Goal: Task Accomplishment & Management: Manage account settings

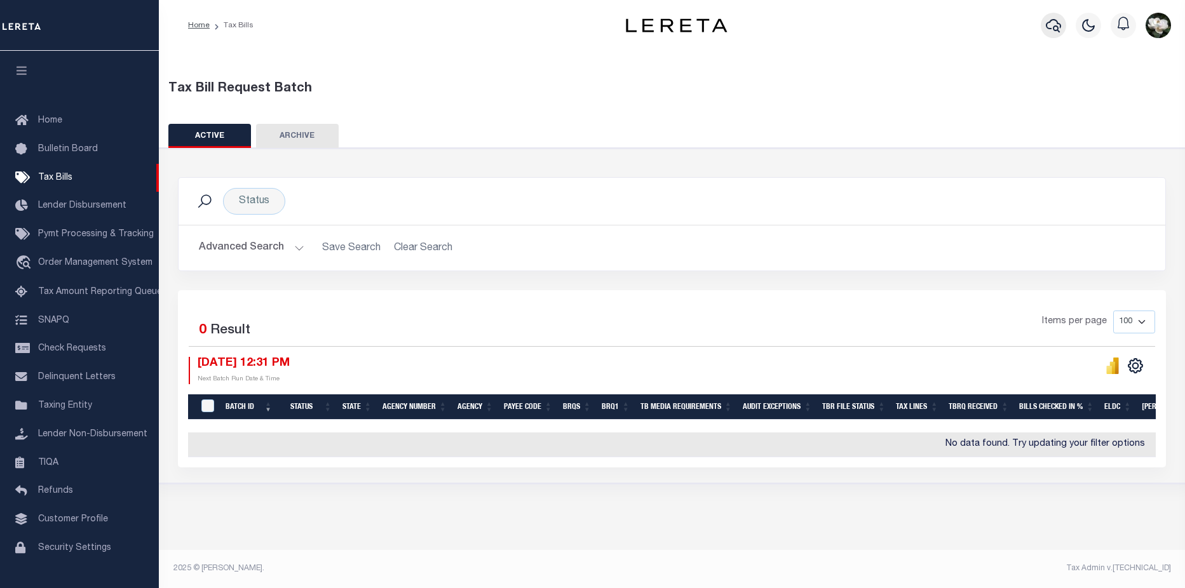
click at [1041, 25] on button "button" at bounding box center [1053, 25] width 25 height 25
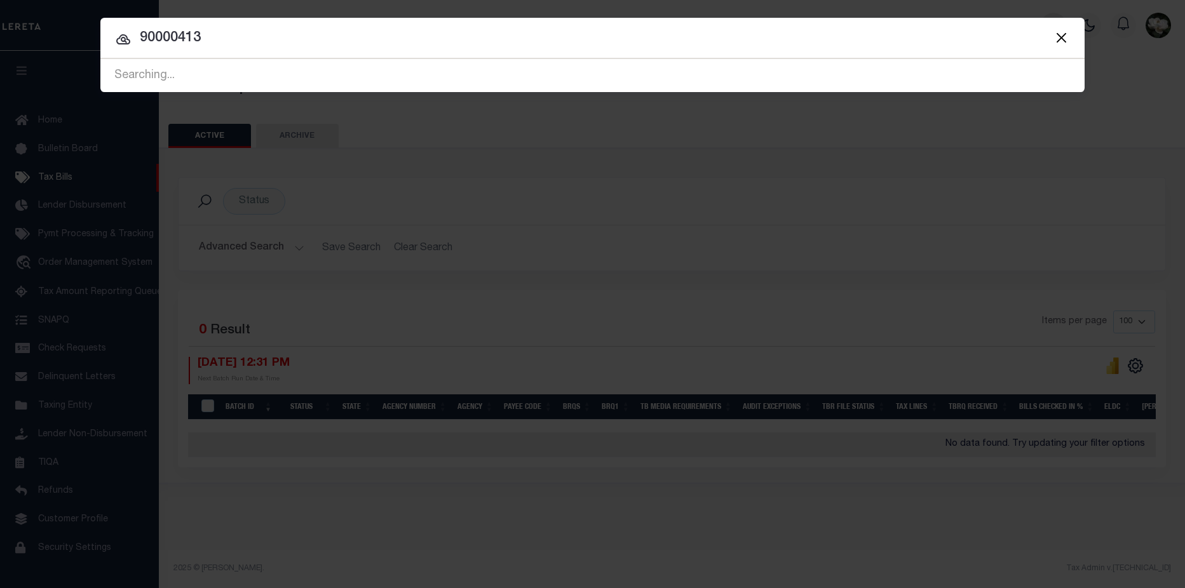
type input "90000413"
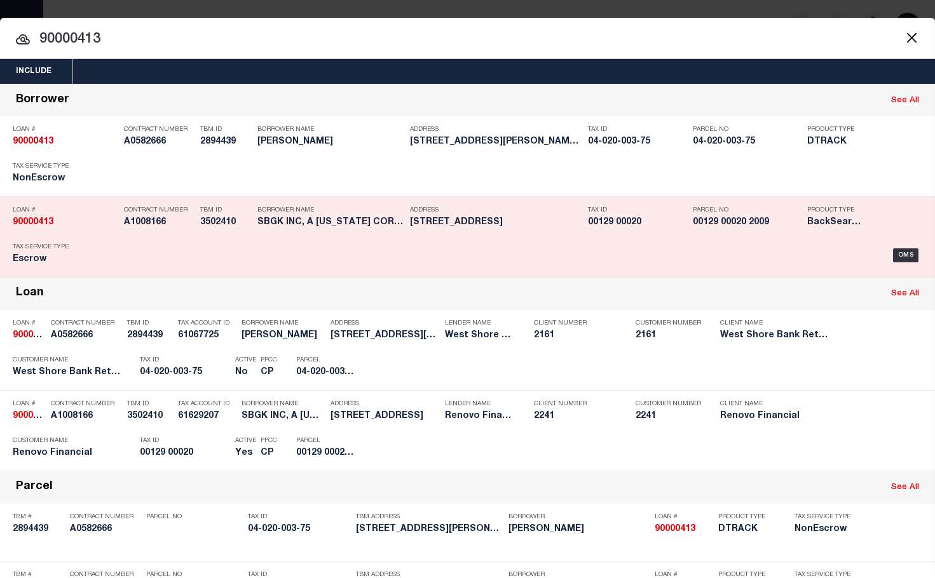
click at [487, 228] on h5 "832 ESSEX AVE LINDEN, NJ 07036" at bounding box center [496, 222] width 172 height 11
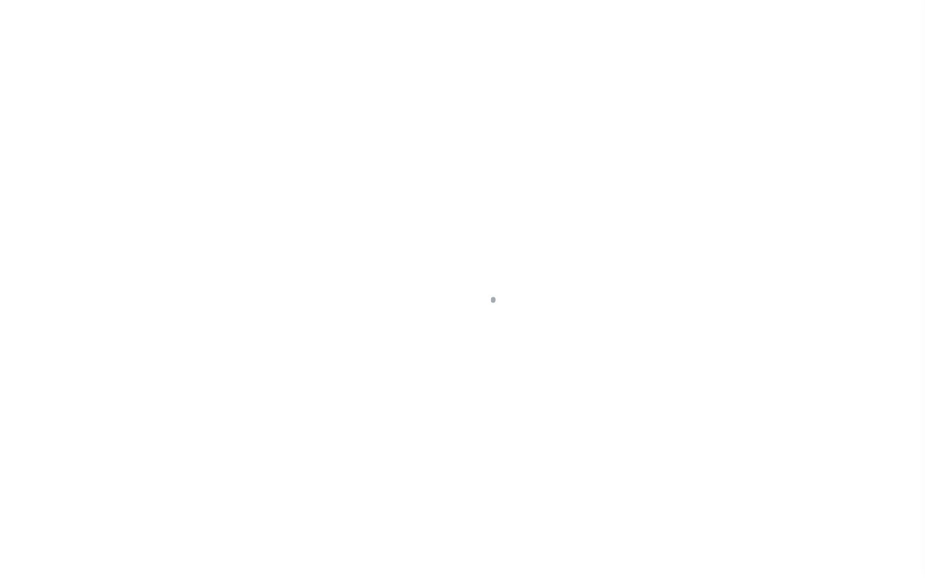
select select "100"
select select "Escrow"
type input "[STREET_ADDRESS]"
type input "09-00129-0000-00020"
select select
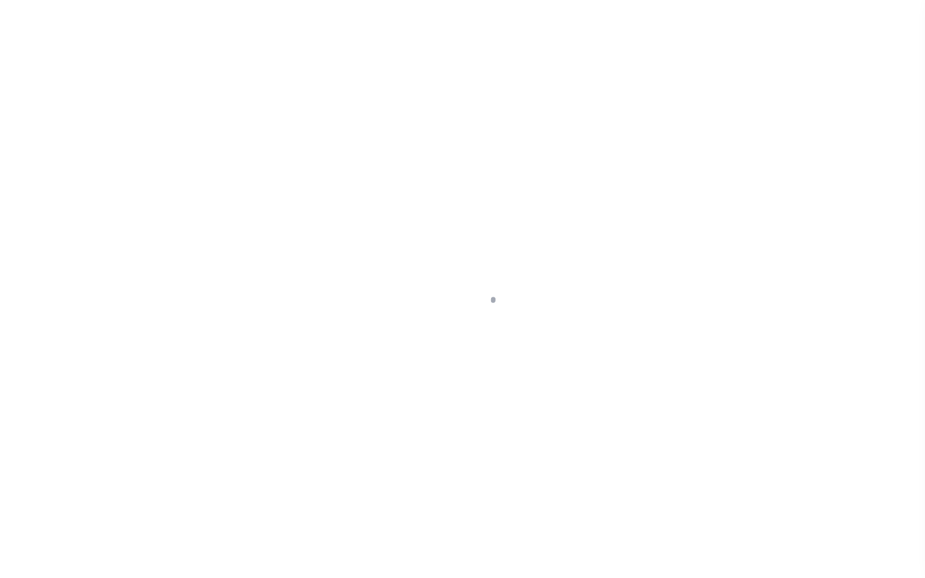
type input "LINDEN, NJ 07036"
type input "NJ"
select select
select select "25067"
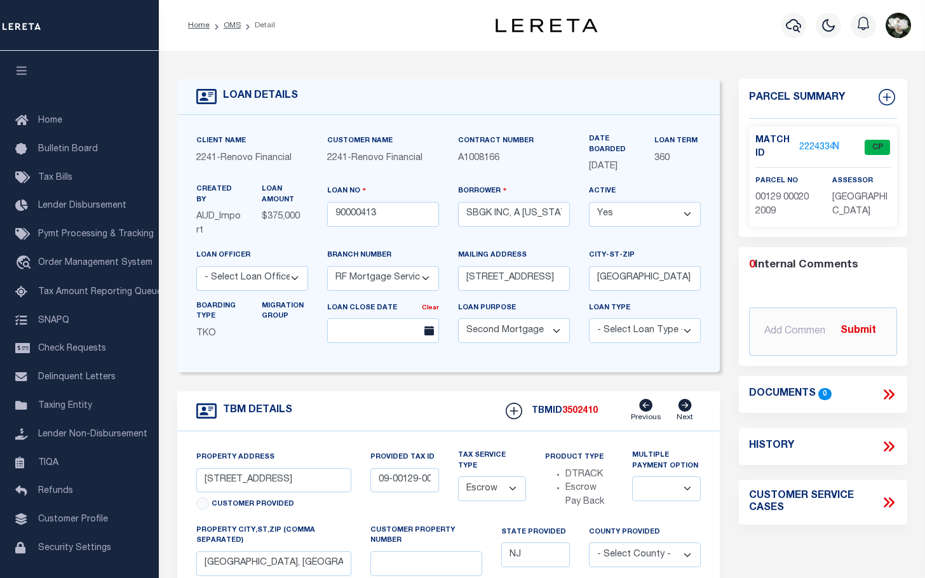
click at [418, 199] on div "Loan No 90000413" at bounding box center [383, 205] width 112 height 42
drag, startPoint x: 499, startPoint y: 531, endPoint x: 464, endPoint y: 524, distance: 35.6
click at [499, 525] on div "Tax Service Type - Select Tax Service Type - Escrow NonEscrow" at bounding box center [492, 487] width 87 height 75
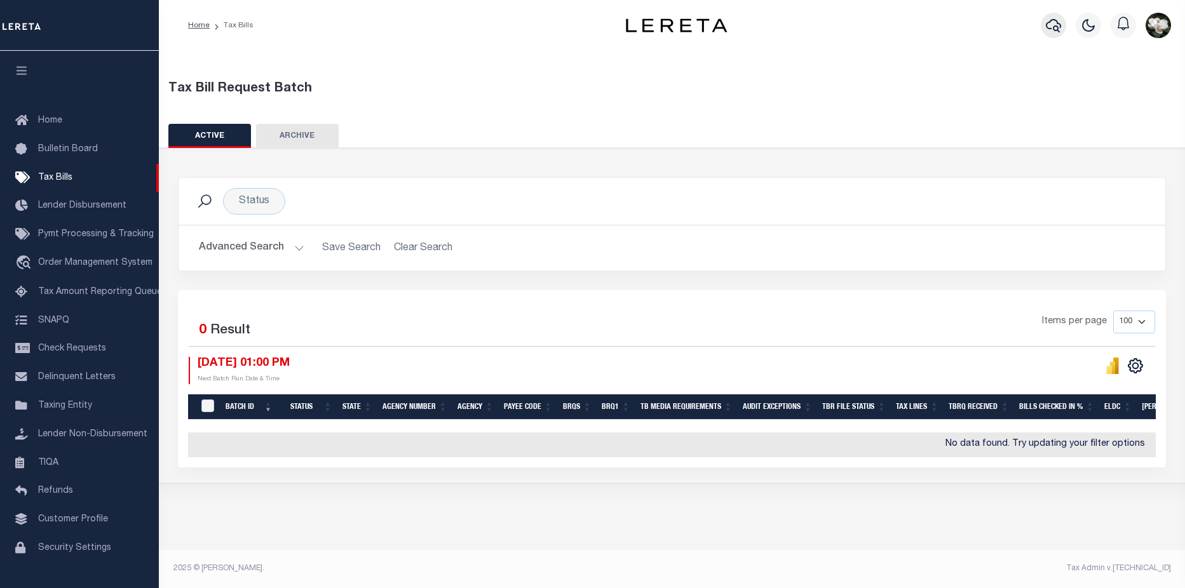
click at [1062, 27] on button "button" at bounding box center [1053, 25] width 25 height 25
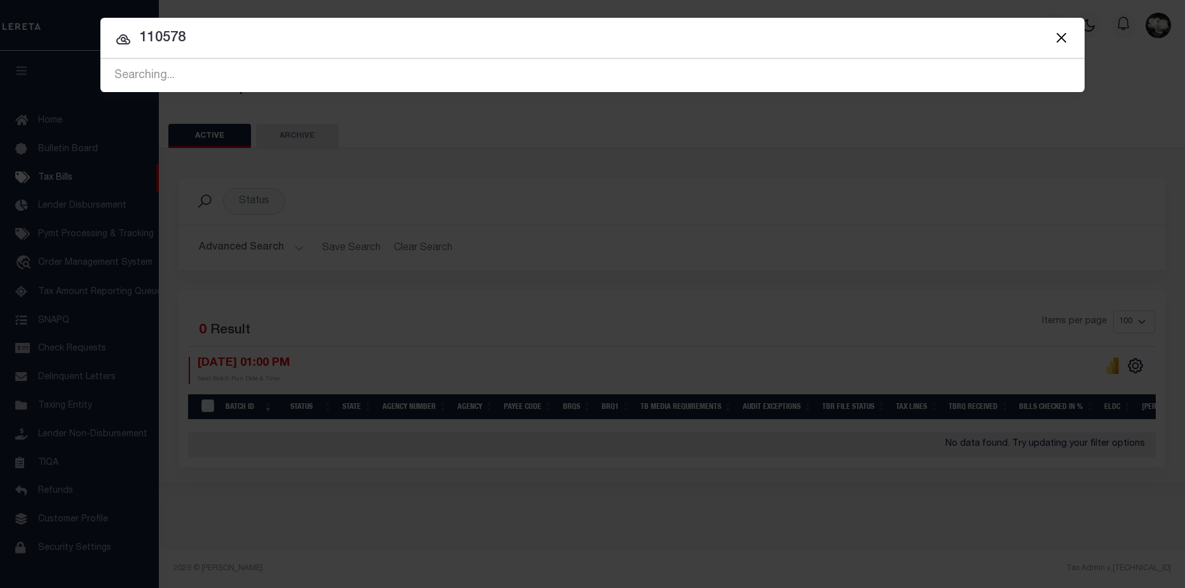
type input "110578"
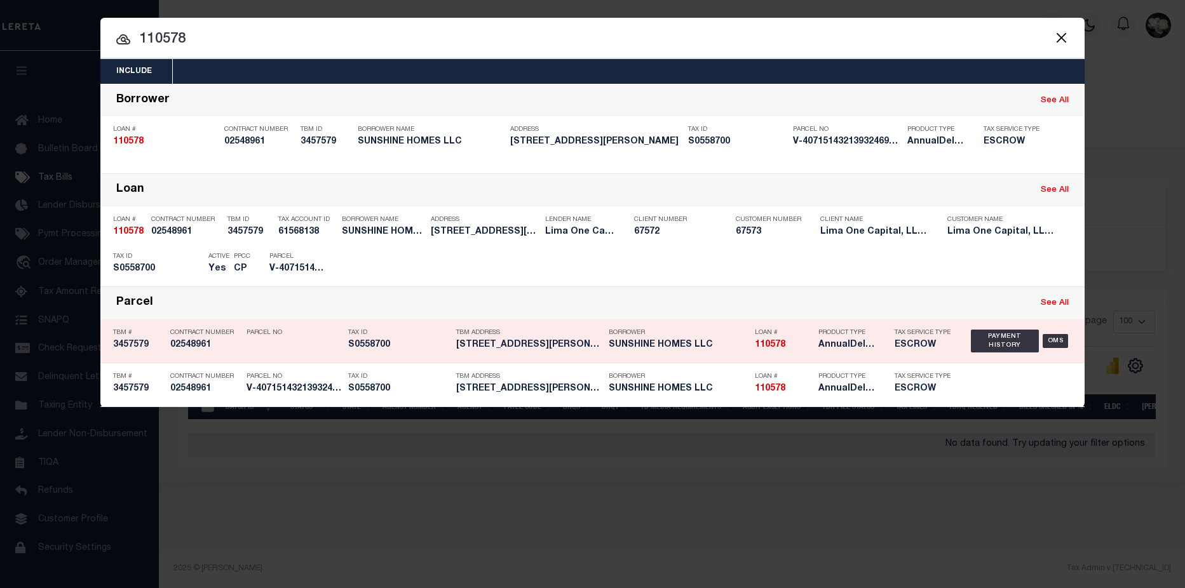
click at [846, 350] on h5 "AnnualDelinquency,Escrow" at bounding box center [846, 345] width 57 height 11
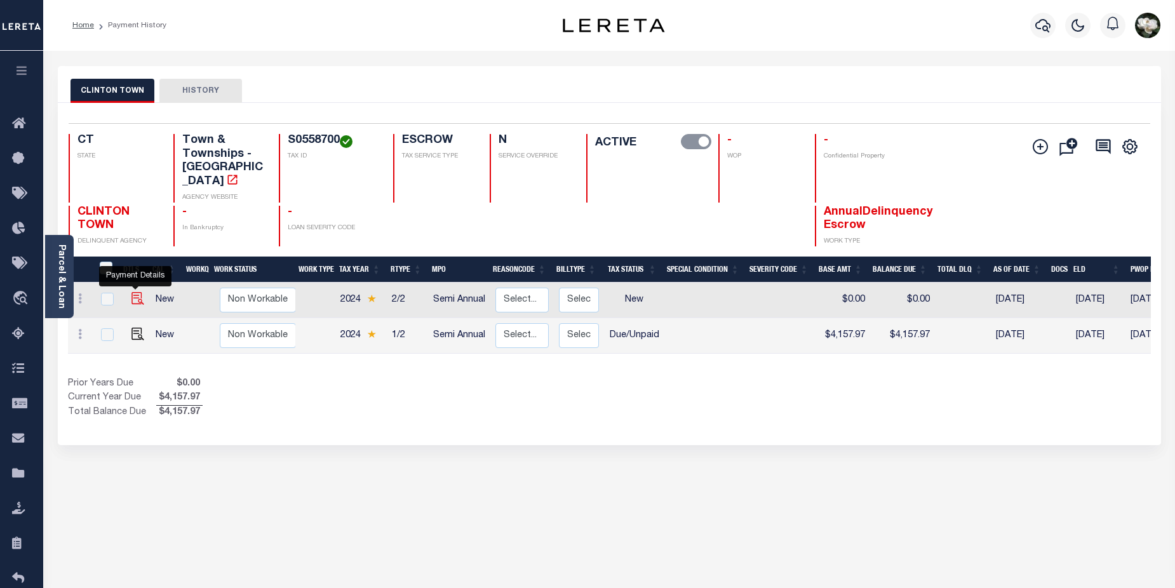
click at [136, 292] on img "" at bounding box center [138, 298] width 13 height 13
checkbox input "true"
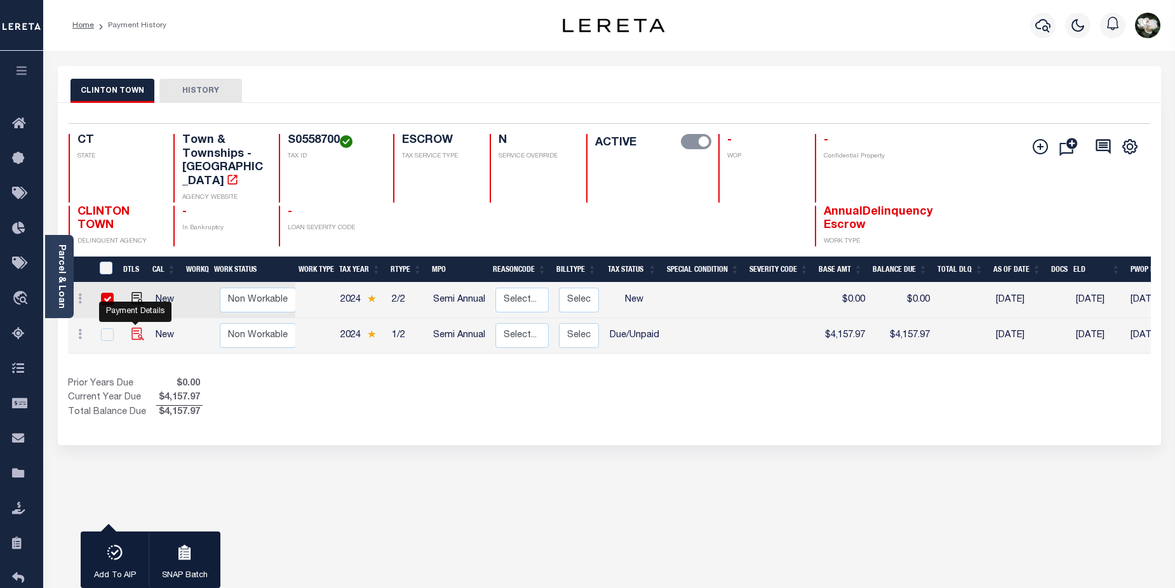
click at [137, 328] on img "" at bounding box center [138, 334] width 13 height 13
checkbox input "true"
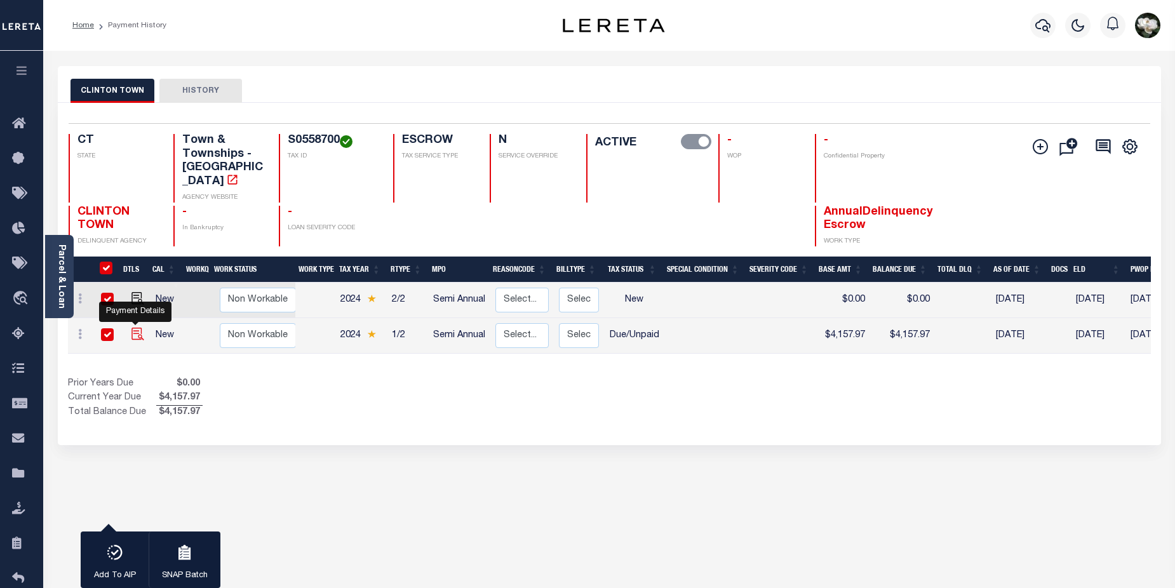
checkbox input "true"
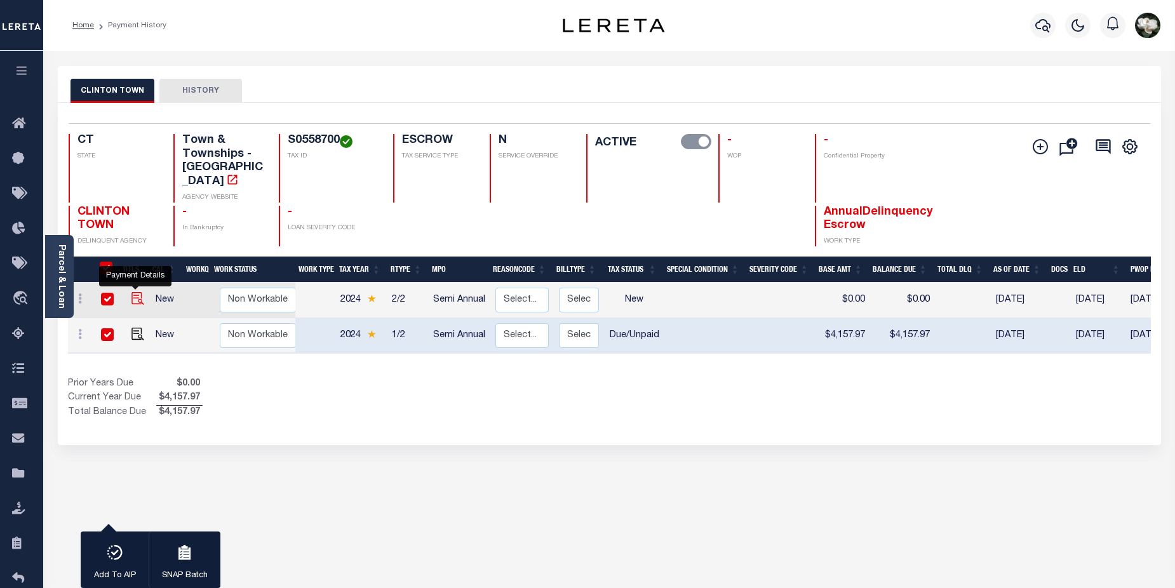
click at [132, 292] on img "" at bounding box center [138, 298] width 13 height 13
checkbox input "false"
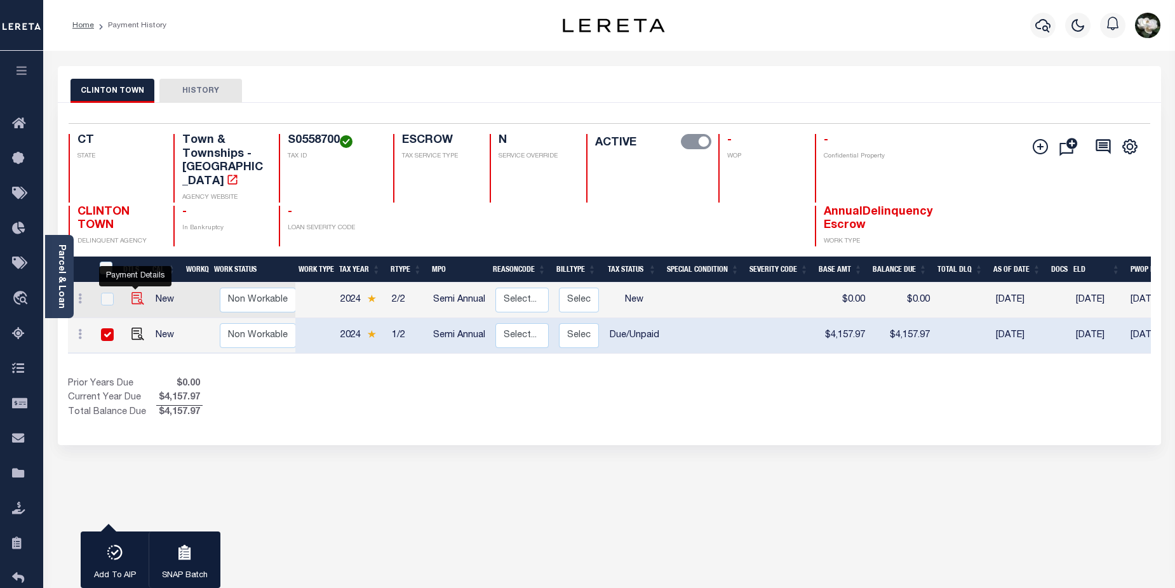
checkbox input "false"
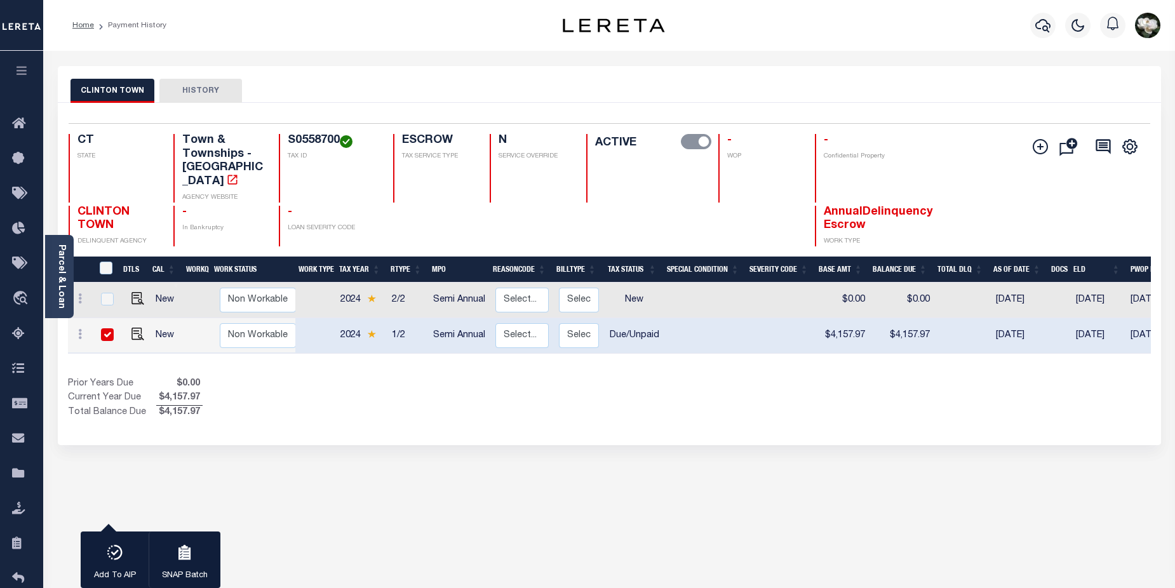
click at [110, 328] on input "checkbox" at bounding box center [107, 334] width 13 height 13
checkbox input "false"
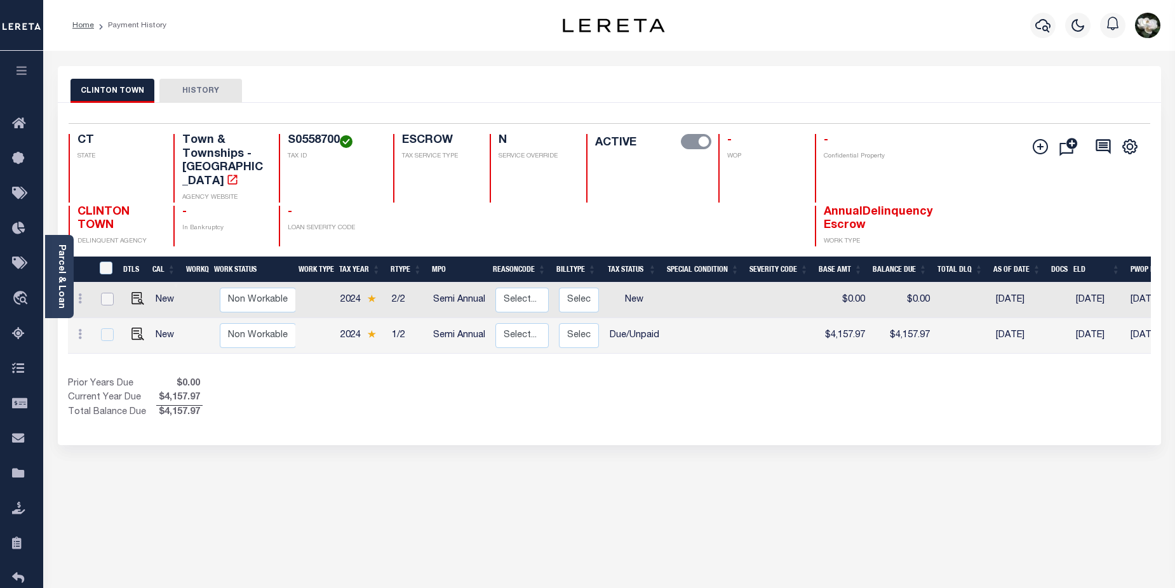
click at [105, 293] on input "checkbox" at bounding box center [107, 299] width 13 height 13
checkbox input "true"
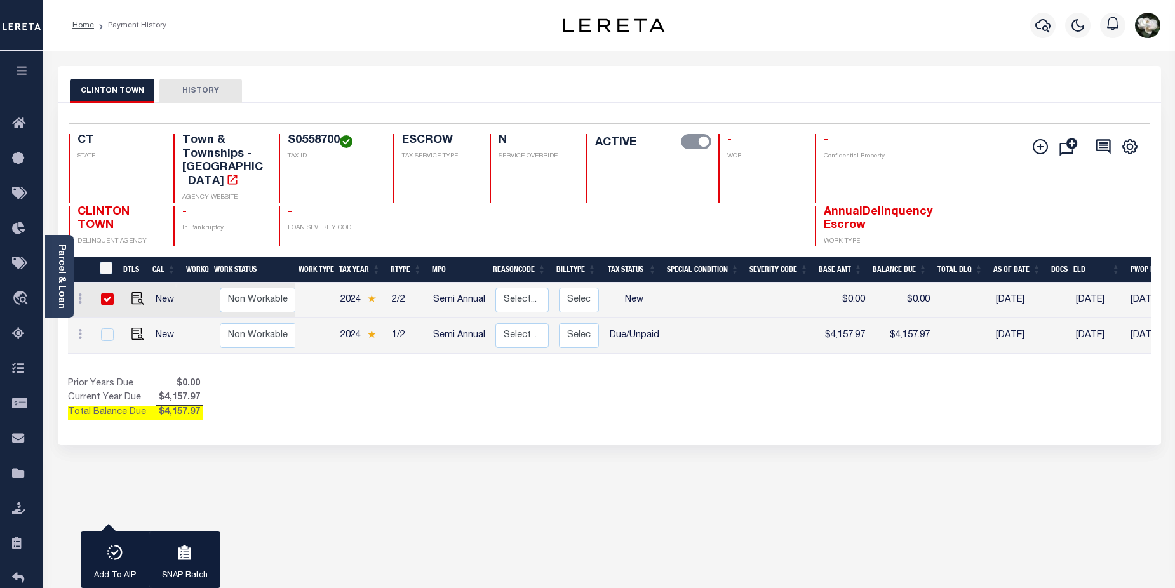
click at [477, 388] on div "Prior Years Due $0.00 Current Year Due $4,157.97 Total Balance Due $4,157.97" at bounding box center [339, 398] width 542 height 43
click at [255, 288] on select "Non Workable Workable" at bounding box center [258, 300] width 76 height 25
checkbox input "false"
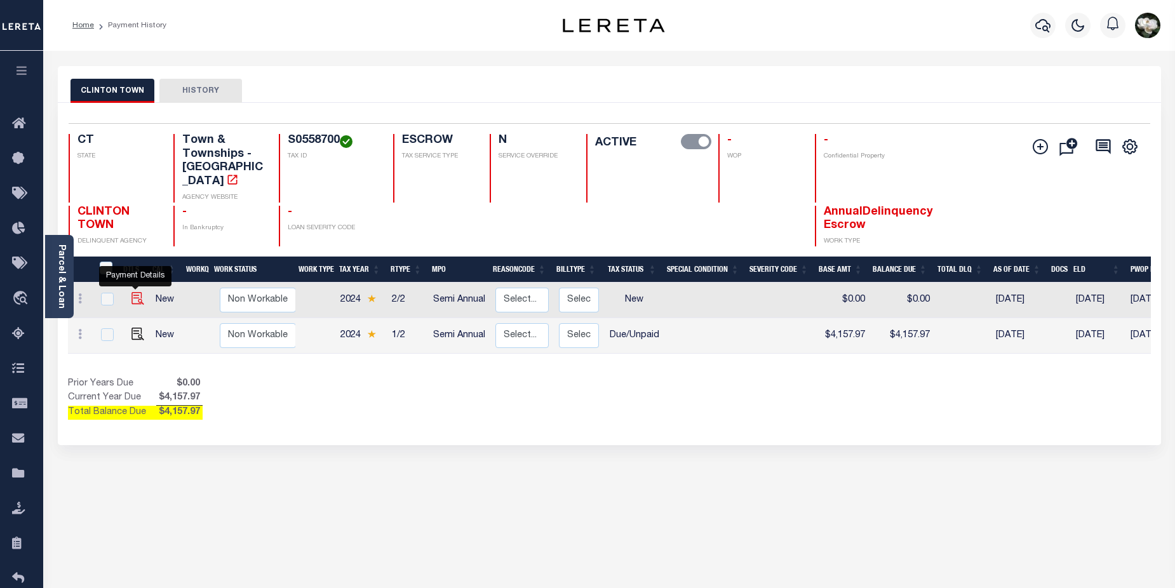
click at [139, 292] on img "" at bounding box center [138, 298] width 13 height 13
checkbox input "true"
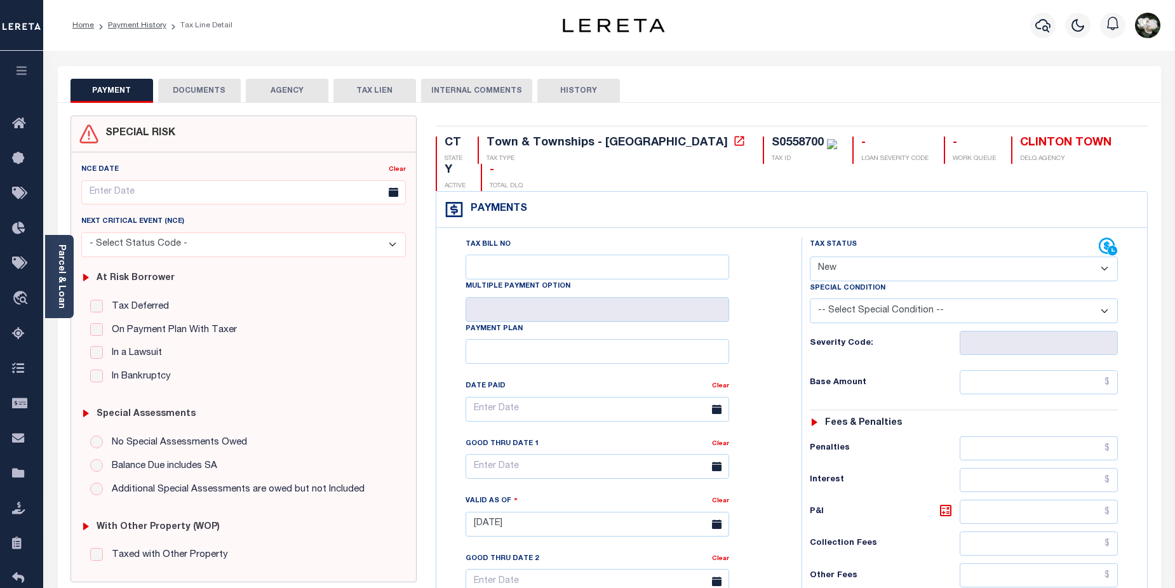
click at [1102, 257] on select "- Select Status Code - Open Due/Unpaid Paid Incomplete No Tax Due Internal Refu…" at bounding box center [964, 269] width 309 height 25
select select "DUE"
click at [810, 257] on select "- Select Status Code - Open Due/Unpaid Paid Incomplete No Tax Due Internal Refu…" at bounding box center [964, 269] width 309 height 25
type input "[DATE]"
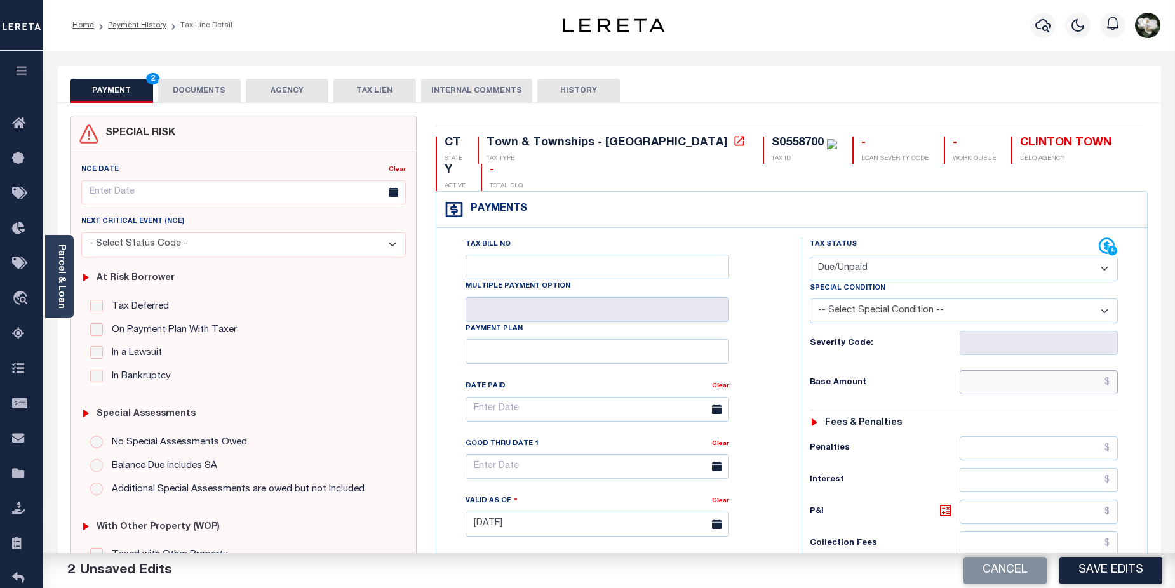
click at [1030, 370] on input "text" at bounding box center [1039, 382] width 159 height 24
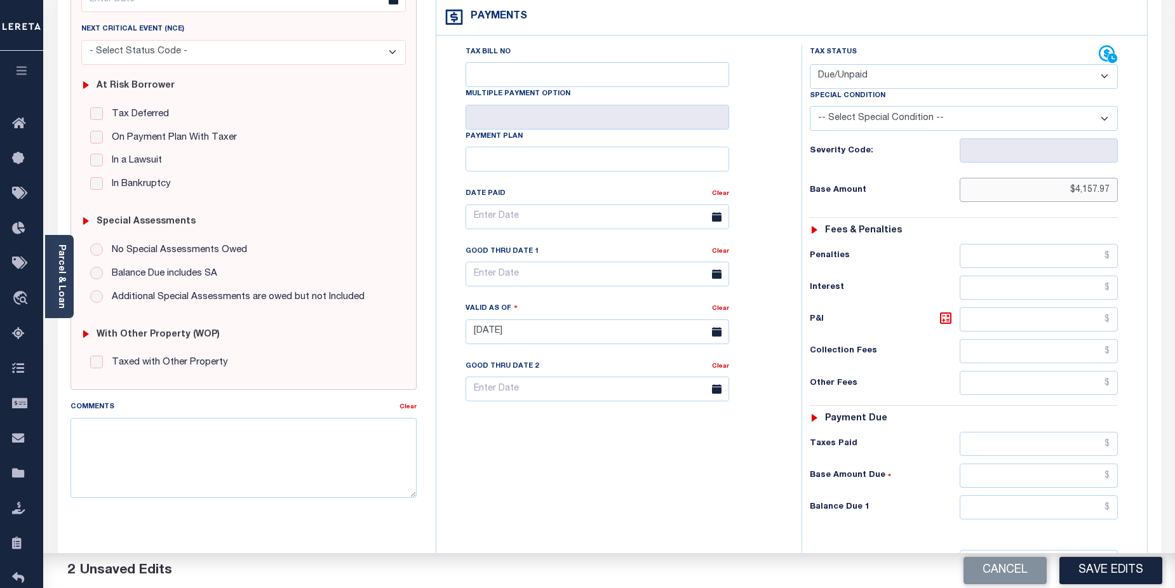
scroll to position [246, 0]
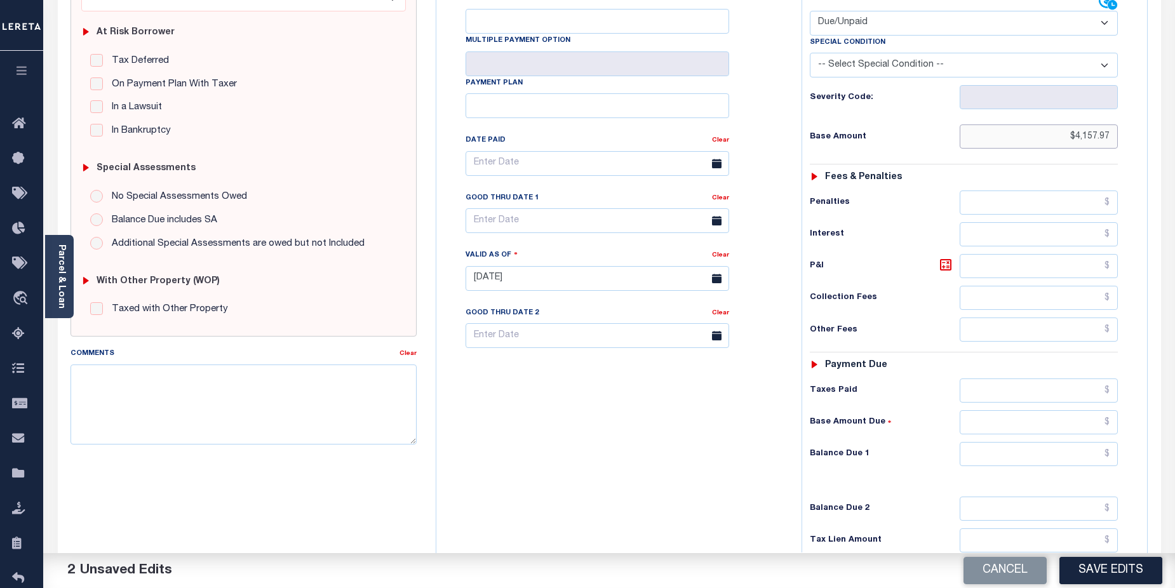
type input "$4,157.97"
click at [1033, 442] on input "text" at bounding box center [1039, 454] width 159 height 24
type input "$4,157.97"
click at [1109, 569] on button "Save Edits" at bounding box center [1111, 570] width 103 height 27
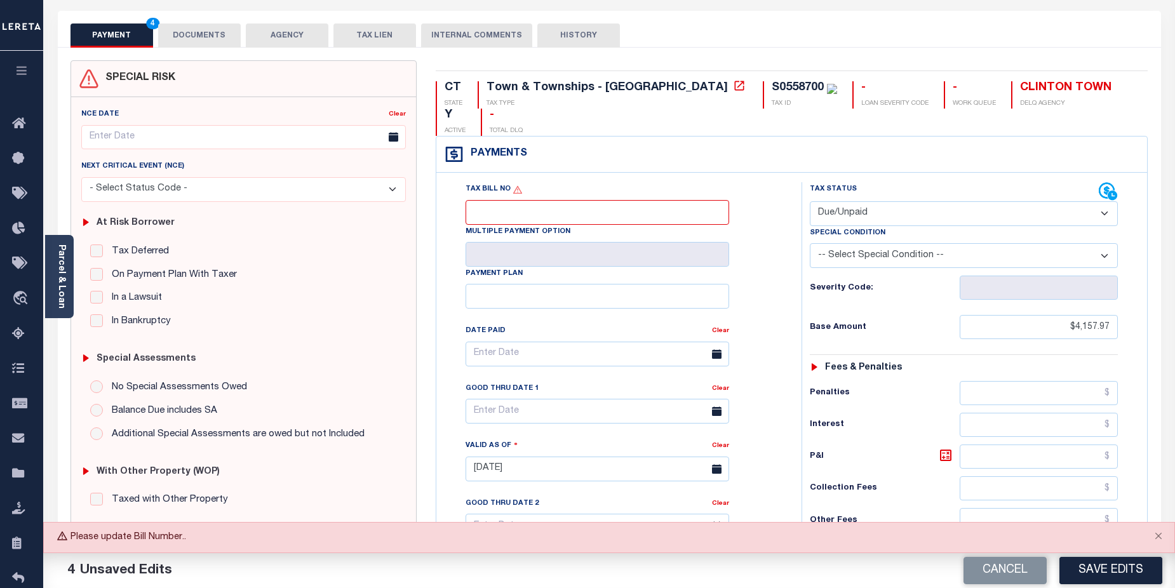
scroll to position [33, 0]
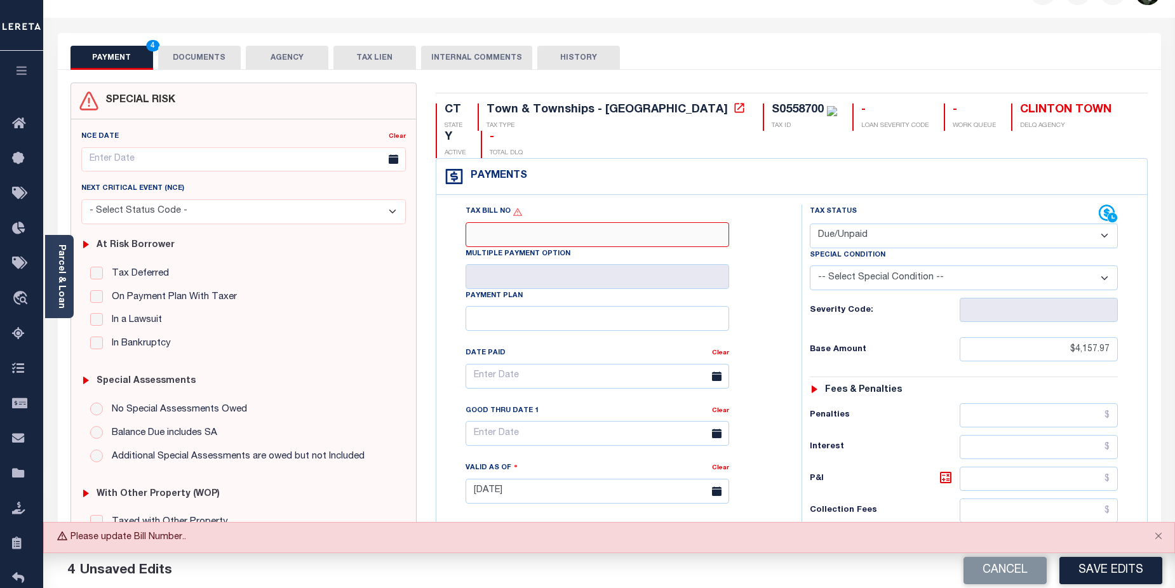
click at [552, 222] on input "Tax Bill No" at bounding box center [598, 234] width 264 height 25
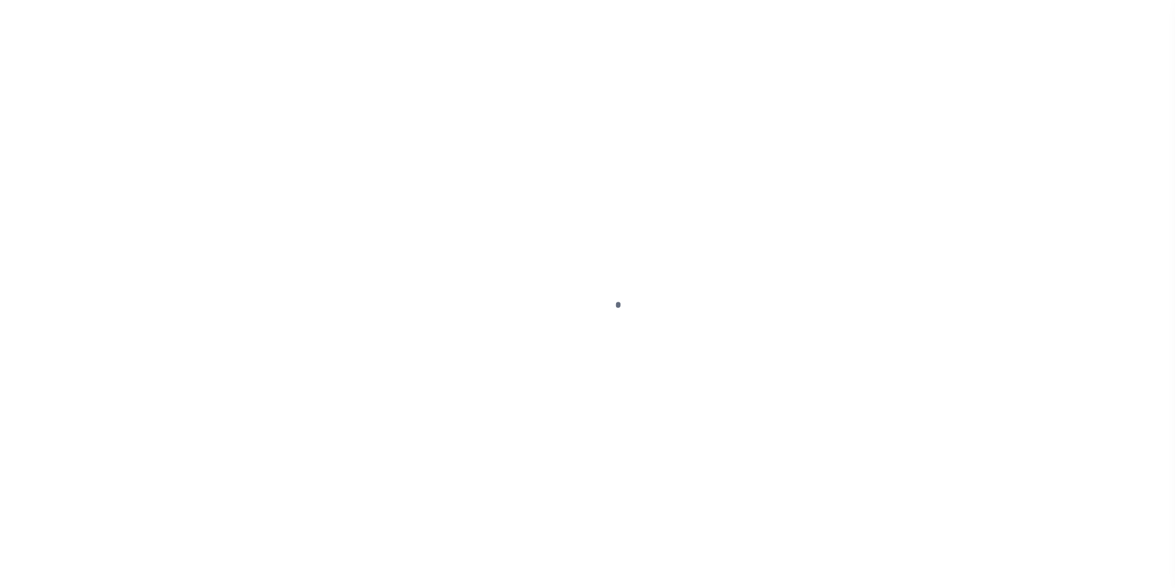
select select "DUE"
select select "NW2"
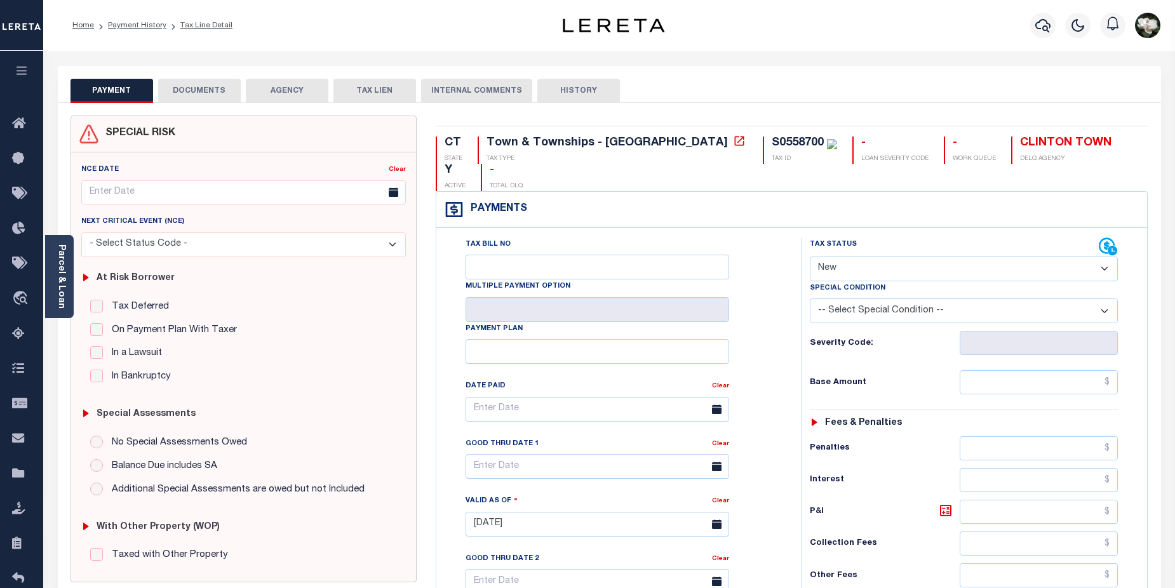
click at [1105, 257] on select "- Select Status Code - Open Due/Unpaid Paid Incomplete No Tax Due Internal Refu…" at bounding box center [964, 269] width 309 height 25
select select "PYD"
click at [810, 257] on select "- Select Status Code - Open Due/Unpaid Paid Incomplete No Tax Due Internal Refu…" at bounding box center [964, 269] width 309 height 25
type input "[DATE]"
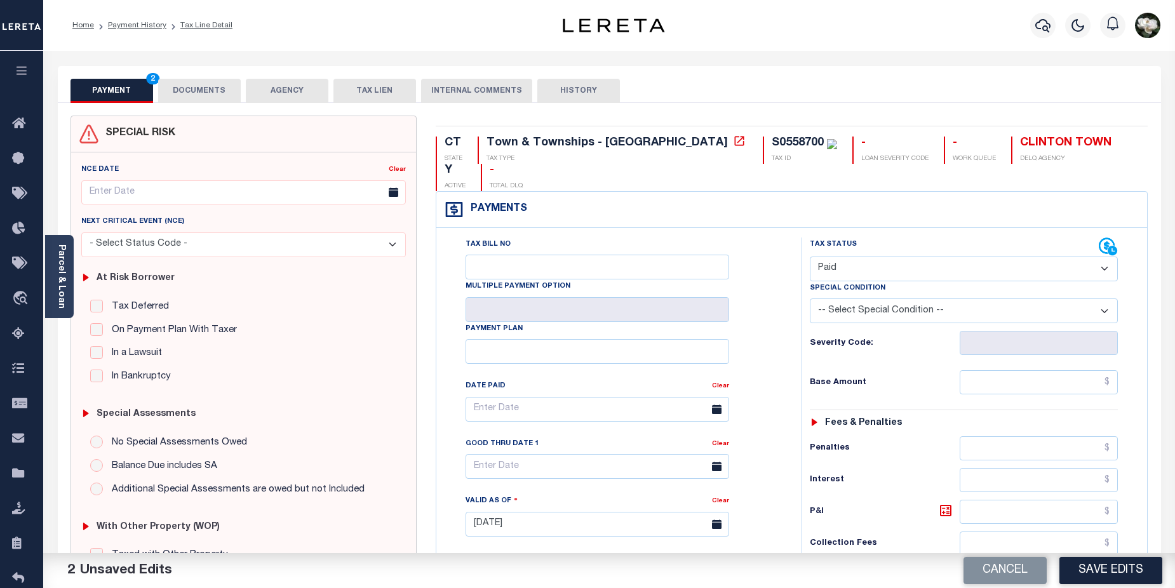
click at [1102, 257] on select "- Select Status Code - Open Due/Unpaid Paid Incomplete No Tax Due Internal Refu…" at bounding box center [964, 269] width 309 height 25
select select "DUE"
click at [810, 257] on select "- Select Status Code - Open Due/Unpaid Paid Incomplete No Tax Due Internal Refu…" at bounding box center [964, 269] width 309 height 25
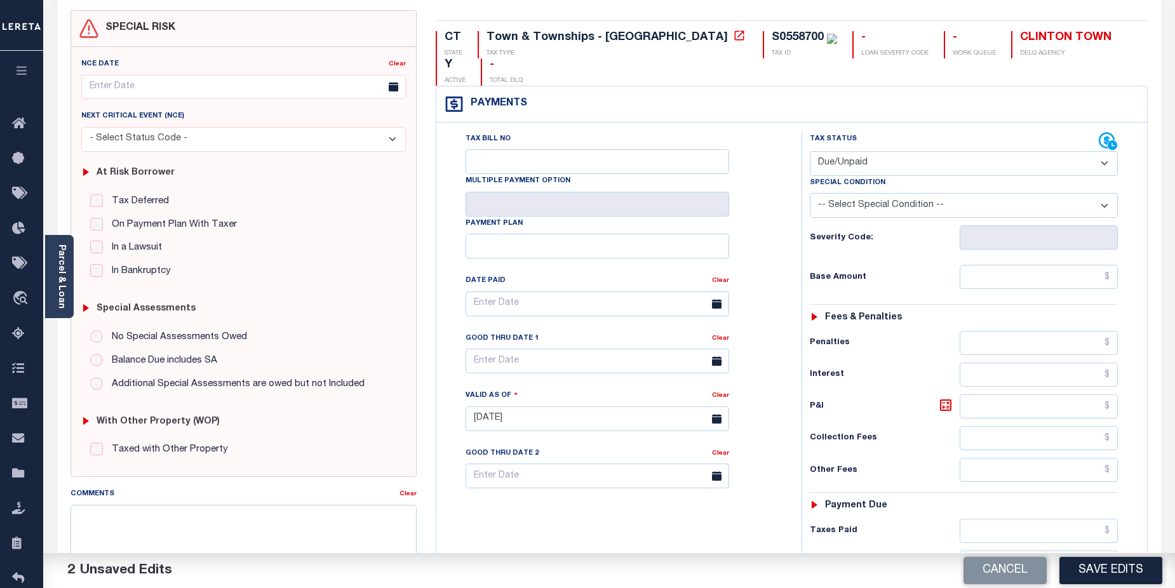
scroll to position [112, 0]
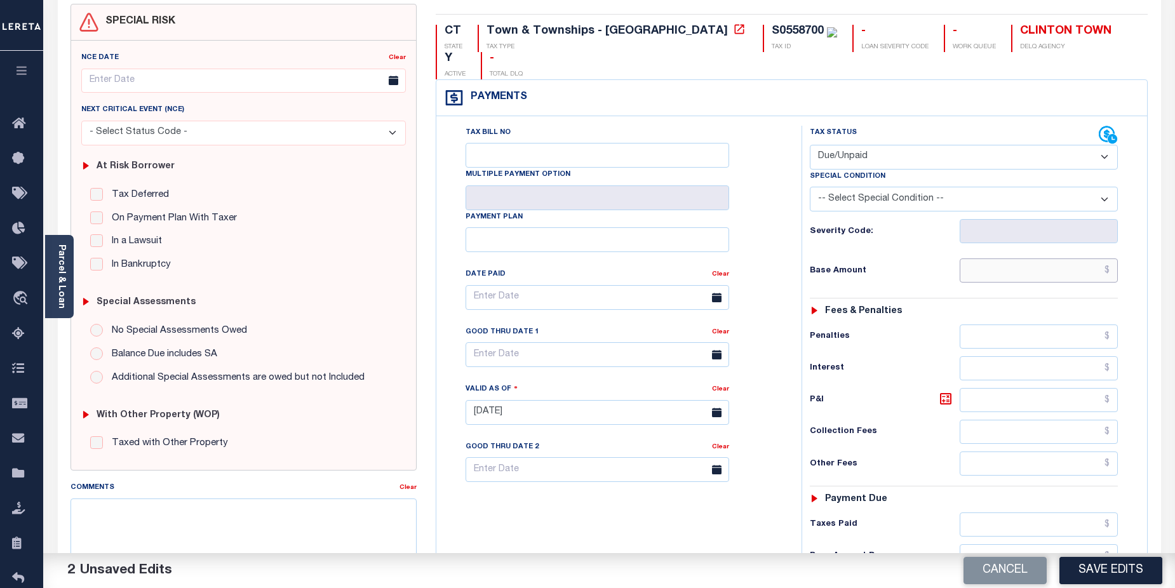
drag, startPoint x: 1048, startPoint y: 241, endPoint x: 1052, endPoint y: 219, distance: 23.3
click at [1048, 259] on input "text" at bounding box center [1039, 271] width 159 height 24
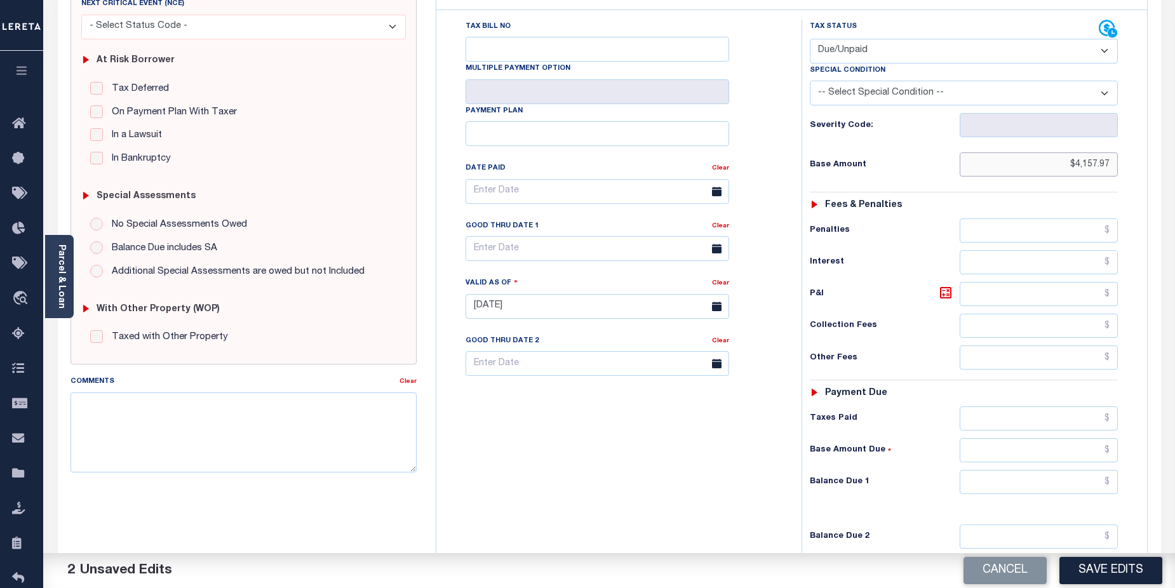
scroll to position [347, 0]
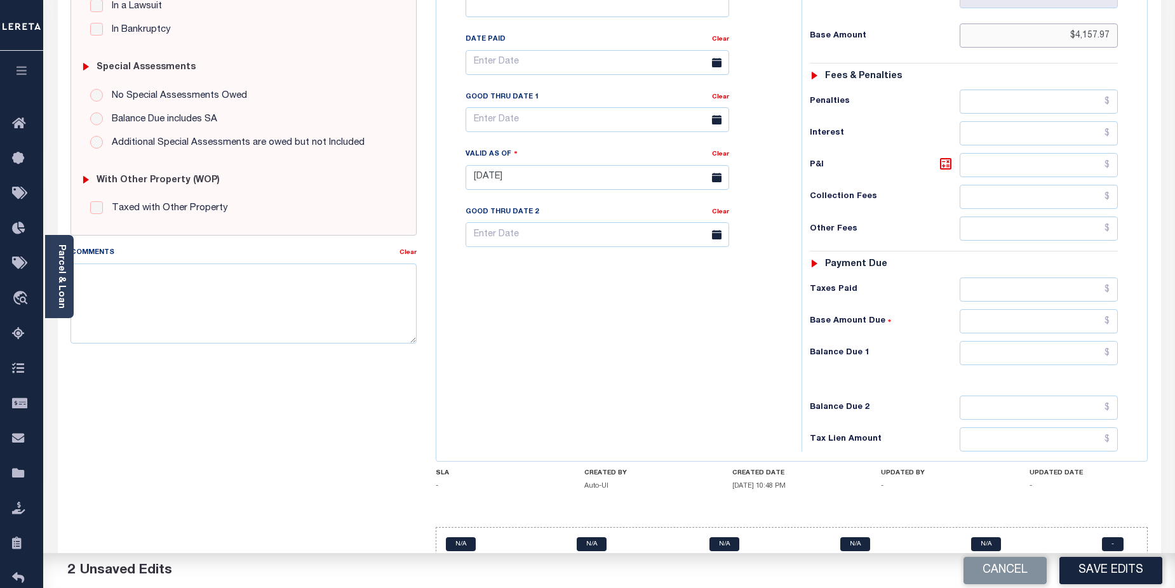
type input "$4,157.97"
click at [1027, 341] on input "text" at bounding box center [1039, 353] width 159 height 24
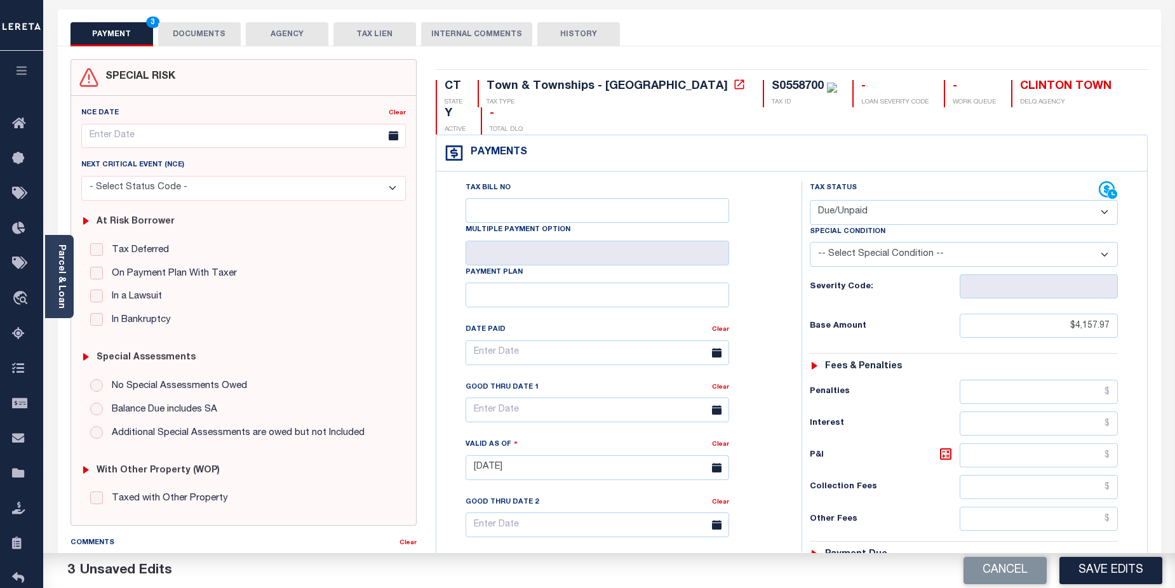
scroll to position [22, 0]
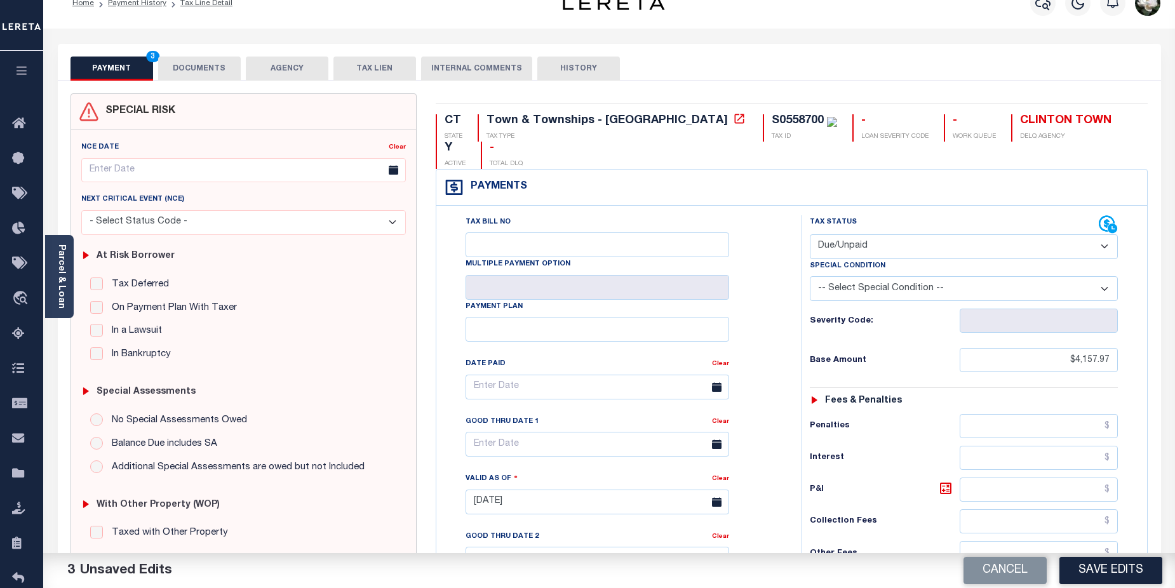
type input "$4,157.97"
click at [564, 233] on input "Tax Bill No" at bounding box center [598, 245] width 264 height 25
type input "[PHONE_NUMBER]"
click at [1100, 571] on button "Save Edits" at bounding box center [1111, 570] width 103 height 27
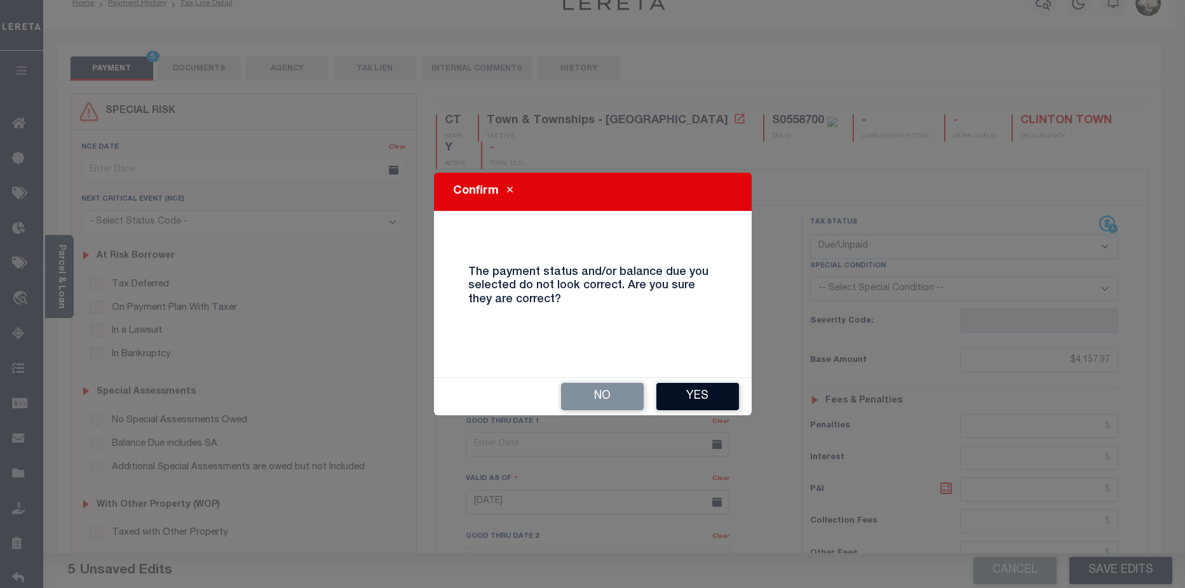
click at [706, 391] on button "Yes" at bounding box center [697, 396] width 83 height 27
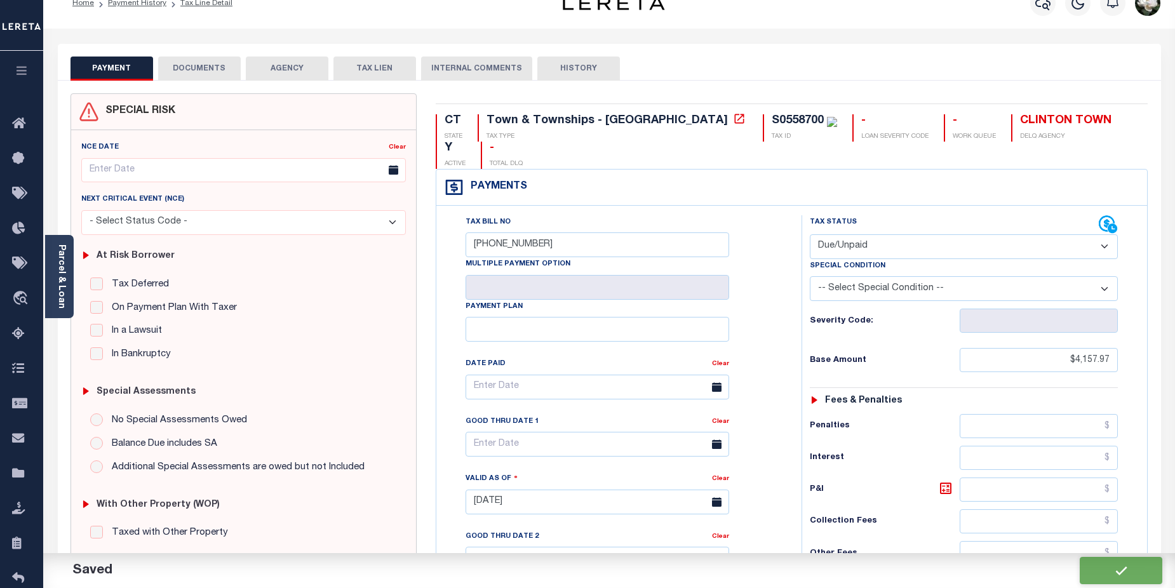
checkbox input "false"
type input "$4,157.97"
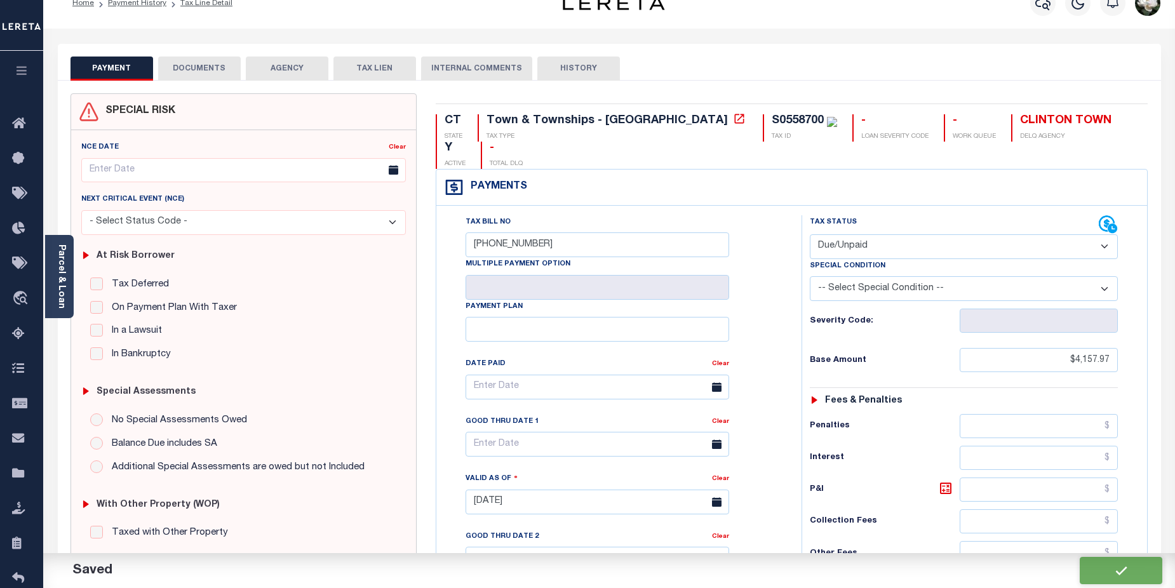
type input "$4,157.97"
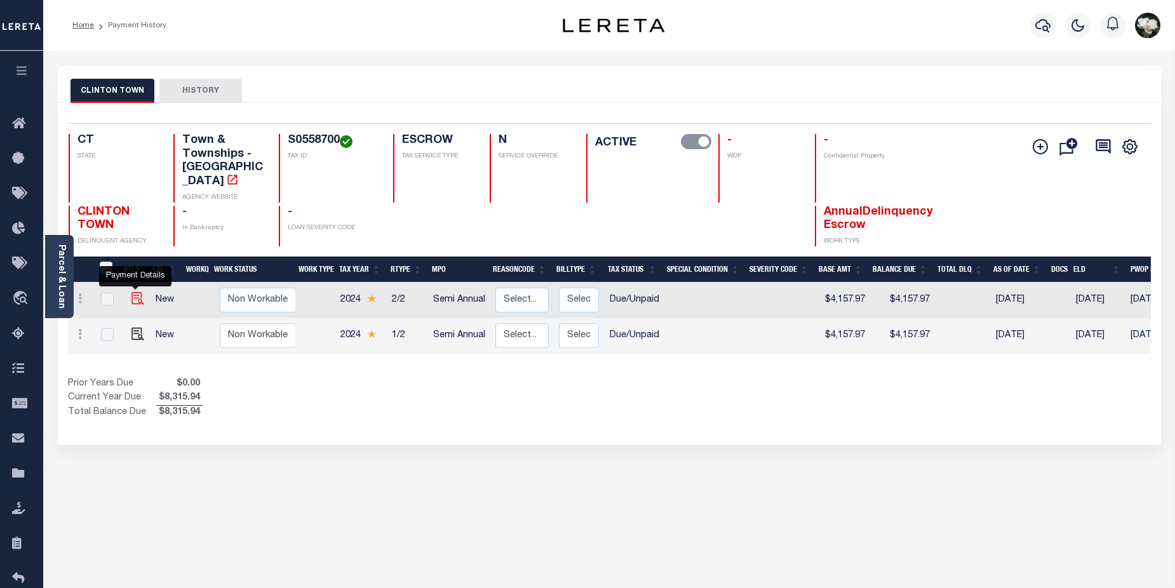
click at [133, 292] on img "" at bounding box center [138, 298] width 13 height 13
checkbox input "true"
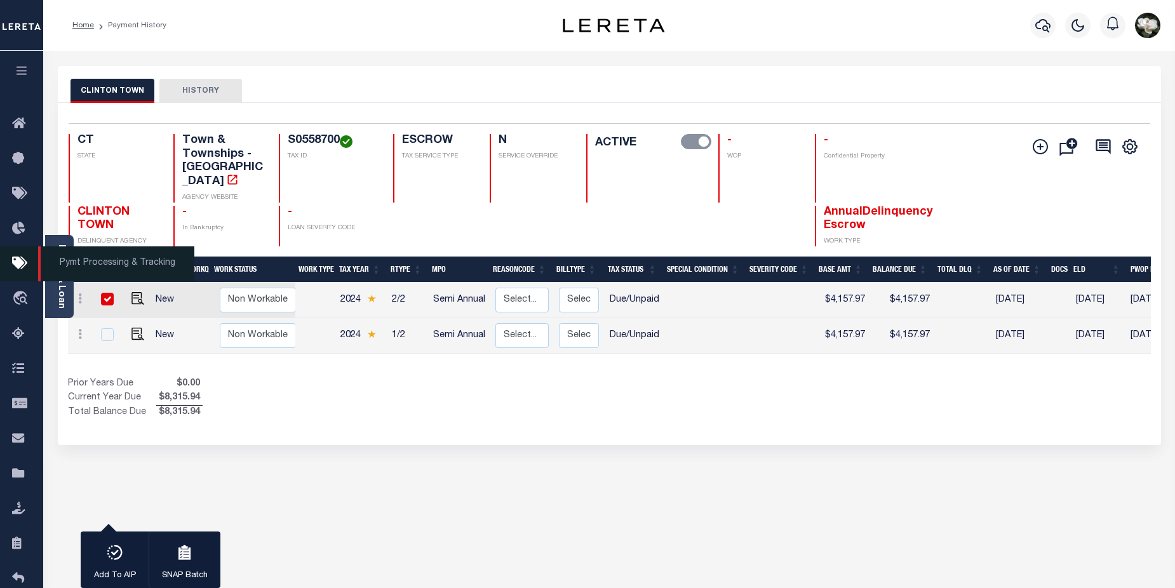
click at [23, 266] on icon at bounding box center [22, 264] width 20 height 16
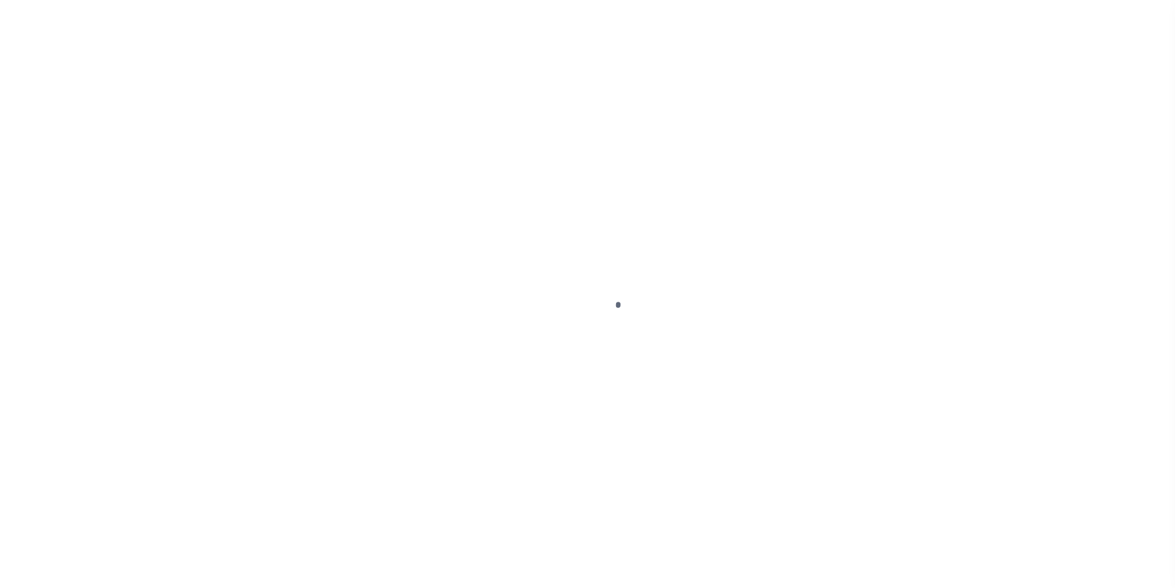
select select "DUE"
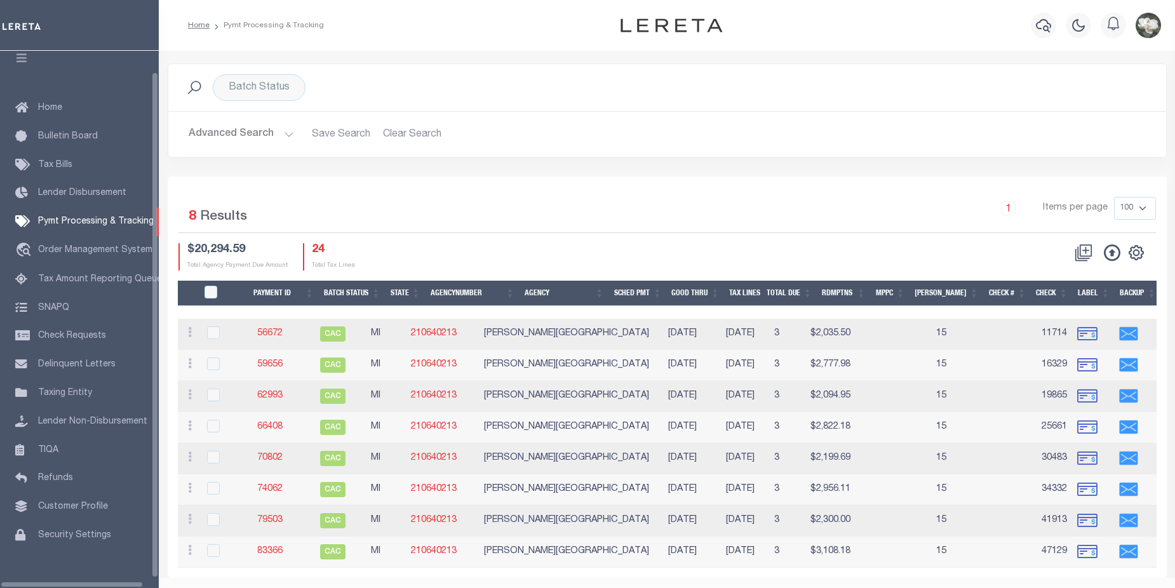
scroll to position [30, 0]
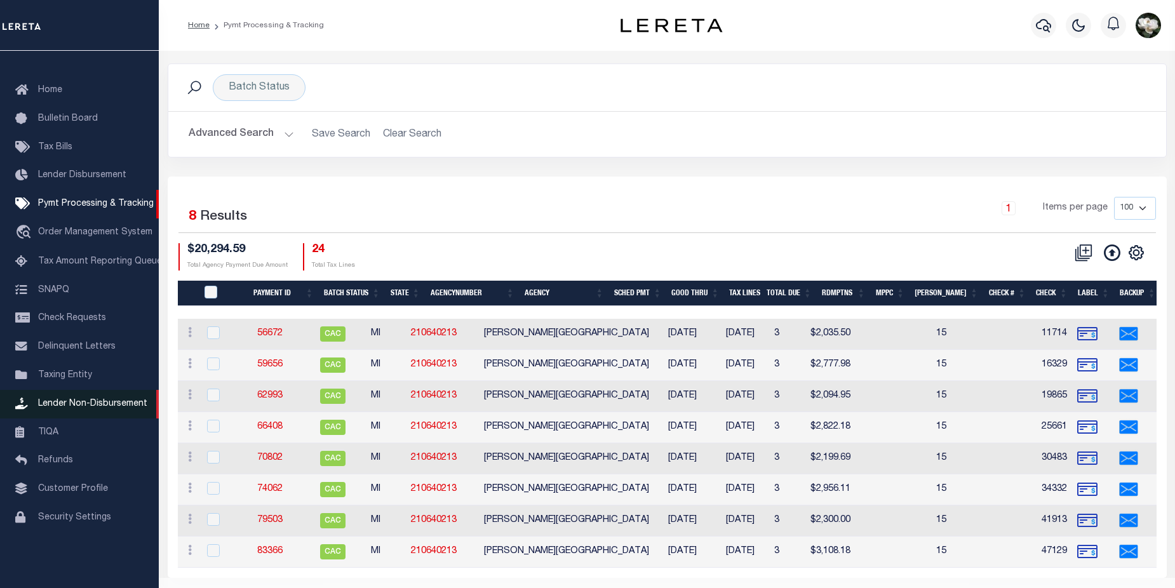
click at [77, 407] on span "Lender Non-Disbursement" at bounding box center [92, 404] width 109 height 9
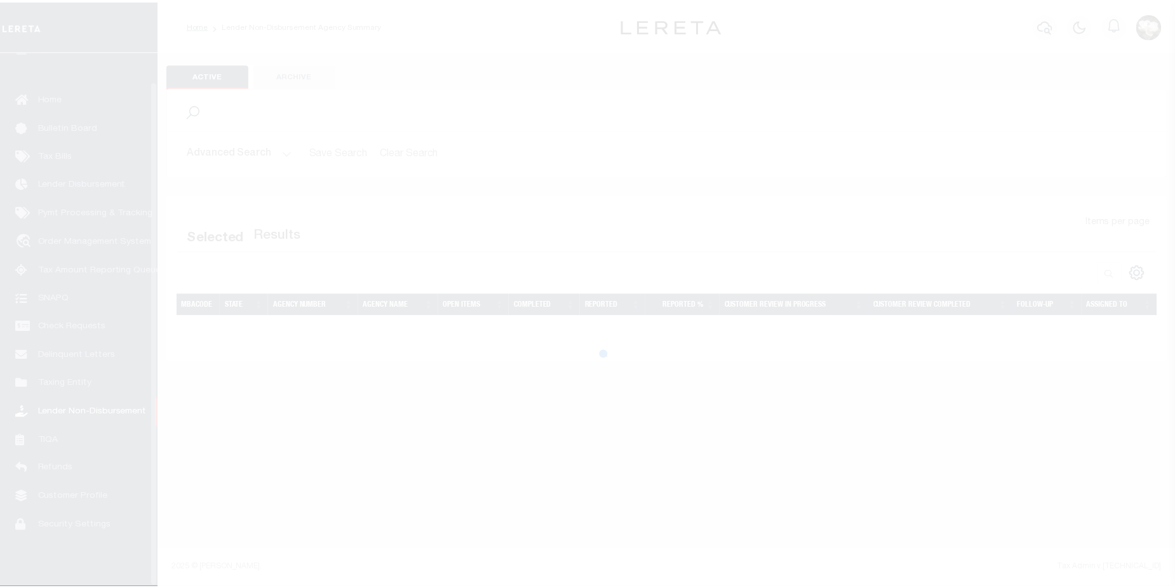
scroll to position [30, 0]
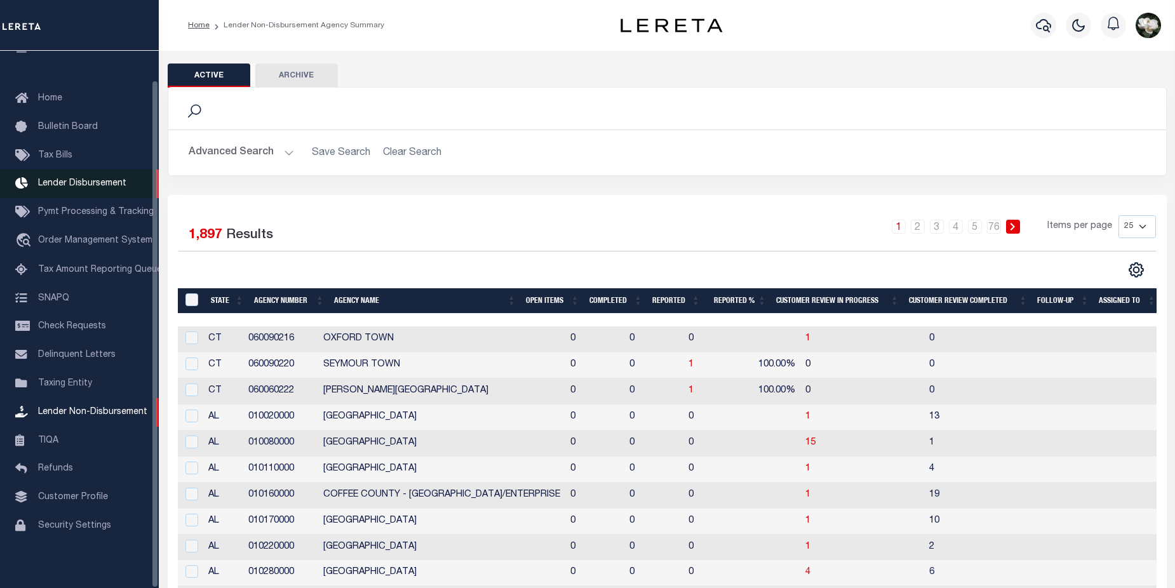
click at [64, 171] on link "Lender Disbursement" at bounding box center [79, 184] width 159 height 29
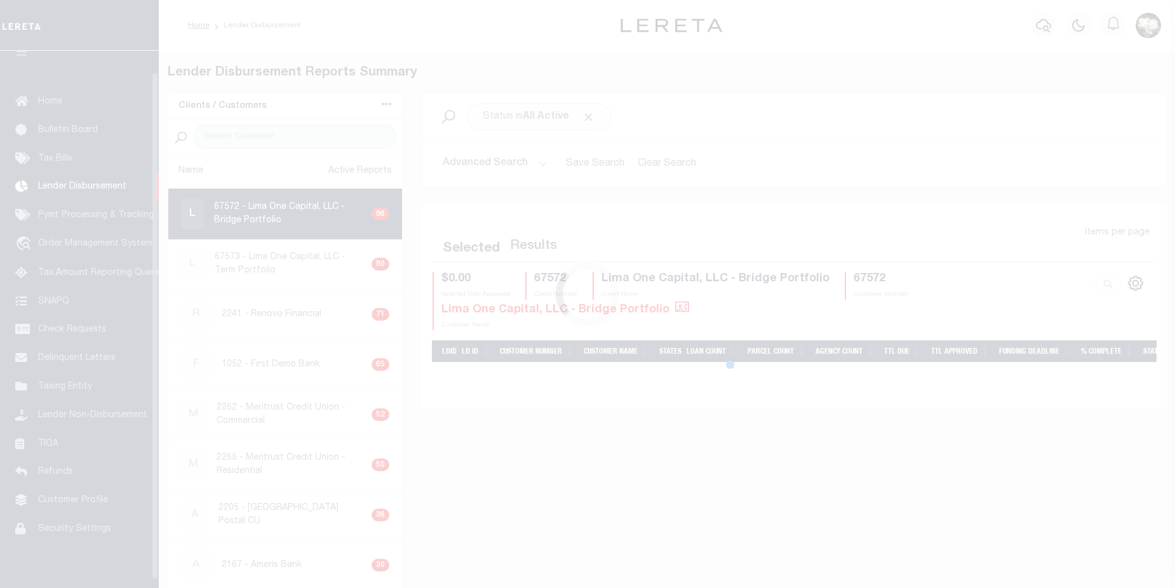
scroll to position [22, 0]
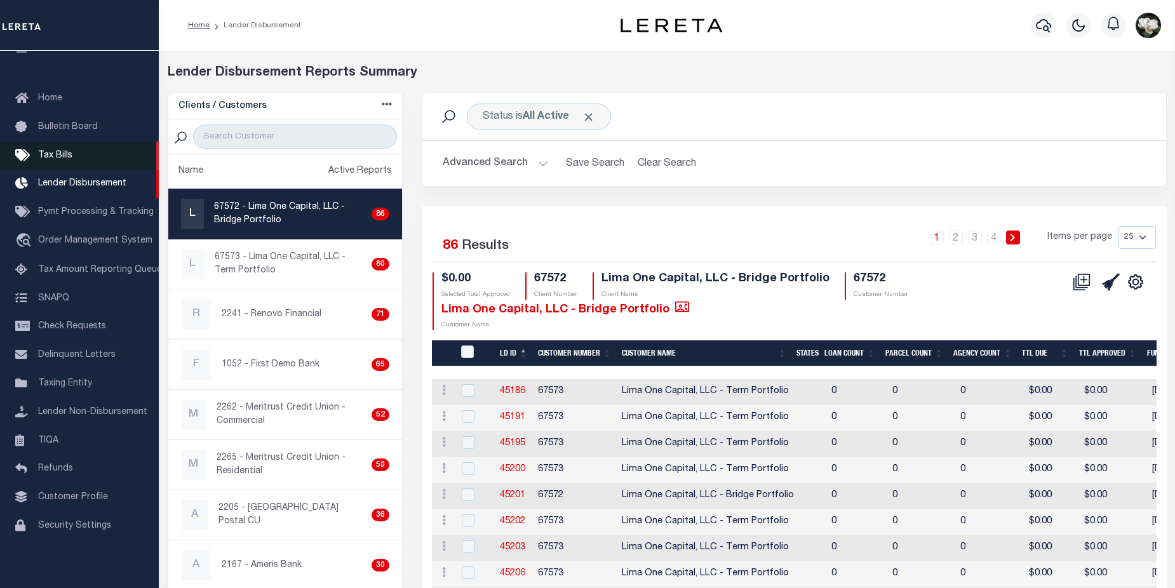
click at [57, 158] on span "Tax Bills" at bounding box center [55, 155] width 34 height 9
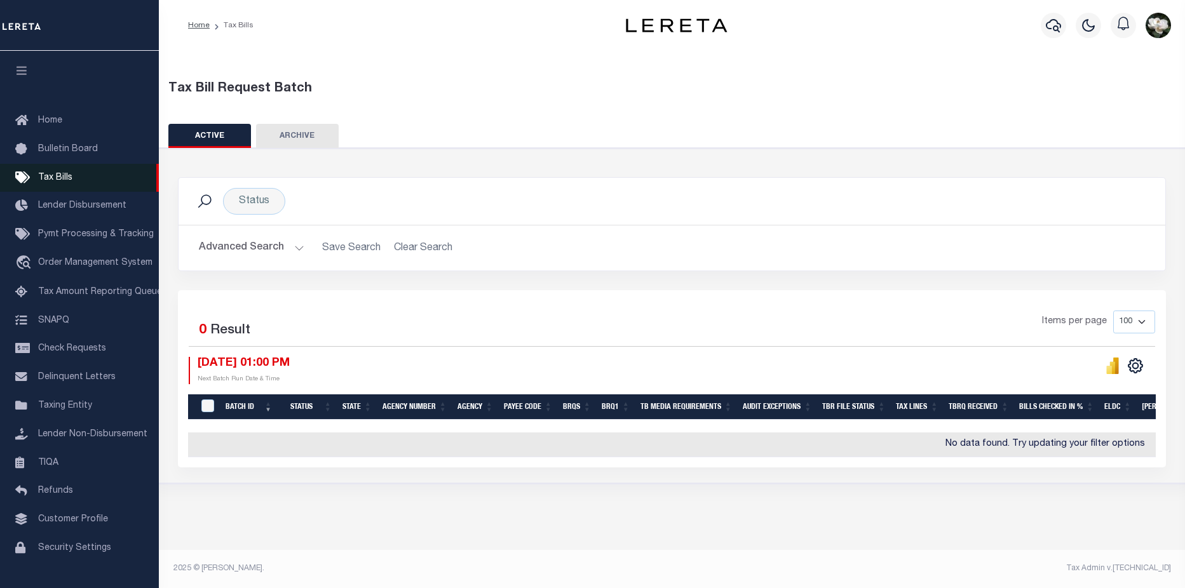
click at [54, 174] on span "Tax Bills" at bounding box center [55, 177] width 34 height 9
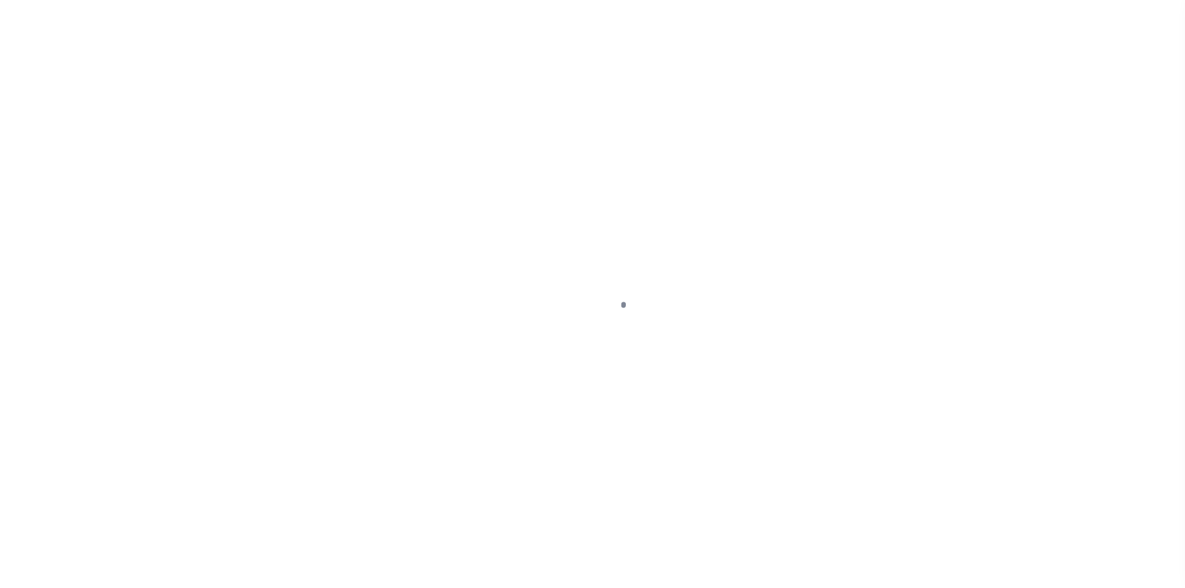
select select "MI"
select select
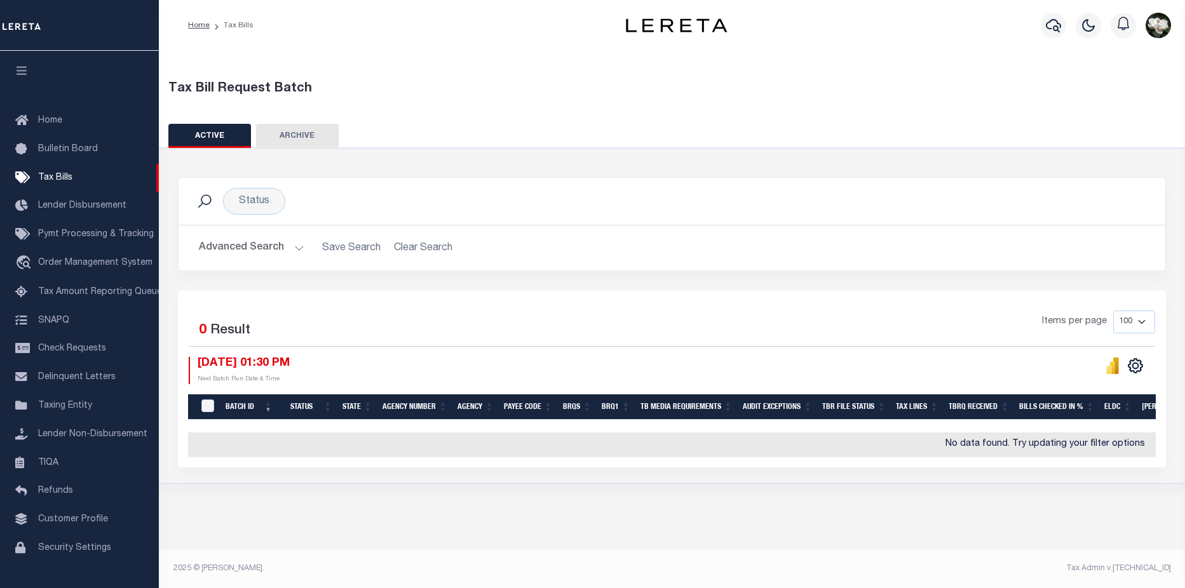
click at [252, 247] on button "Advanced Search" at bounding box center [251, 248] width 105 height 25
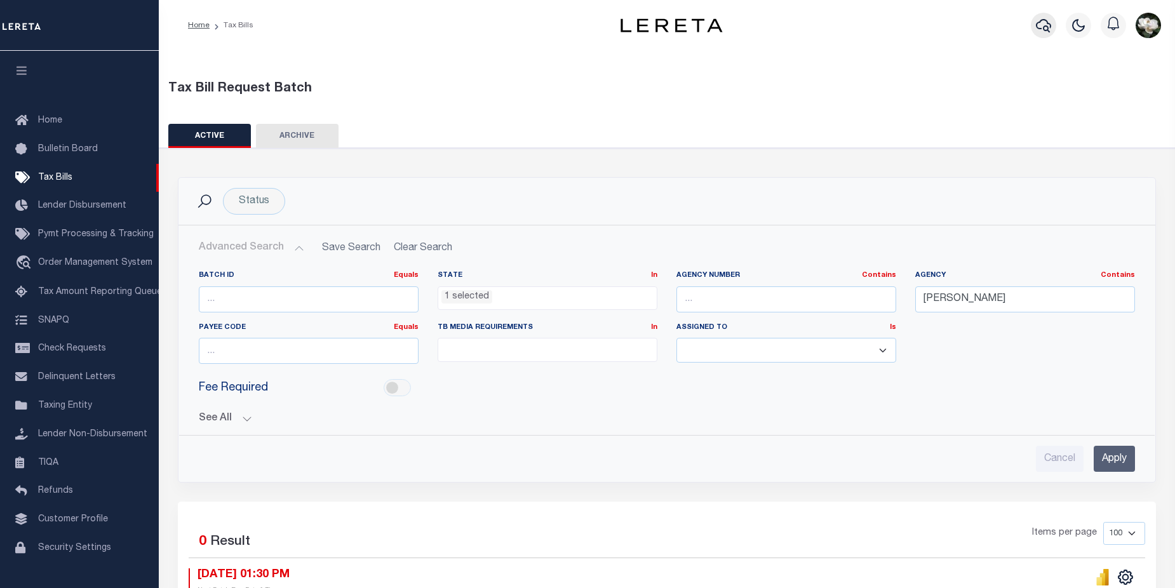
click at [1039, 23] on icon "button" at bounding box center [1043, 25] width 15 height 13
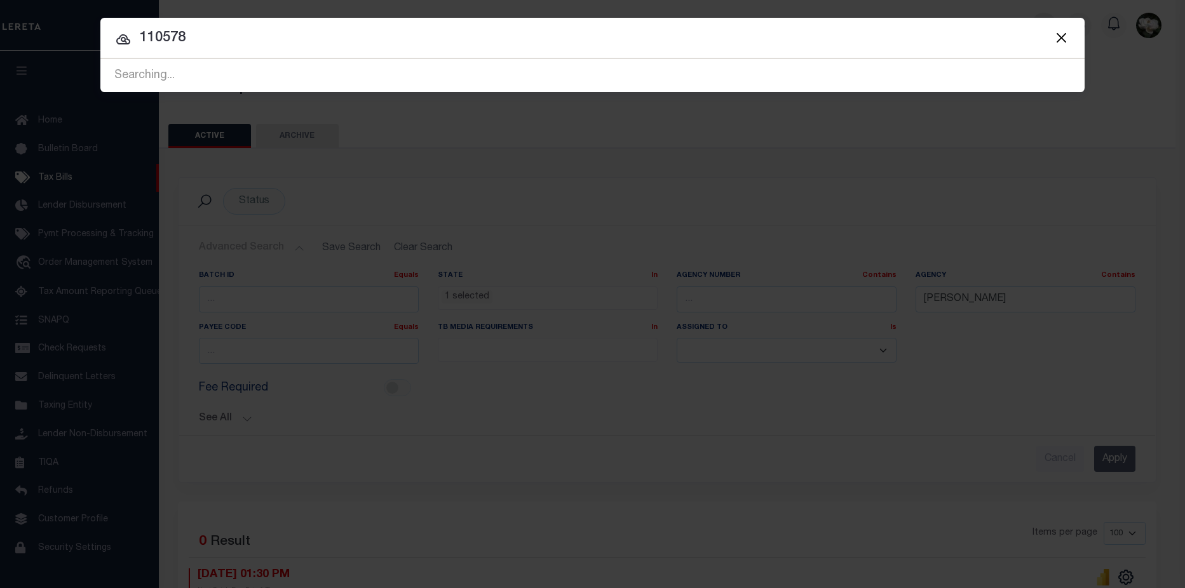
type input "110578"
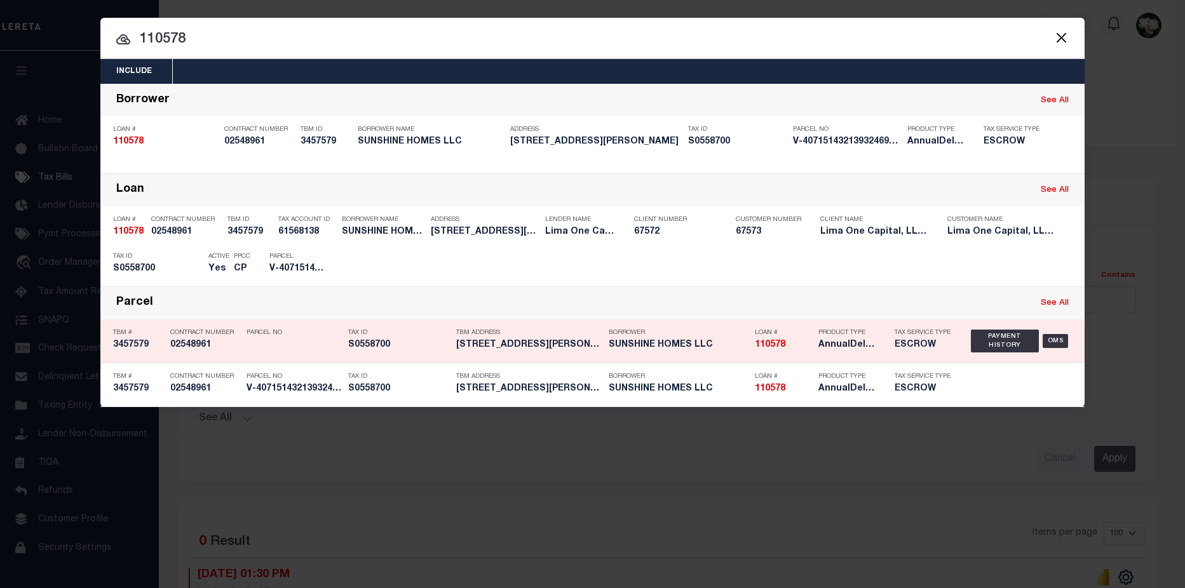
click at [942, 344] on h5 "ESCROW" at bounding box center [923, 345] width 57 height 11
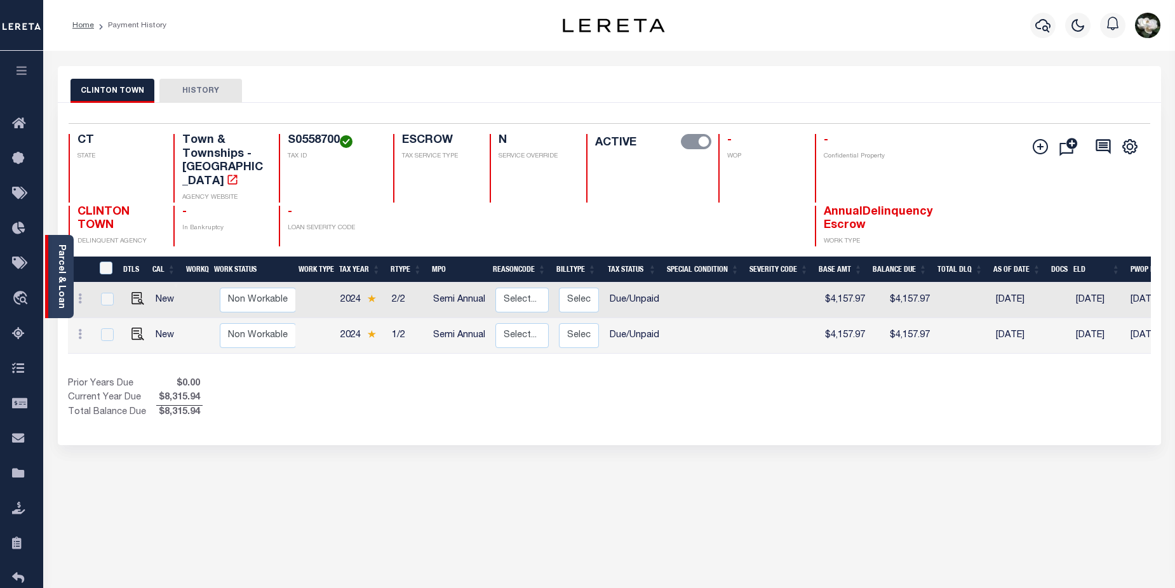
click at [57, 243] on div "Parcel & Loan" at bounding box center [59, 276] width 29 height 83
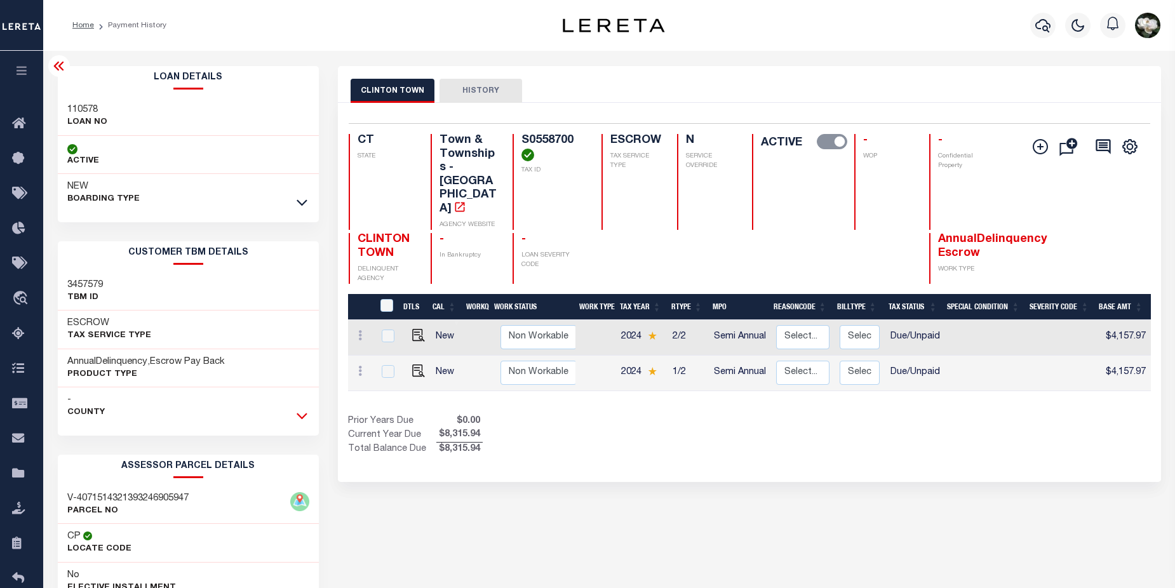
click at [304, 414] on icon at bounding box center [302, 415] width 11 height 13
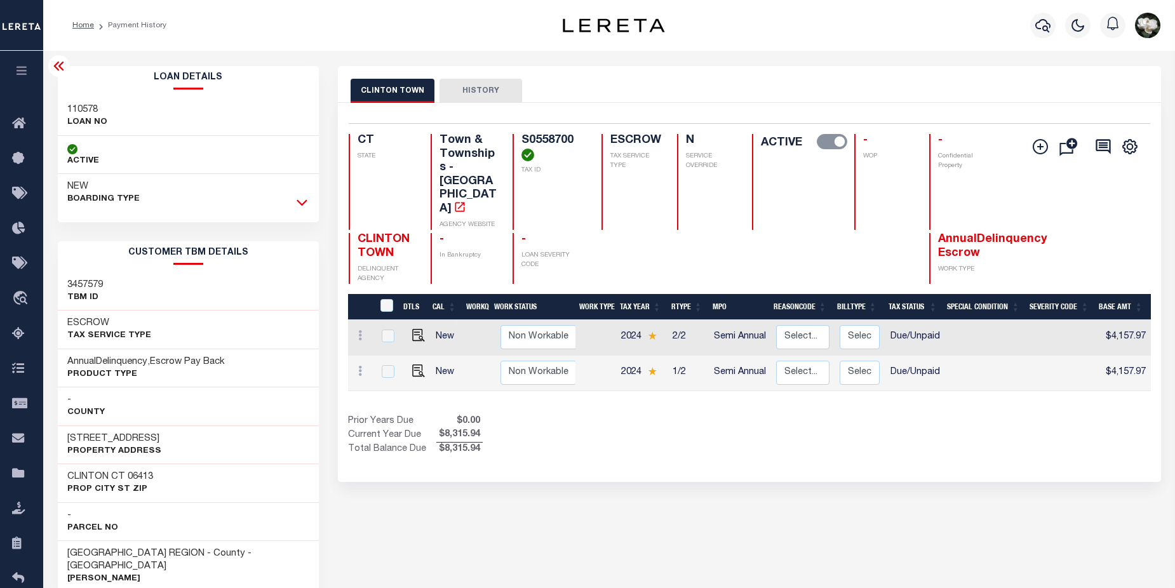
click at [302, 202] on icon at bounding box center [302, 202] width 11 height 13
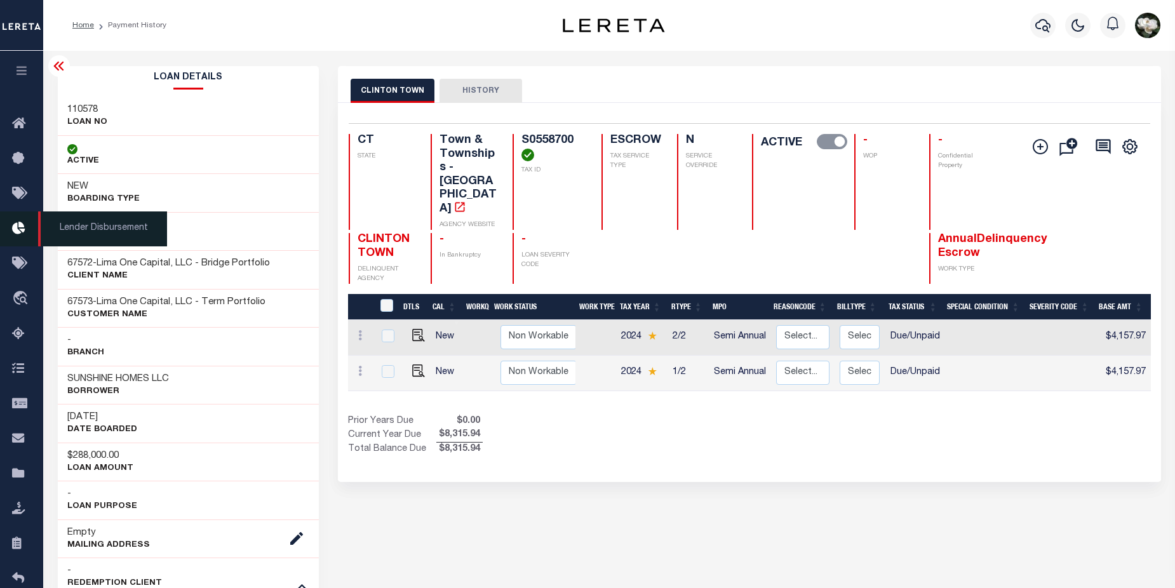
click at [24, 231] on icon at bounding box center [22, 229] width 20 height 16
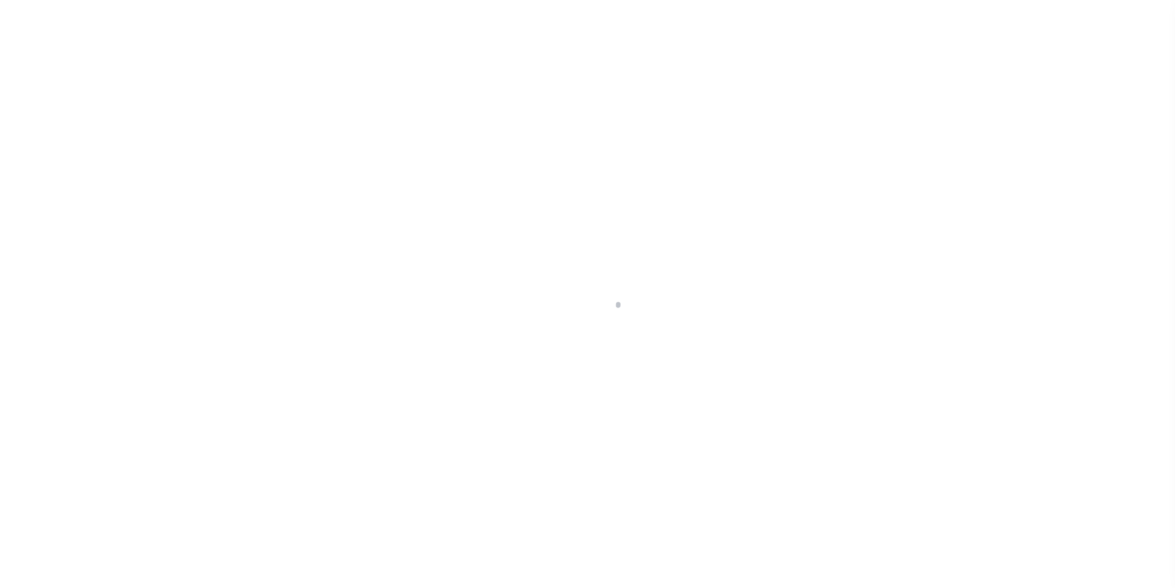
scroll to position [22, 0]
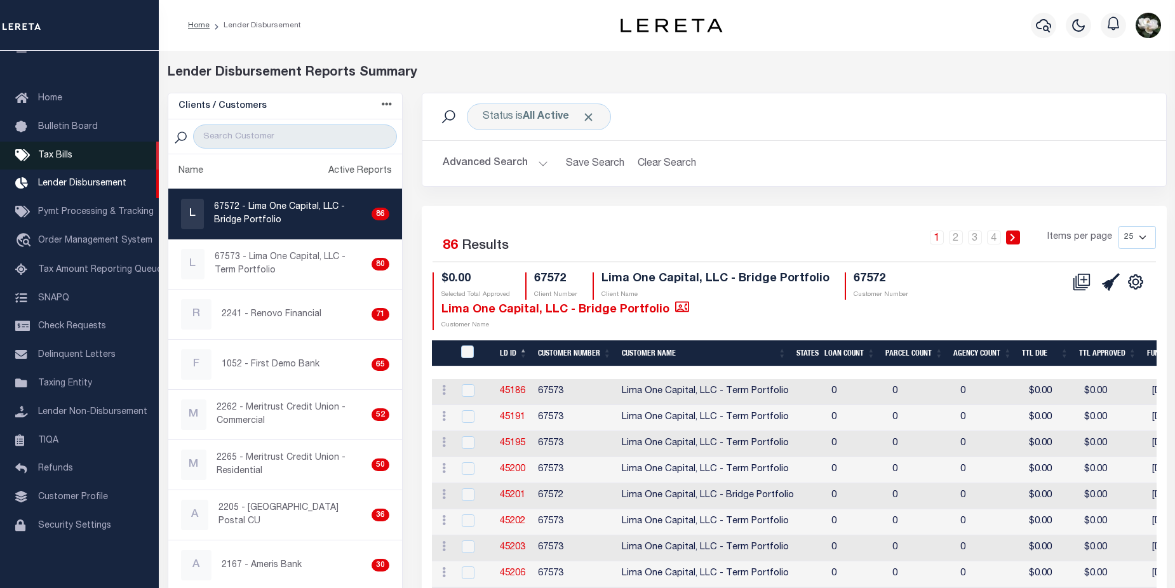
click at [71, 154] on span "Tax Bills" at bounding box center [55, 155] width 34 height 9
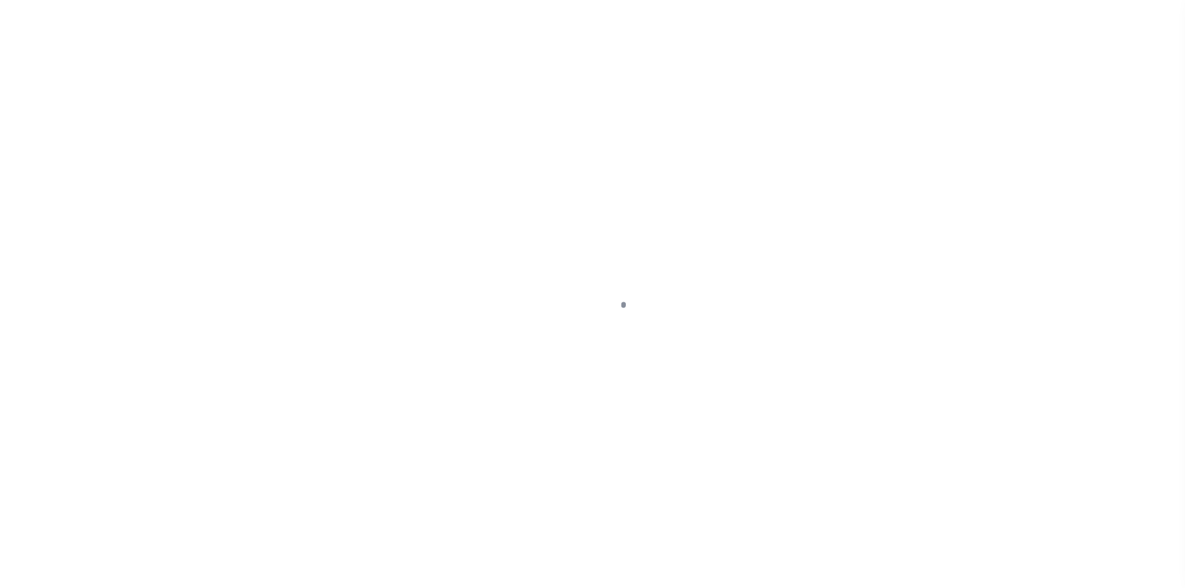
select select "MI"
select select
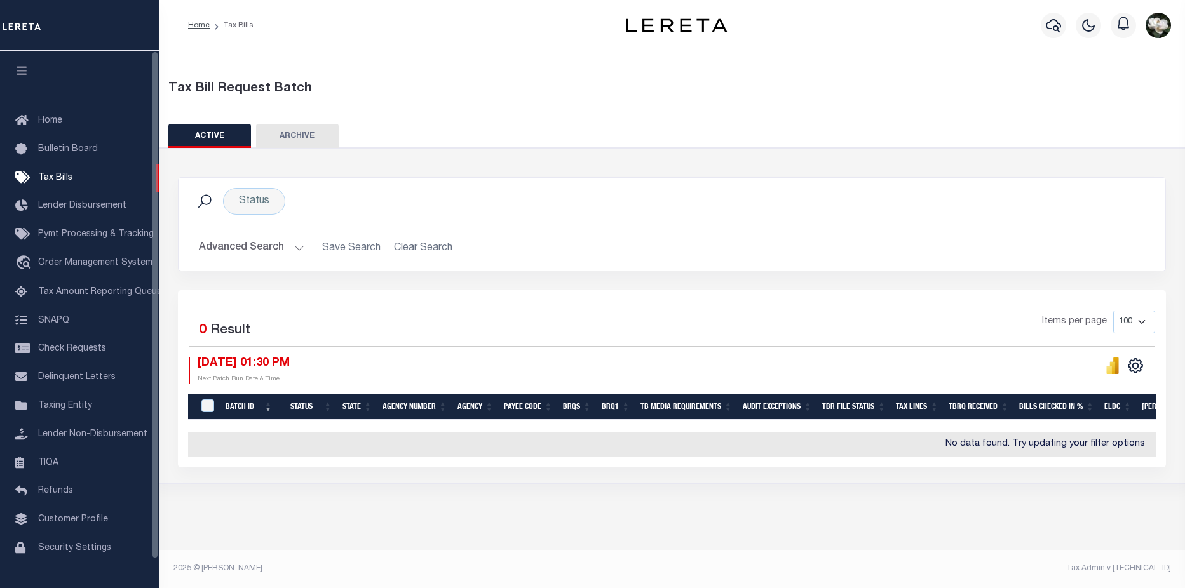
click at [248, 245] on button "Advanced Search" at bounding box center [251, 248] width 105 height 25
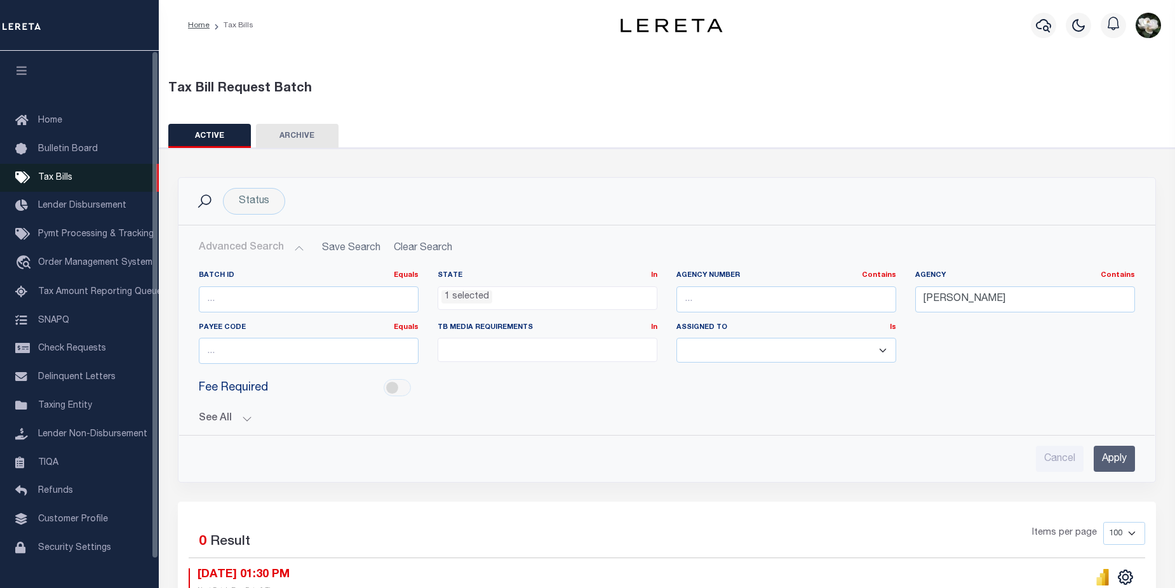
click at [59, 180] on span "Tax Bills" at bounding box center [55, 177] width 34 height 9
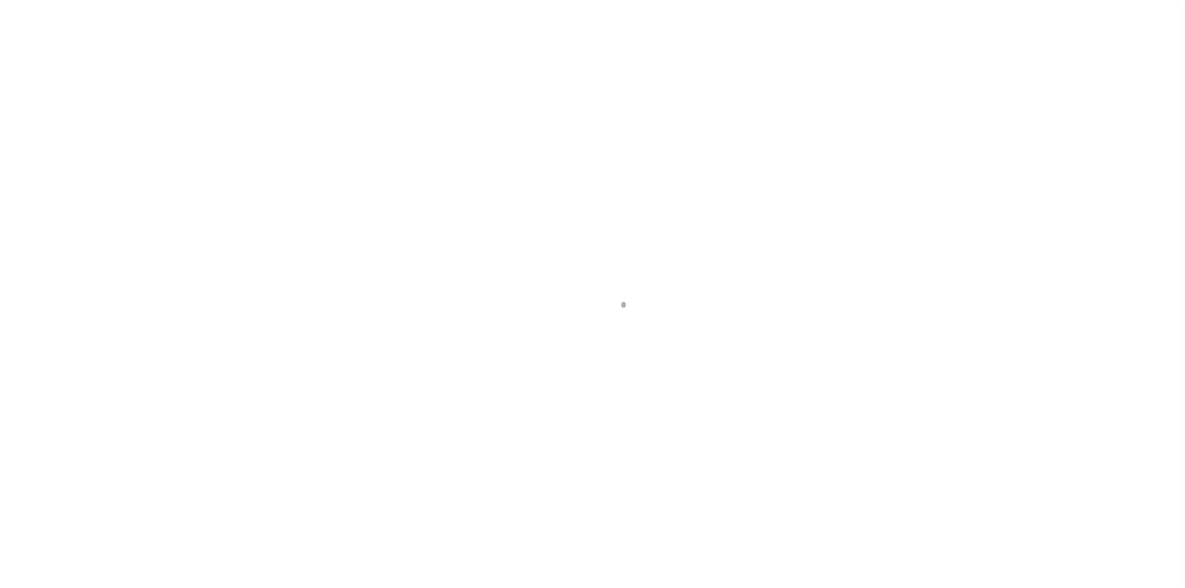
select select "MI"
select select
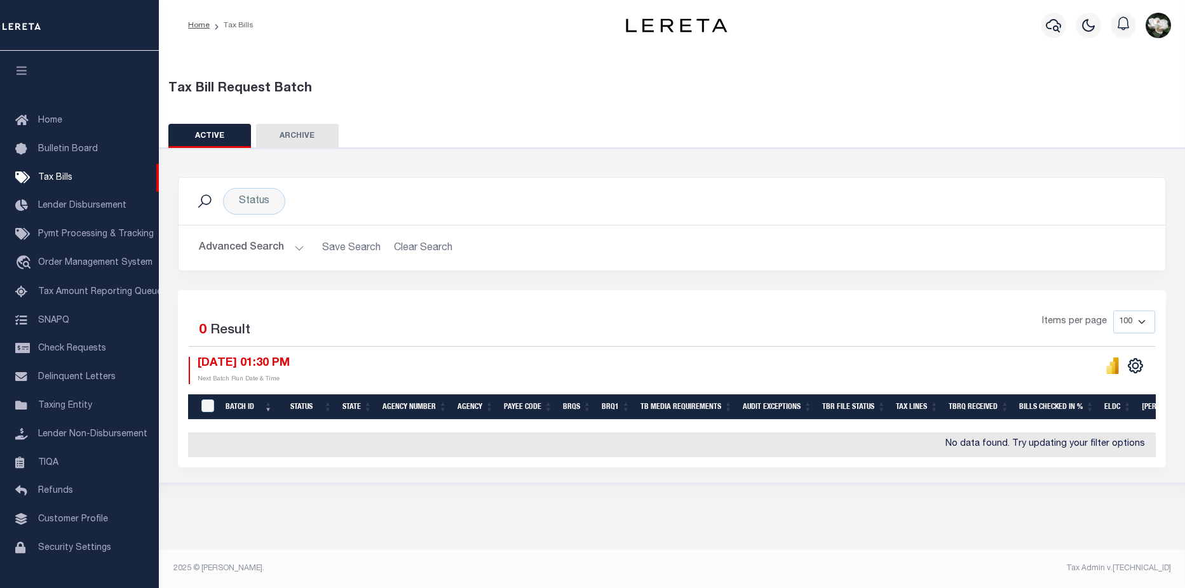
click at [246, 246] on button "Advanced Search" at bounding box center [251, 248] width 105 height 25
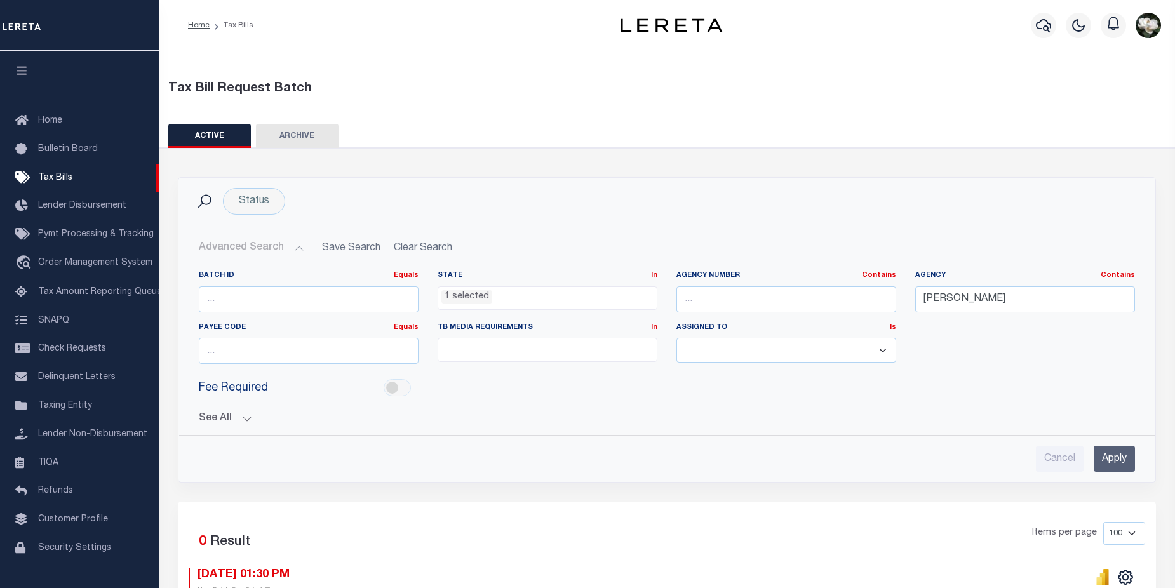
click at [1031, 30] on div at bounding box center [1043, 25] width 35 height 44
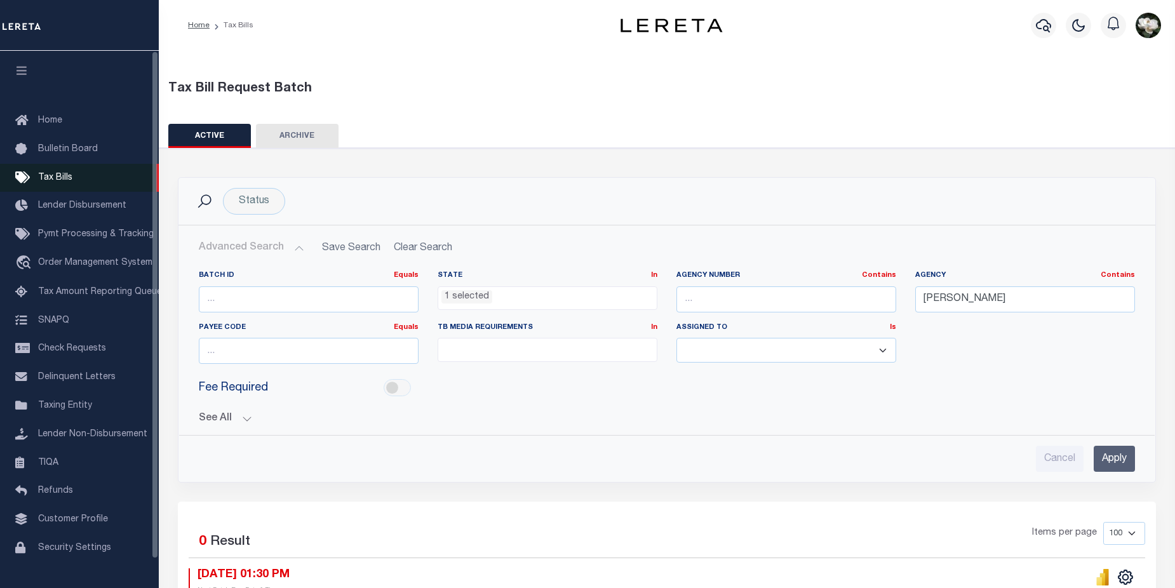
click at [48, 181] on span "Tax Bills" at bounding box center [55, 177] width 34 height 9
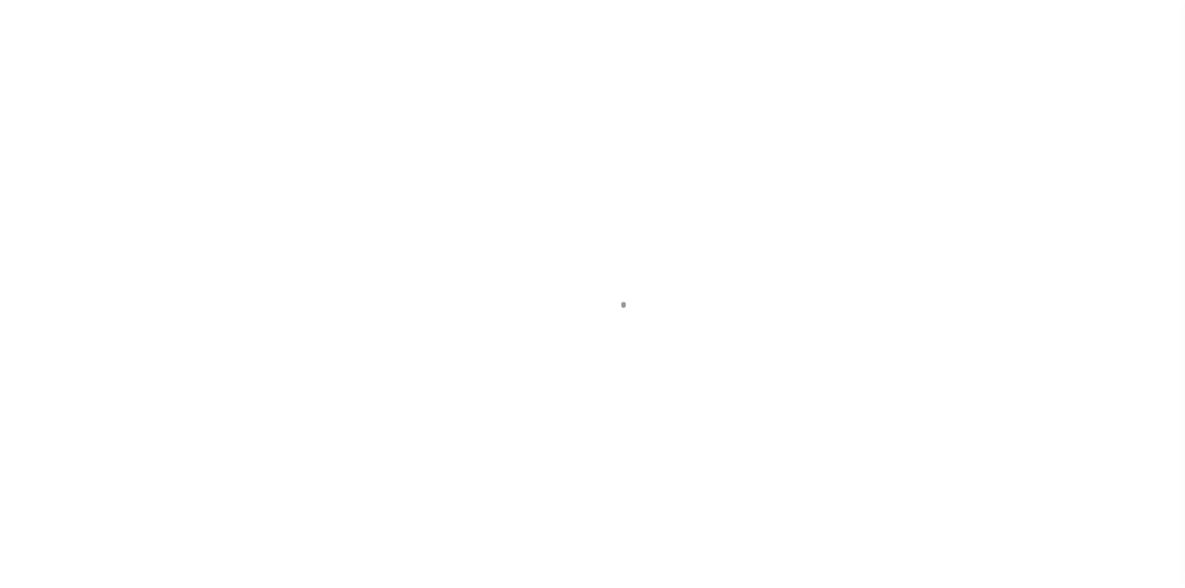
select select "MI"
select select
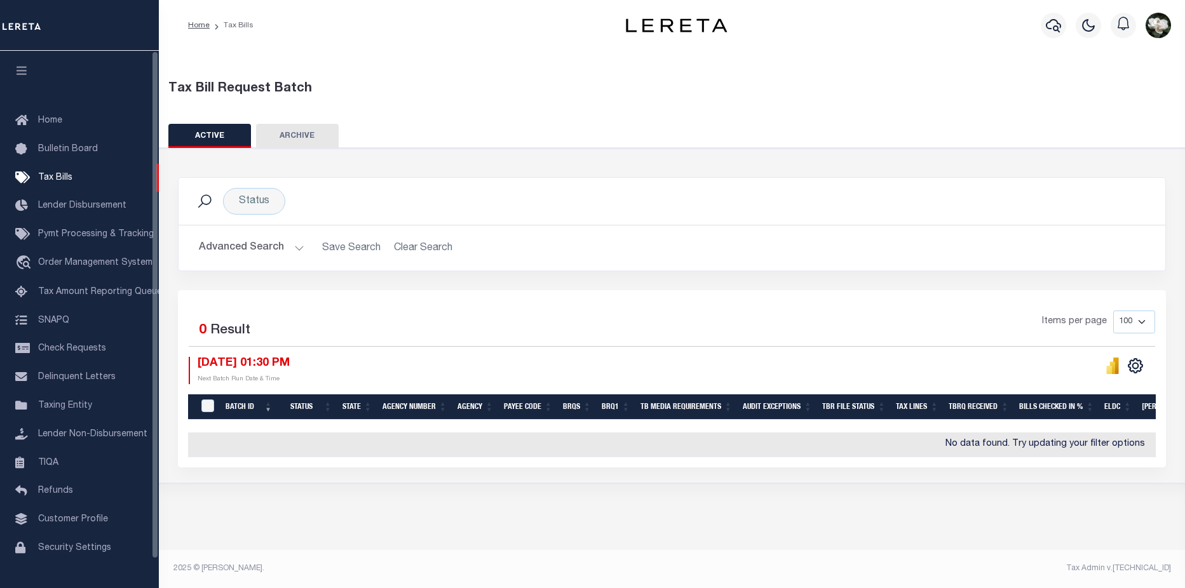
click at [221, 243] on button "Advanced Search" at bounding box center [251, 248] width 105 height 25
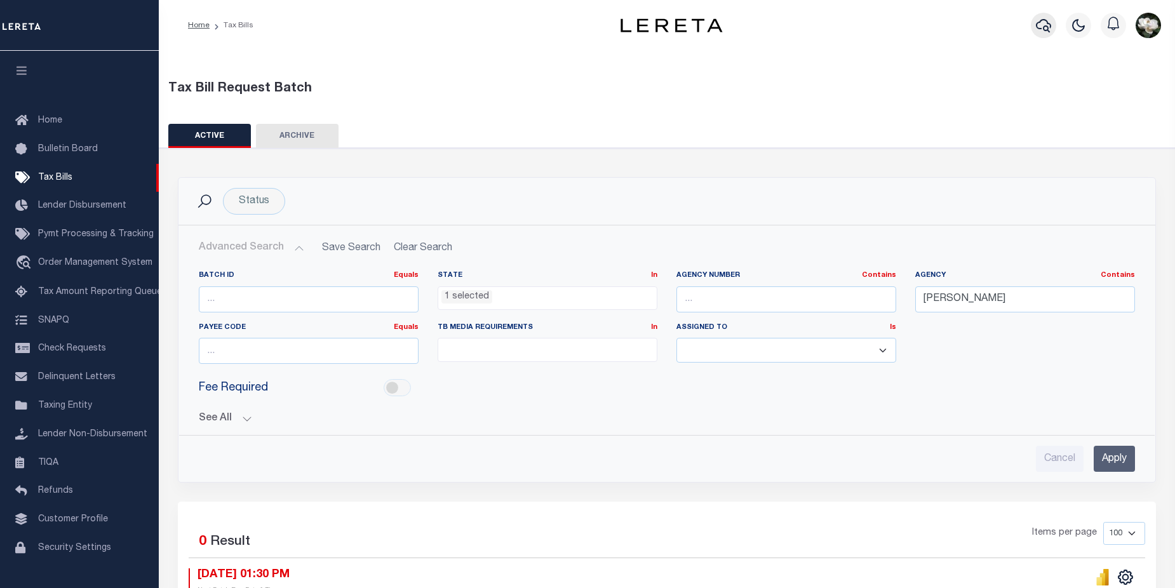
click at [1044, 22] on icon "button" at bounding box center [1043, 25] width 15 height 15
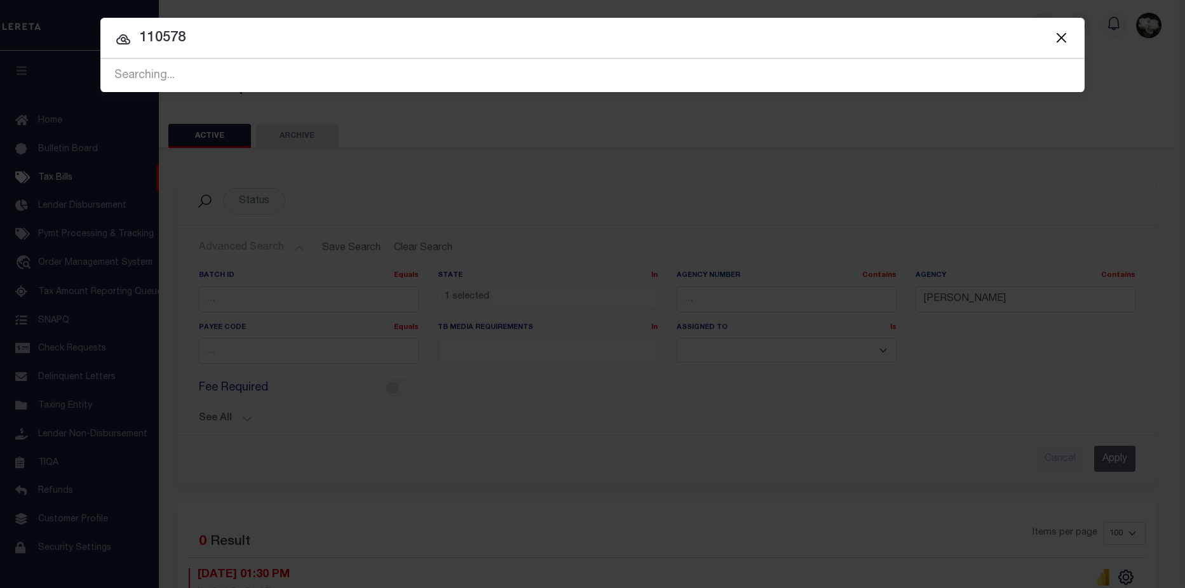
type input "110578"
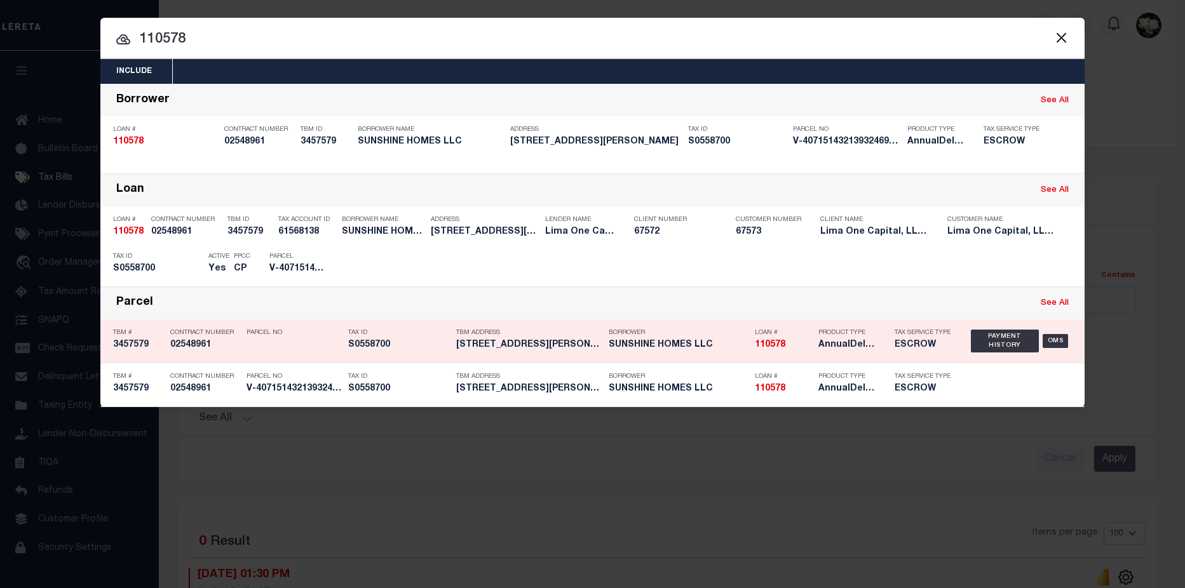
click at [791, 349] on h5 "110578" at bounding box center [783, 345] width 57 height 11
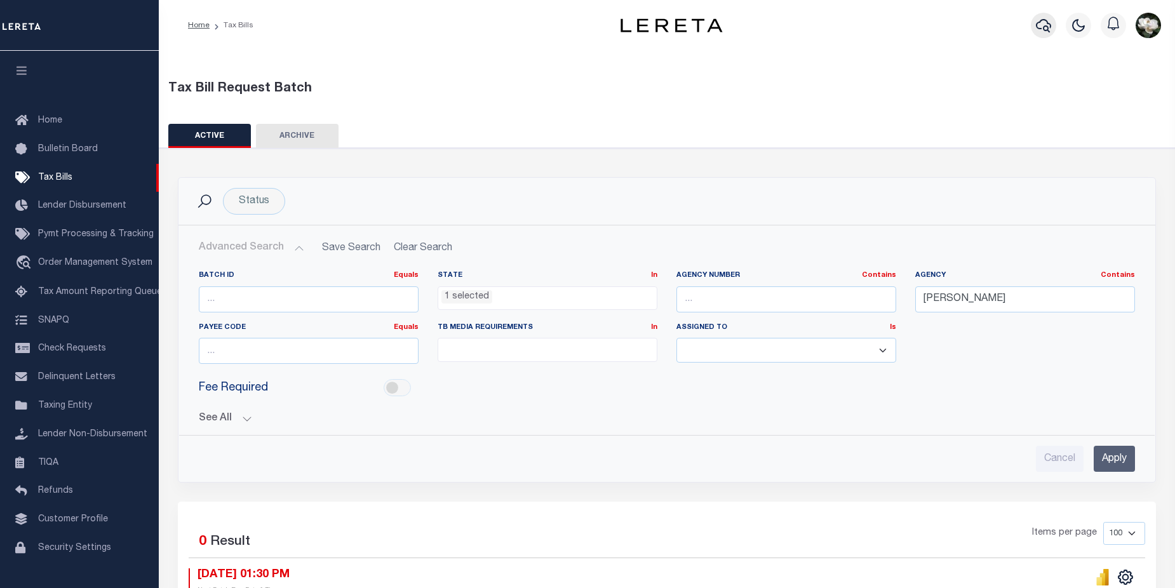
click at [1036, 18] on icon "button" at bounding box center [1043, 25] width 15 height 15
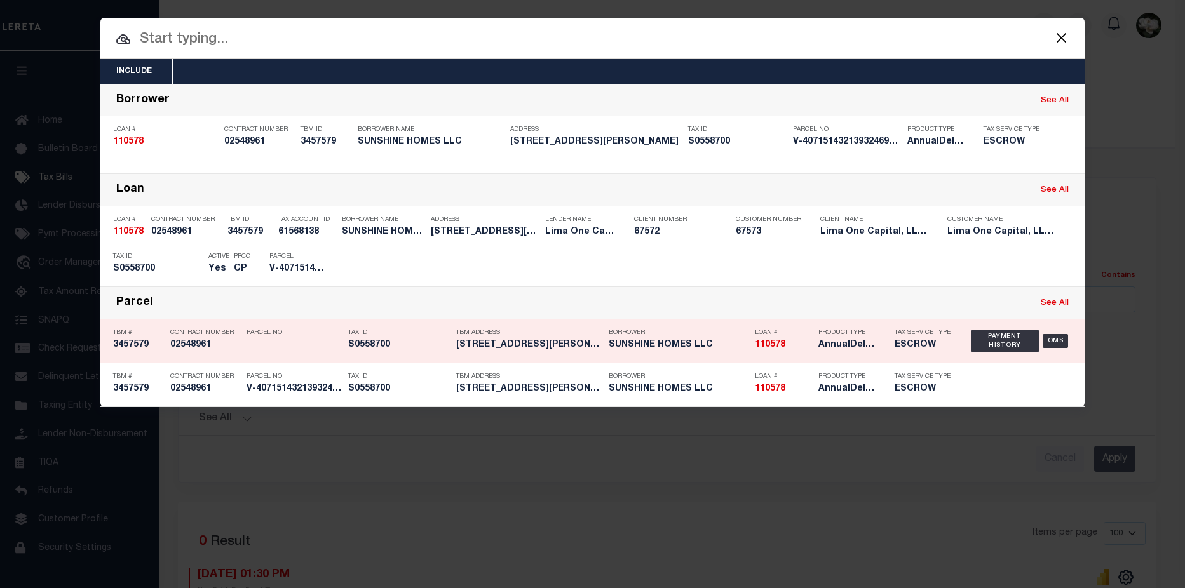
click at [853, 340] on div "Product Type AnnualDelinquency,Escrow" at bounding box center [846, 341] width 57 height 37
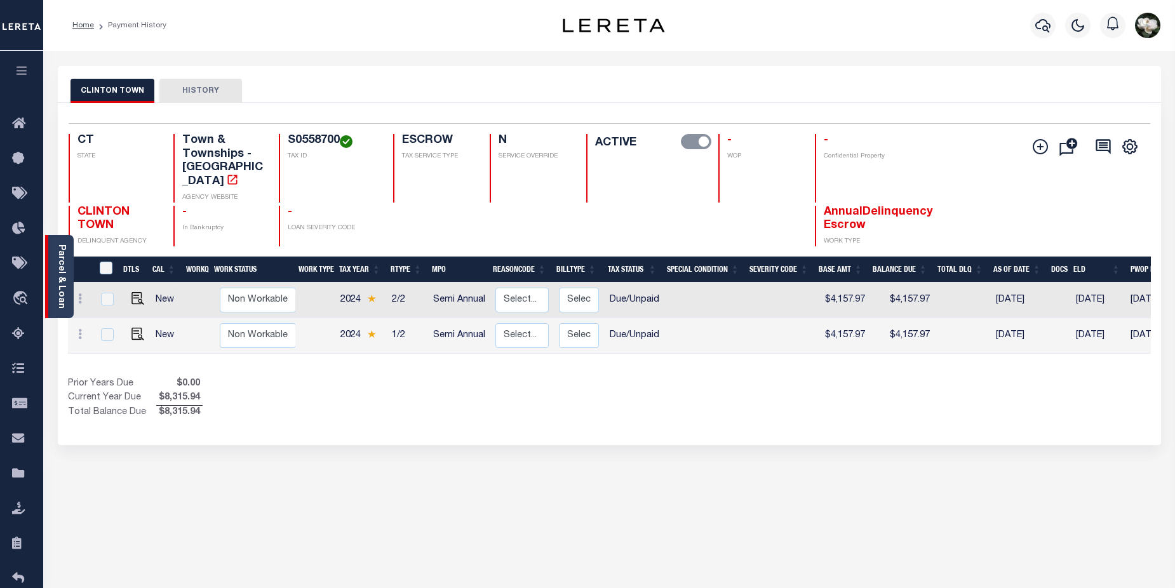
click at [54, 280] on div "Parcel & Loan" at bounding box center [59, 276] width 29 height 83
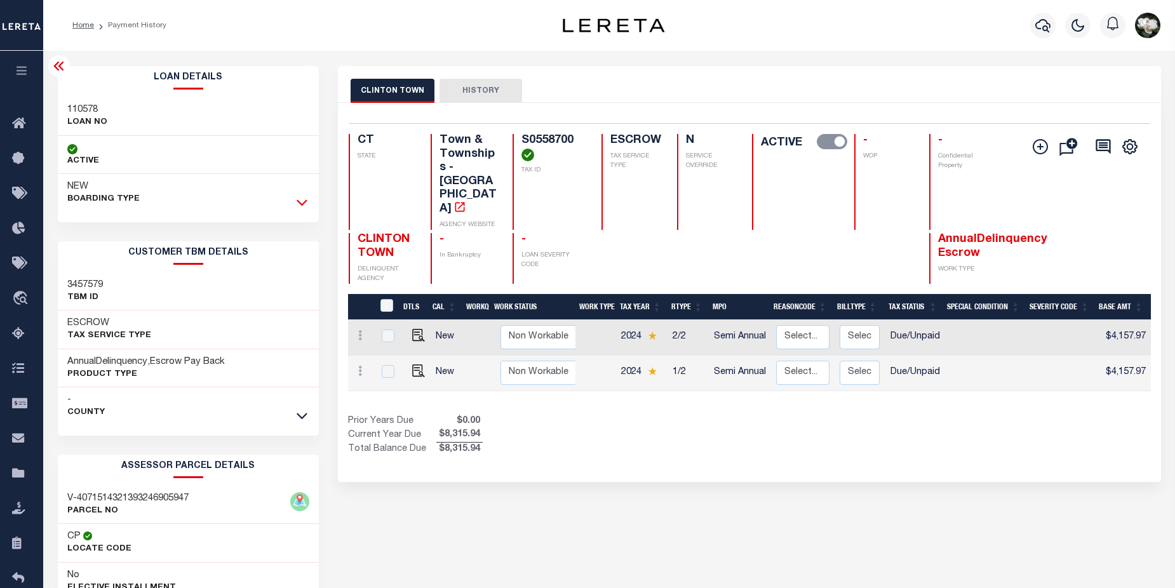
click at [300, 204] on icon at bounding box center [302, 203] width 11 height 6
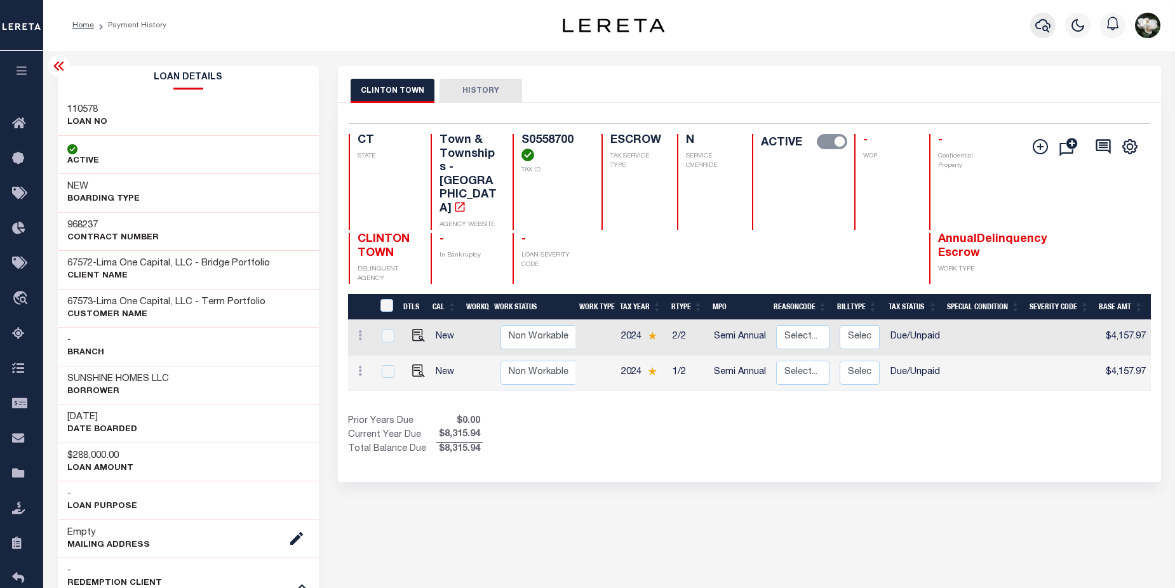
click at [1048, 29] on icon "button" at bounding box center [1043, 25] width 15 height 13
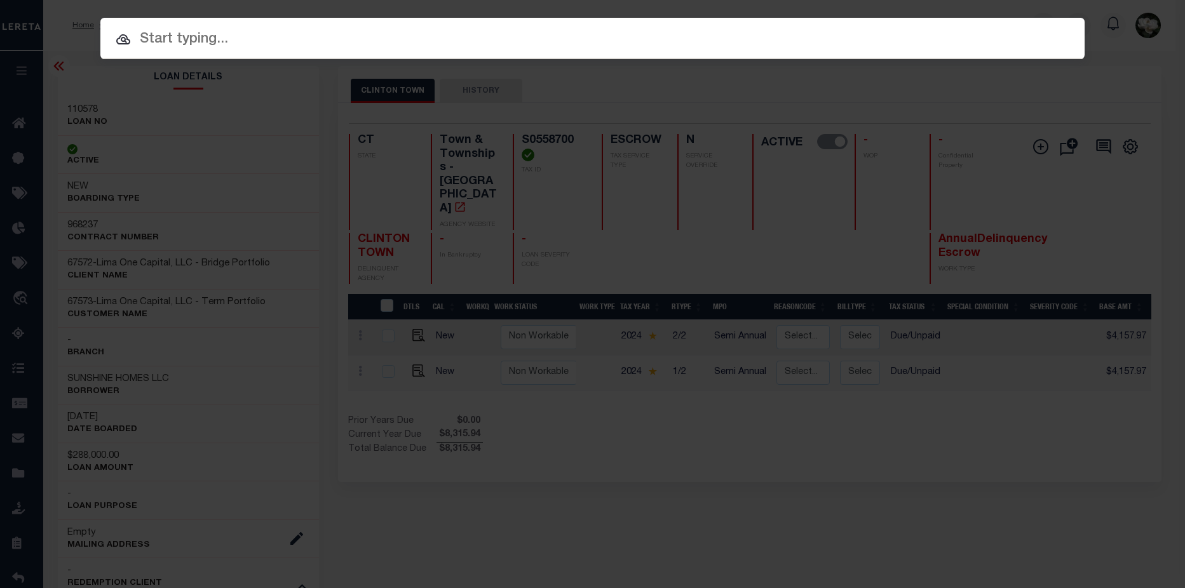
click at [219, 97] on div "Include Loans TBM Customers Borrowers Payments (Lender Non-Disb) Payments (Lend…" at bounding box center [592, 294] width 1185 height 588
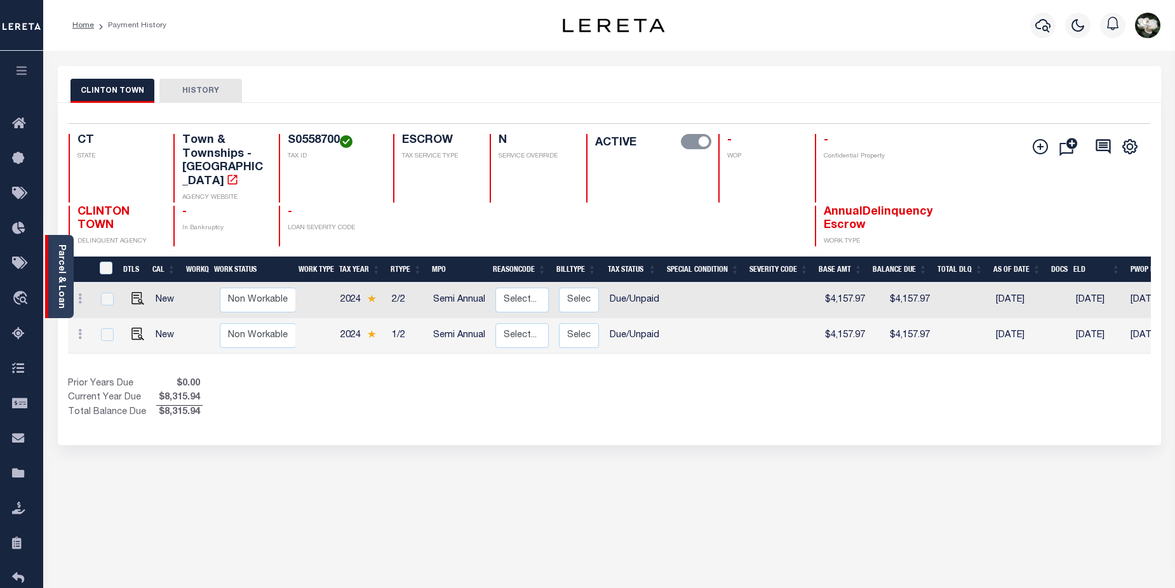
click at [55, 254] on div "Parcel & Loan" at bounding box center [59, 276] width 29 height 83
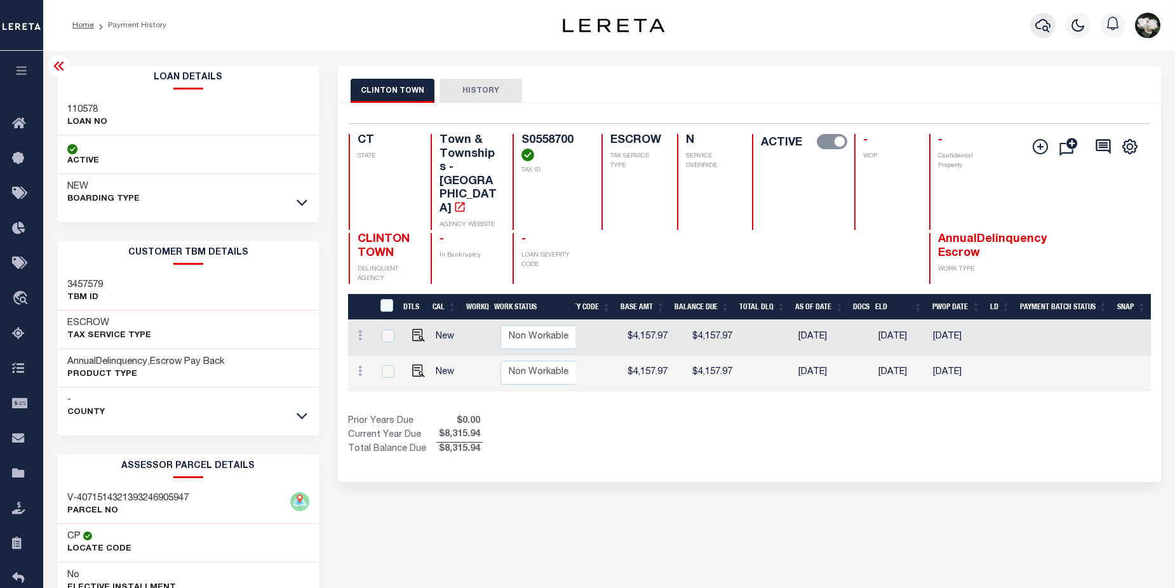
click at [1033, 20] on button "button" at bounding box center [1043, 25] width 25 height 25
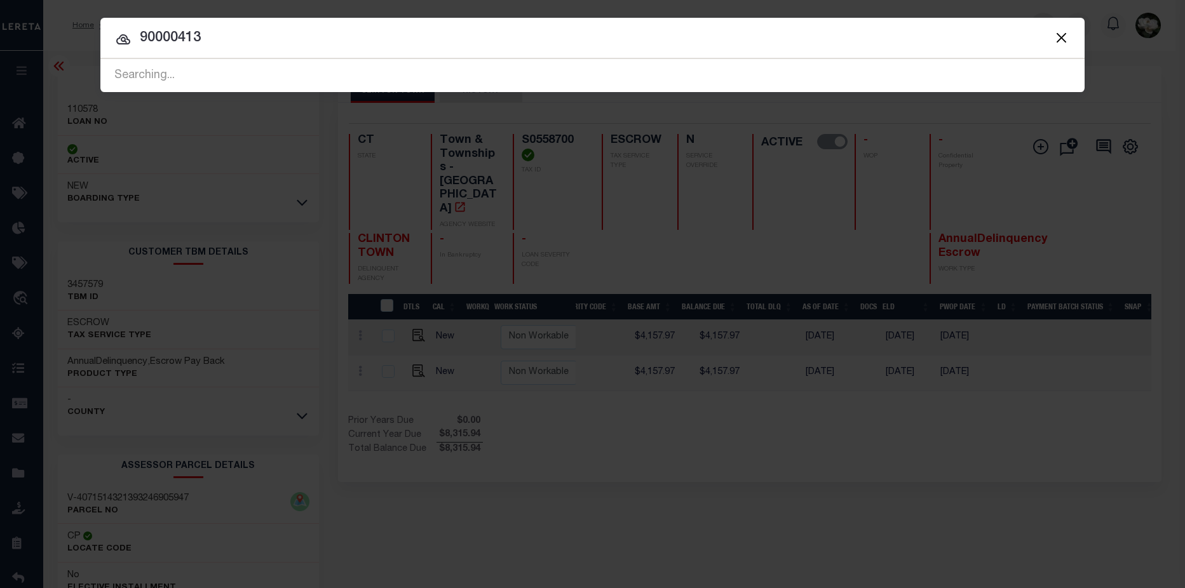
type input "90000413"
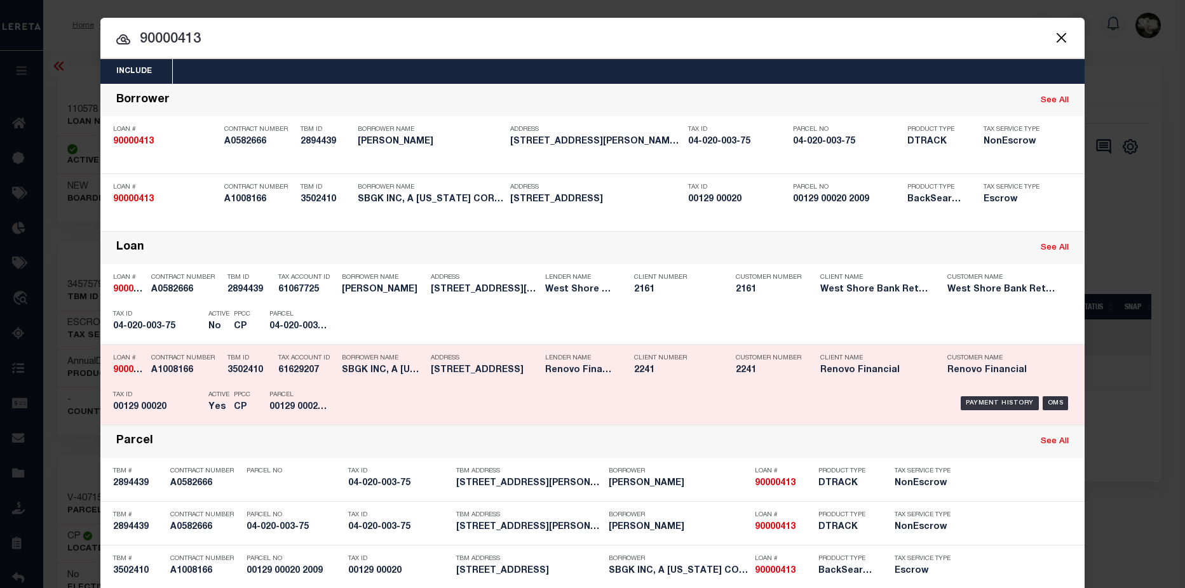
click at [717, 367] on div "Client Number 2241" at bounding box center [676, 366] width 102 height 37
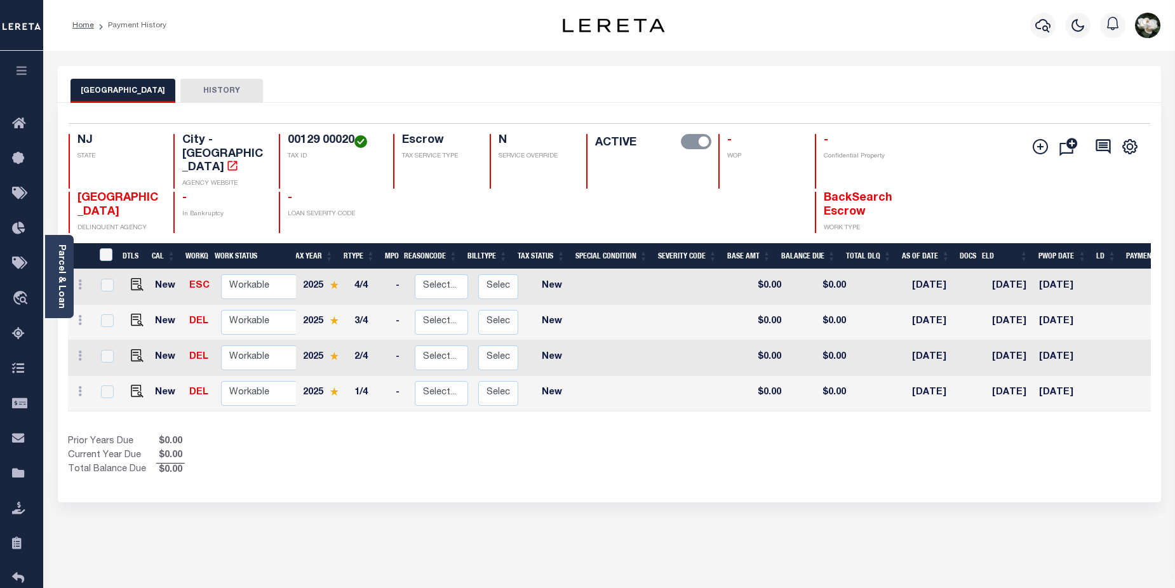
scroll to position [0, 67]
click at [60, 287] on link "Parcel & Loan" at bounding box center [61, 277] width 9 height 64
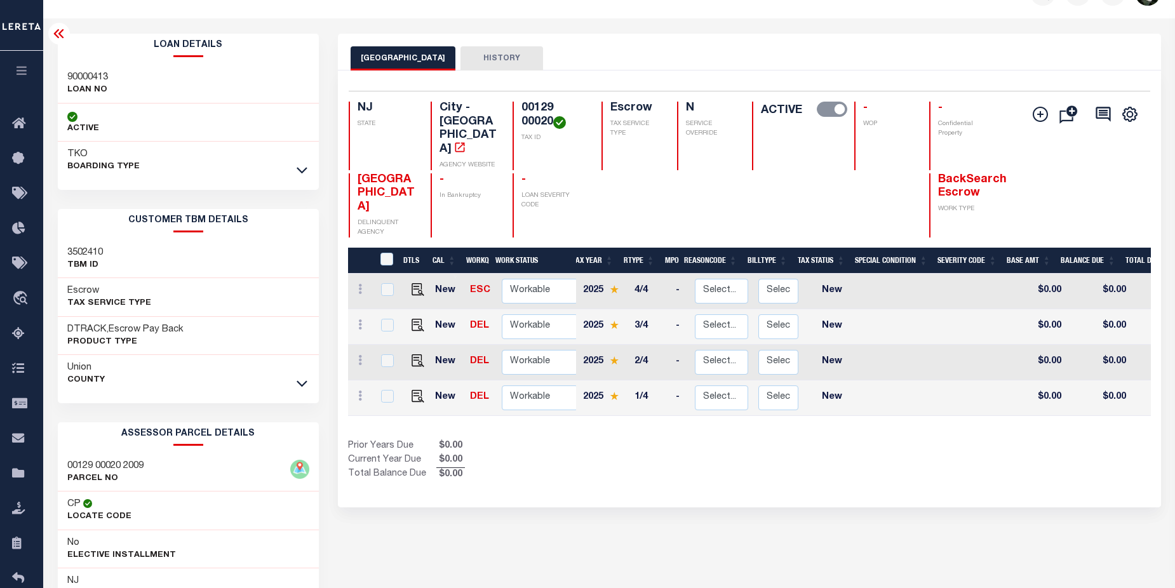
scroll to position [64, 0]
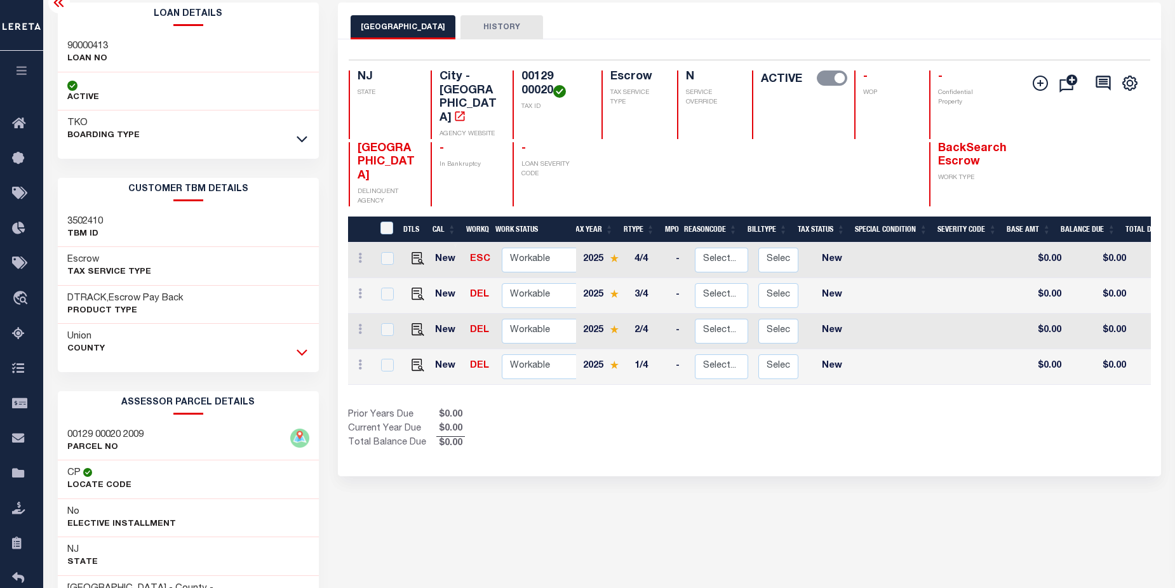
click at [303, 348] on icon at bounding box center [302, 352] width 11 height 13
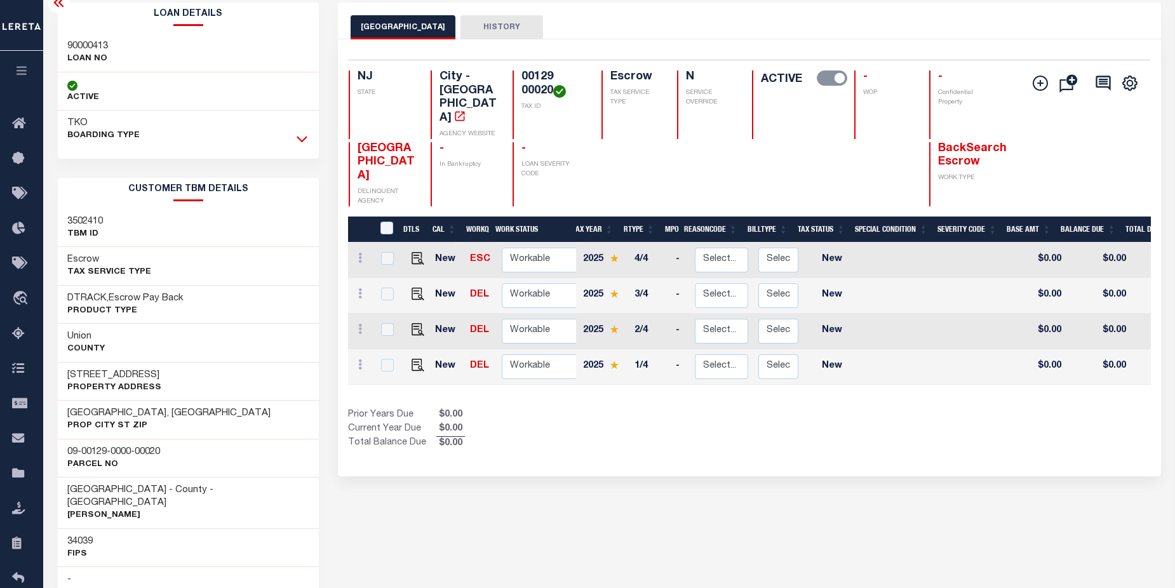
click at [302, 137] on icon at bounding box center [302, 138] width 11 height 13
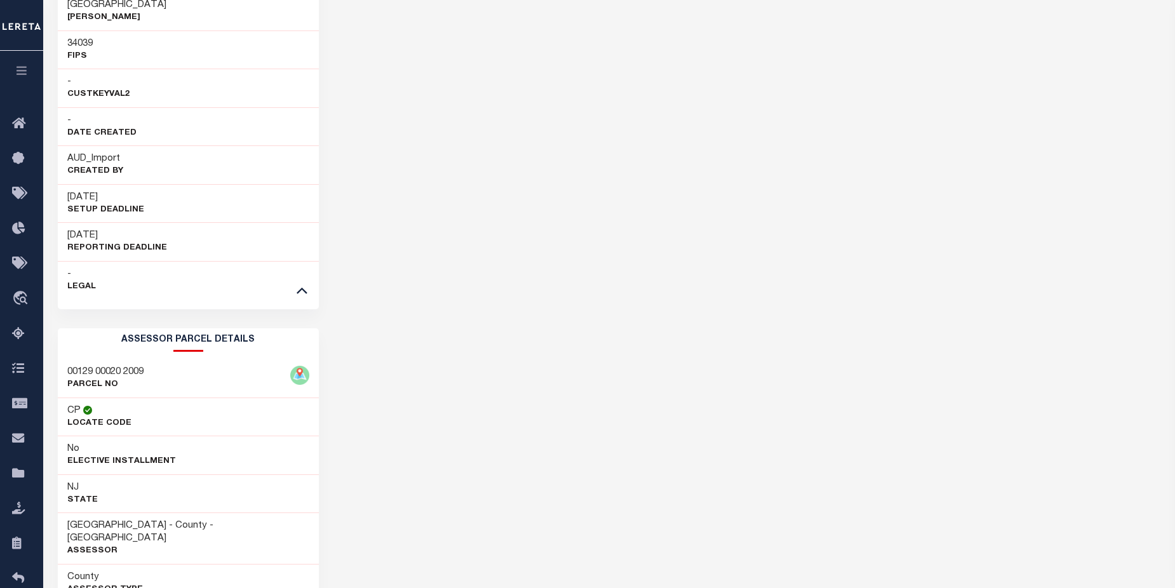
scroll to position [1004, 0]
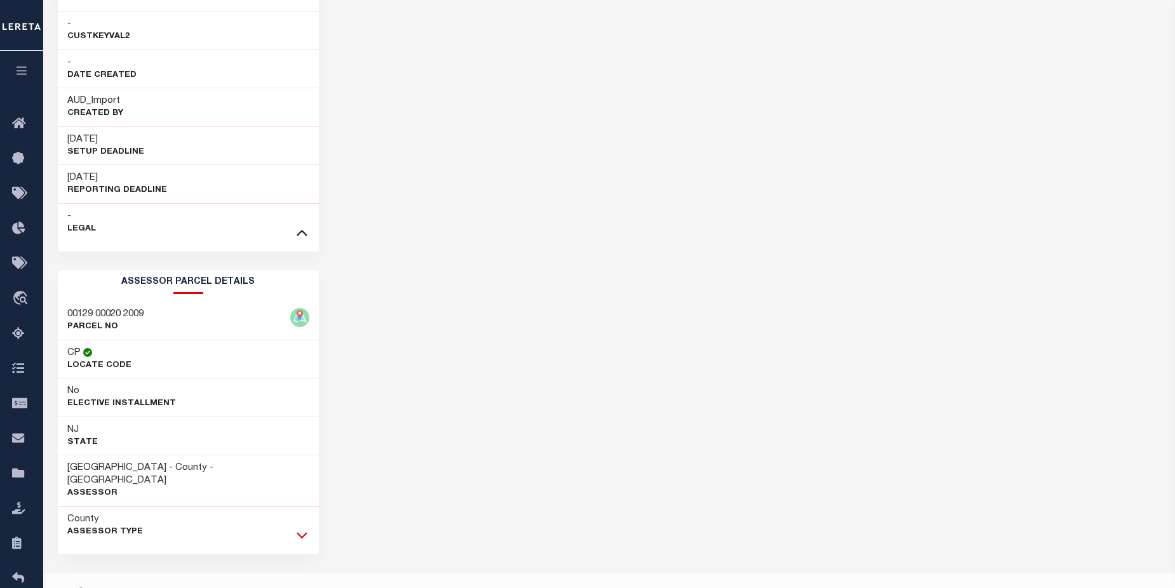
click at [305, 529] on icon at bounding box center [302, 535] width 11 height 13
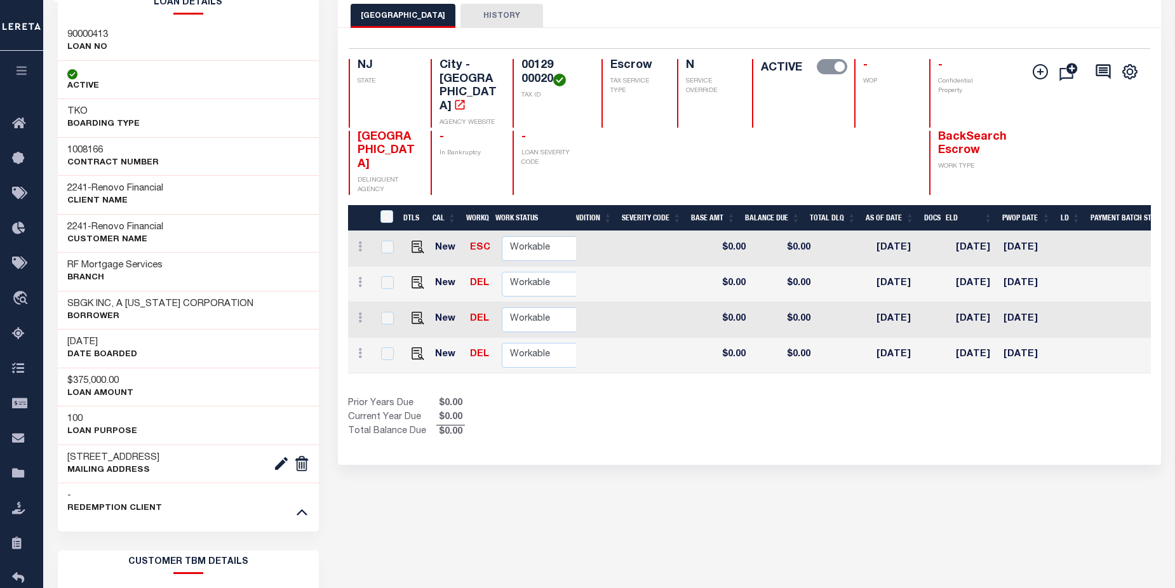
scroll to position [36, 0]
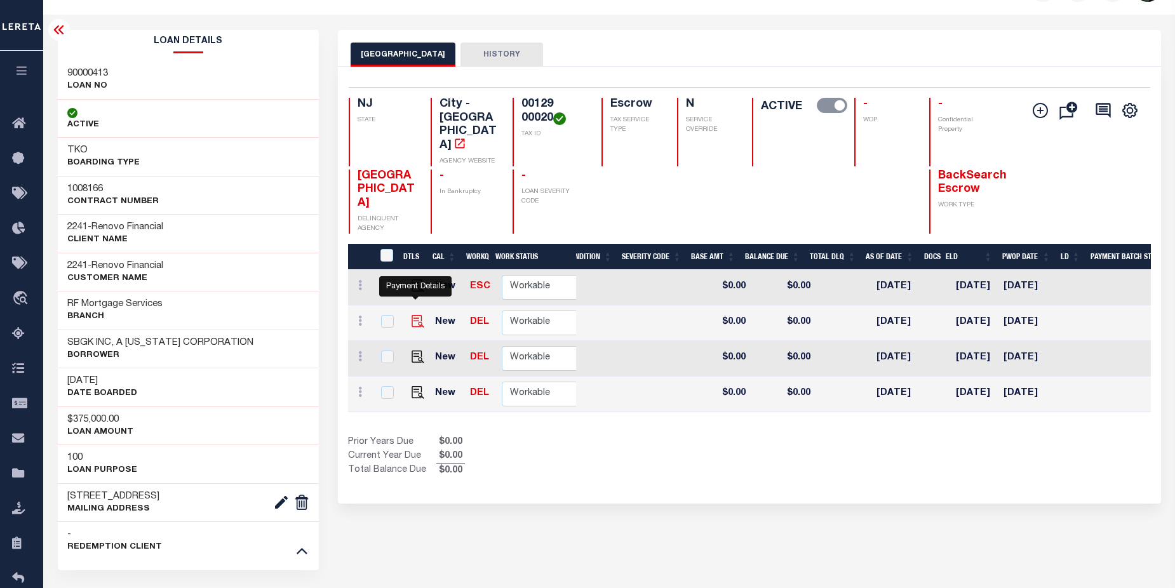
click at [415, 315] on img "" at bounding box center [418, 321] width 13 height 13
checkbox input "true"
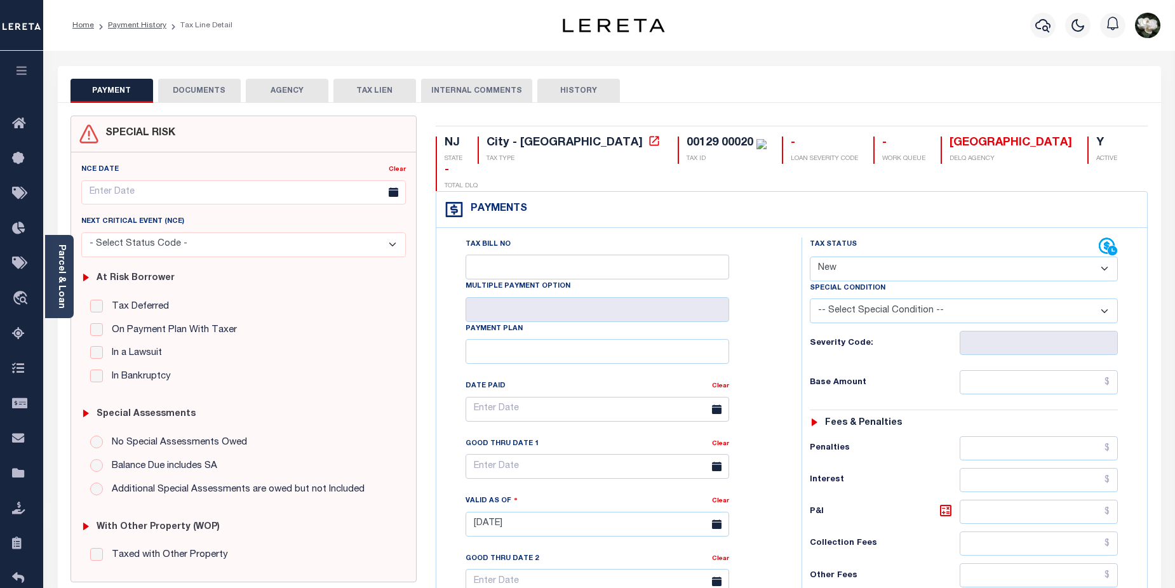
click at [1104, 257] on select "- Select Status Code - Open Due/Unpaid Paid Incomplete No Tax Due Internal Refu…" at bounding box center [964, 269] width 309 height 25
select select "DUE"
click at [810, 257] on select "- Select Status Code - Open Due/Unpaid Paid Incomplete No Tax Due Internal Refu…" at bounding box center [964, 269] width 309 height 25
type input "[DATE]"
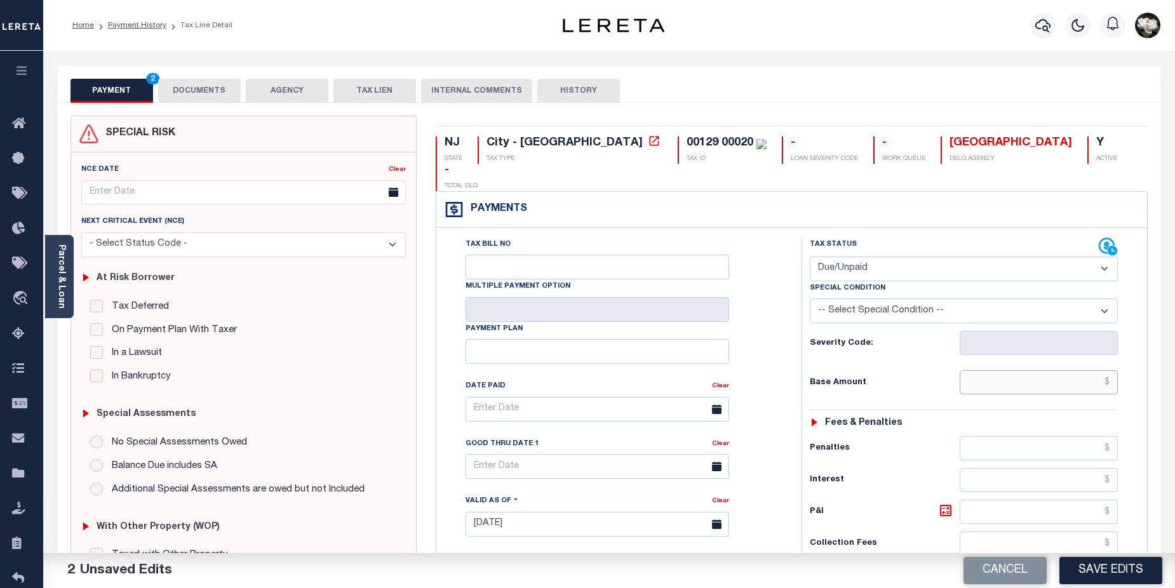
click at [1045, 370] on input "text" at bounding box center [1039, 382] width 159 height 24
type input "$2,306.37"
click at [1051, 500] on input "text" at bounding box center [1039, 512] width 159 height 24
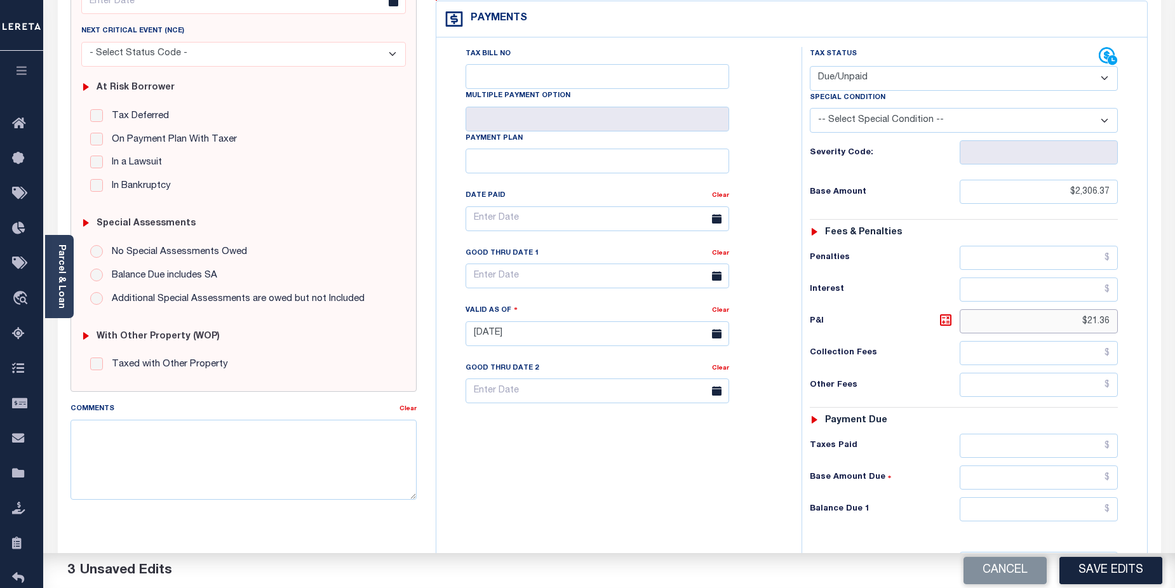
scroll to position [198, 0]
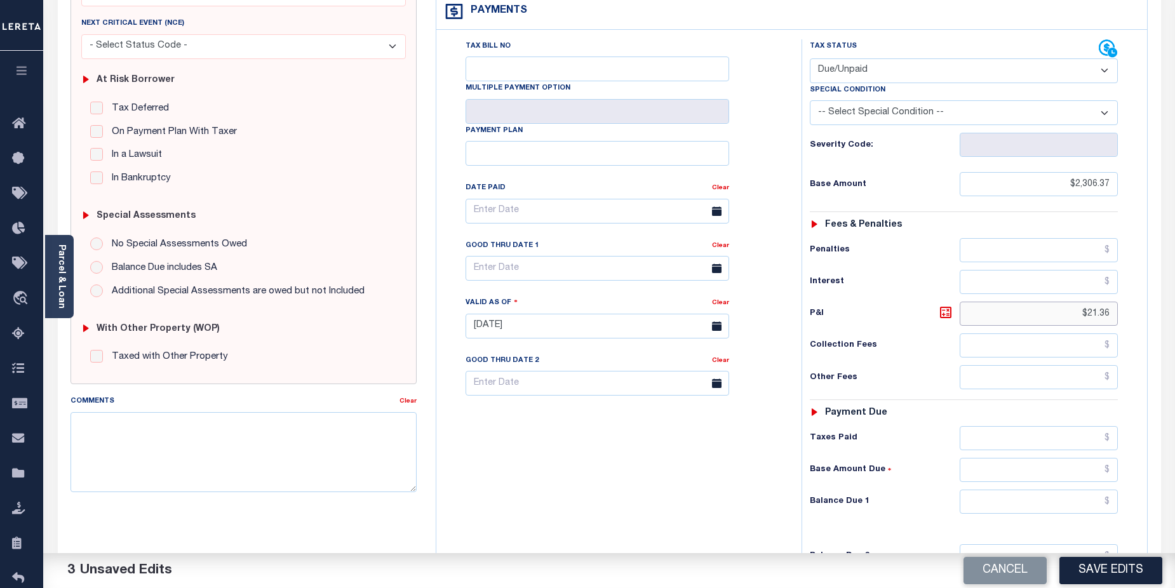
type input "$21.36"
click at [1033, 490] on input "text" at bounding box center [1039, 502] width 159 height 24
type input "$2,327.73"
click at [1134, 568] on button "Save Edits" at bounding box center [1111, 570] width 103 height 27
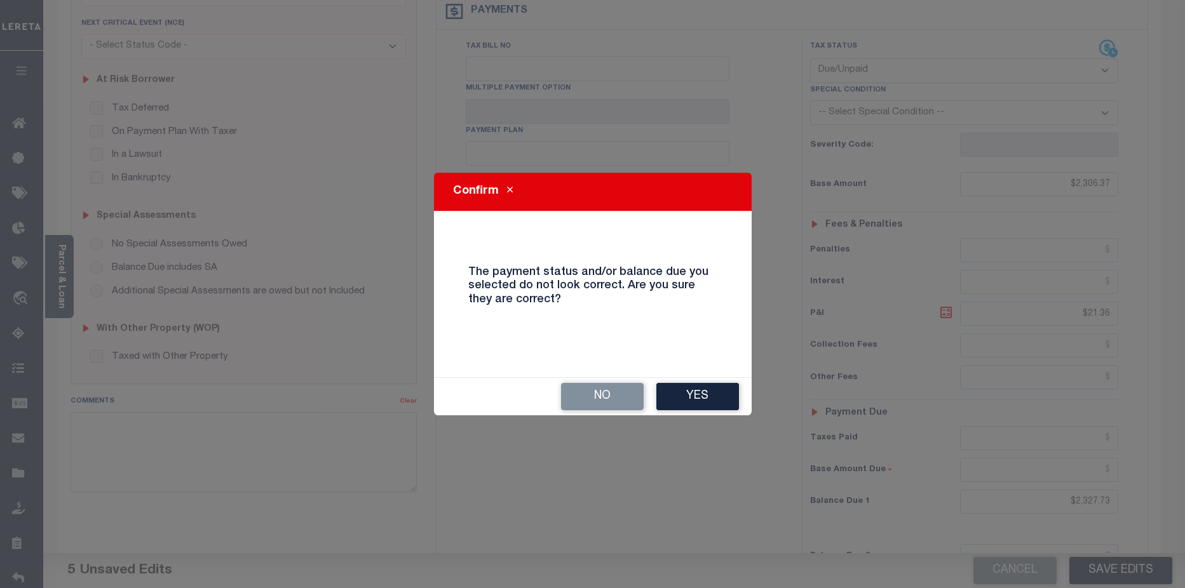
click at [714, 400] on button "Yes" at bounding box center [697, 396] width 83 height 27
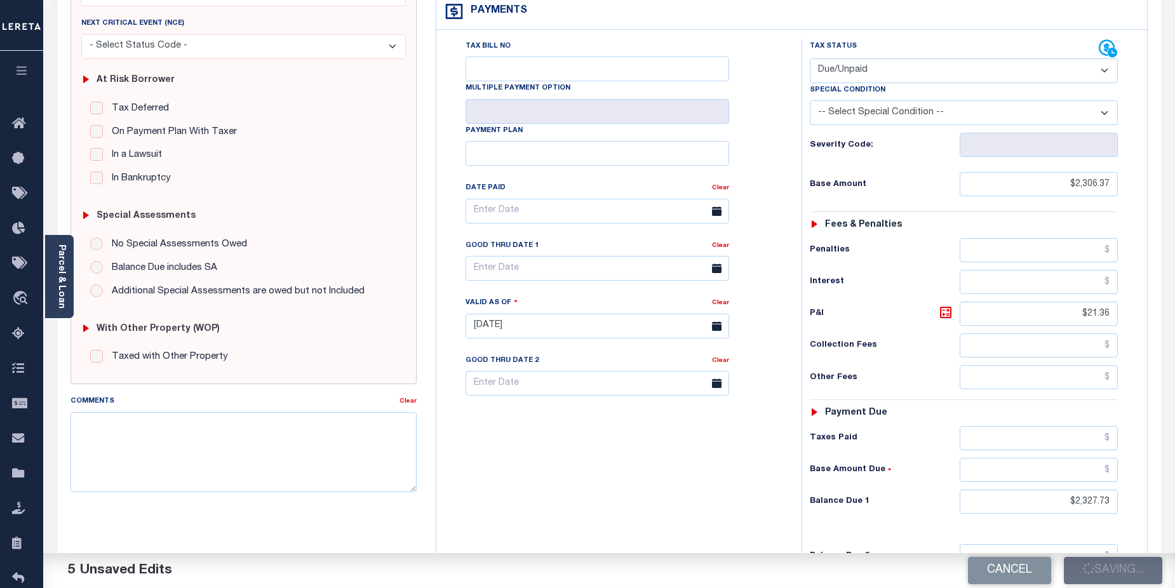
checkbox input "false"
type input "$2,306.37"
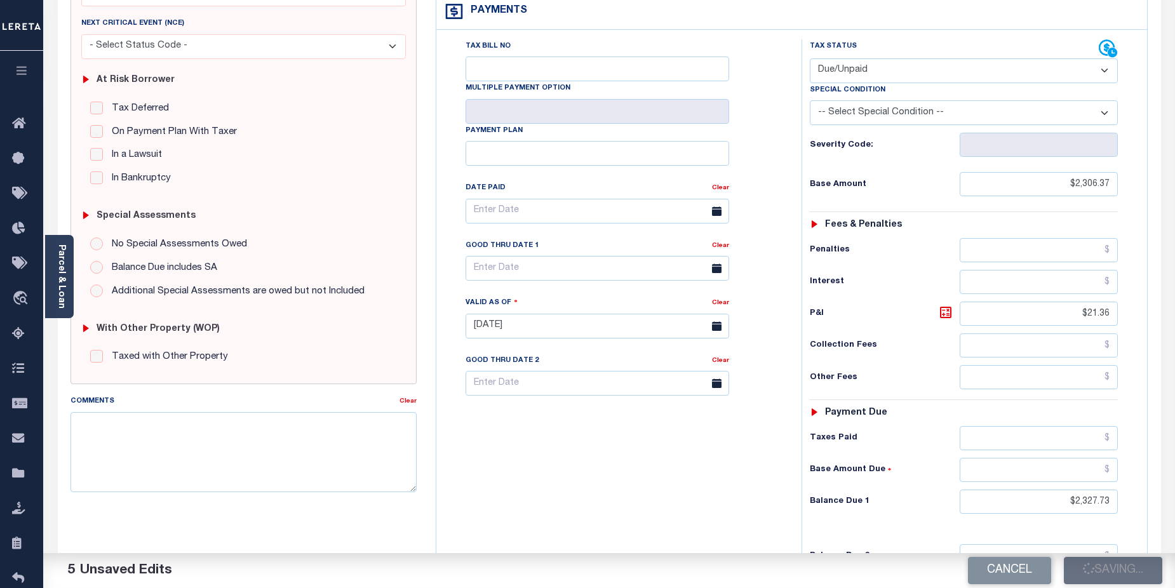
type input "$21.36"
type input "$2,327.73"
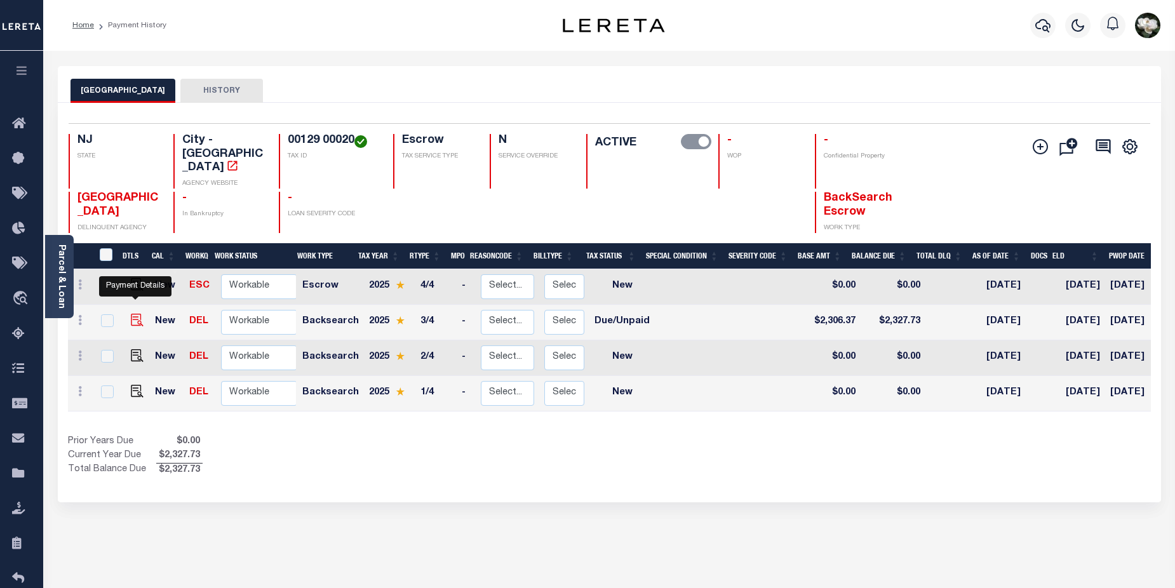
click at [131, 314] on img "" at bounding box center [137, 320] width 13 height 13
checkbox input "true"
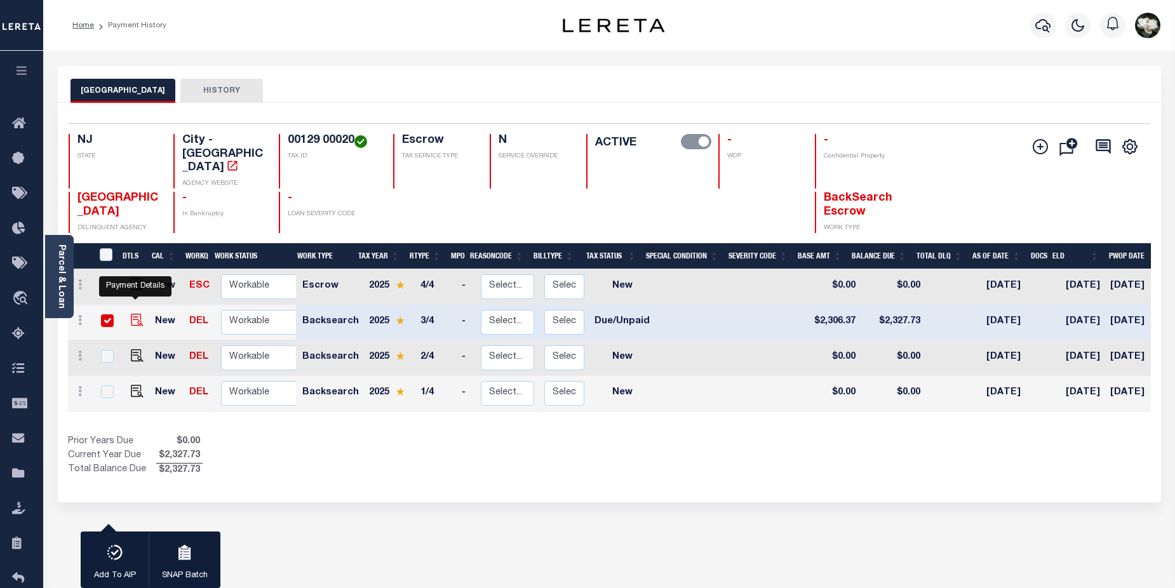
click at [138, 314] on img "" at bounding box center [137, 320] width 13 height 13
checkbox input "false"
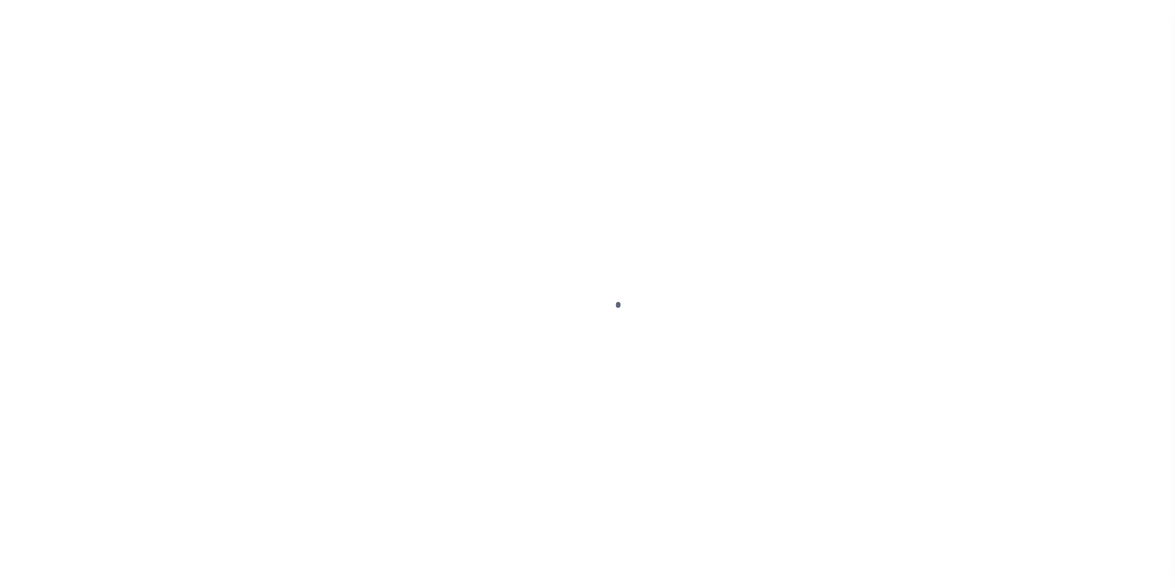
select select "DUE"
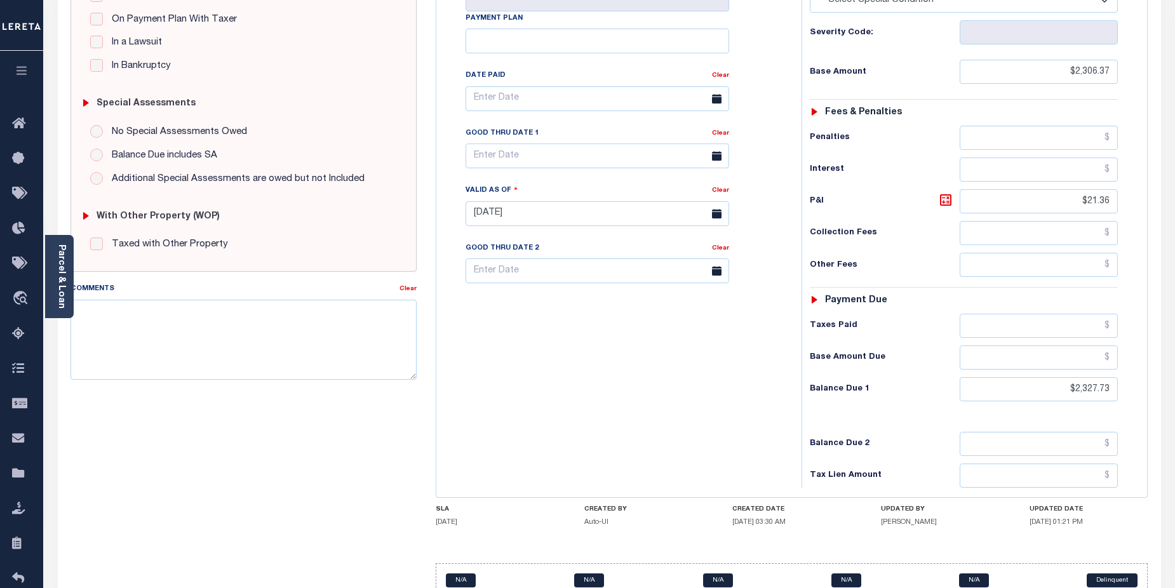
scroll to position [309, 0]
click at [161, 321] on textarea "Comments" at bounding box center [244, 341] width 347 height 80
paste textarea "CAS-474377 2025/annual dlq Base $3,323.80 P/I $568.57-Lender Responsibility Tot…"
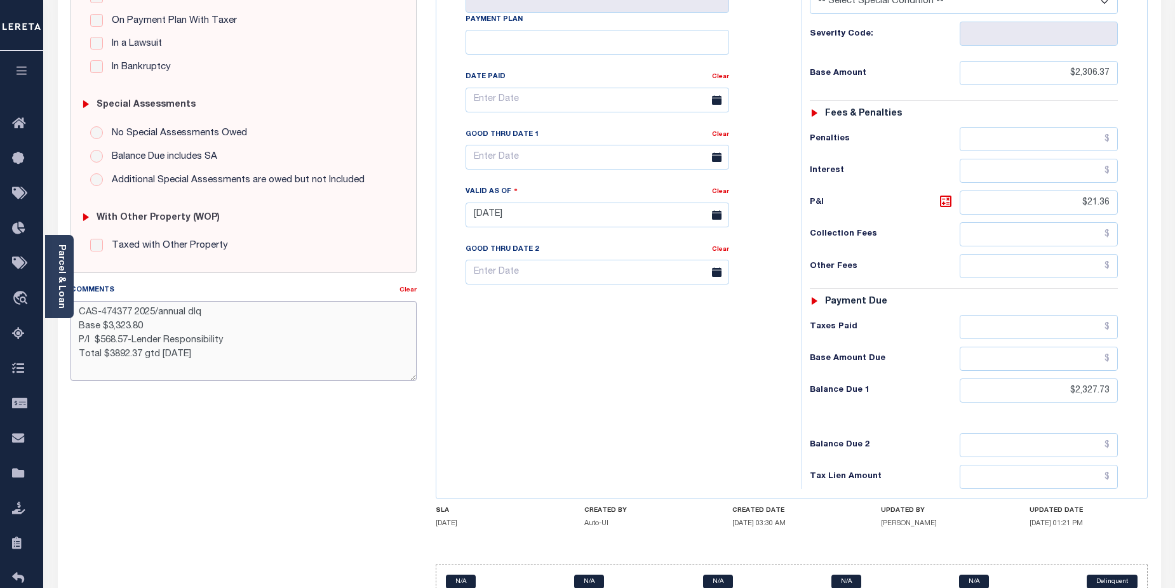
drag, startPoint x: 103, startPoint y: 313, endPoint x: 132, endPoint y: 313, distance: 28.6
click at [132, 313] on textarea "CAS-474377 2025/annual dlq Base $3,323.80 P/I $568.57-Lender Responsibility Tot…" at bounding box center [244, 341] width 347 height 80
type textarea "CAS-474377 2025/annual dlq Base $3,323.80 P/I $568.57-Lender Responsibility Tot…"
click at [726, 329] on div "Tax Bill No Multiple Payment Option Payment Plan Clear" at bounding box center [616, 208] width 353 height 561
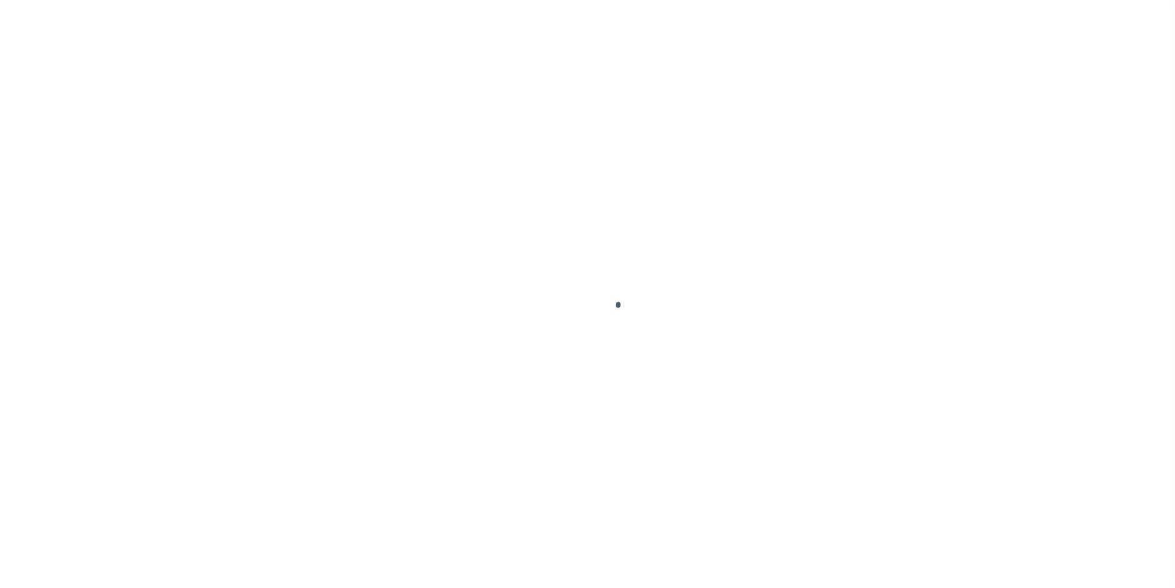
select select "DUE"
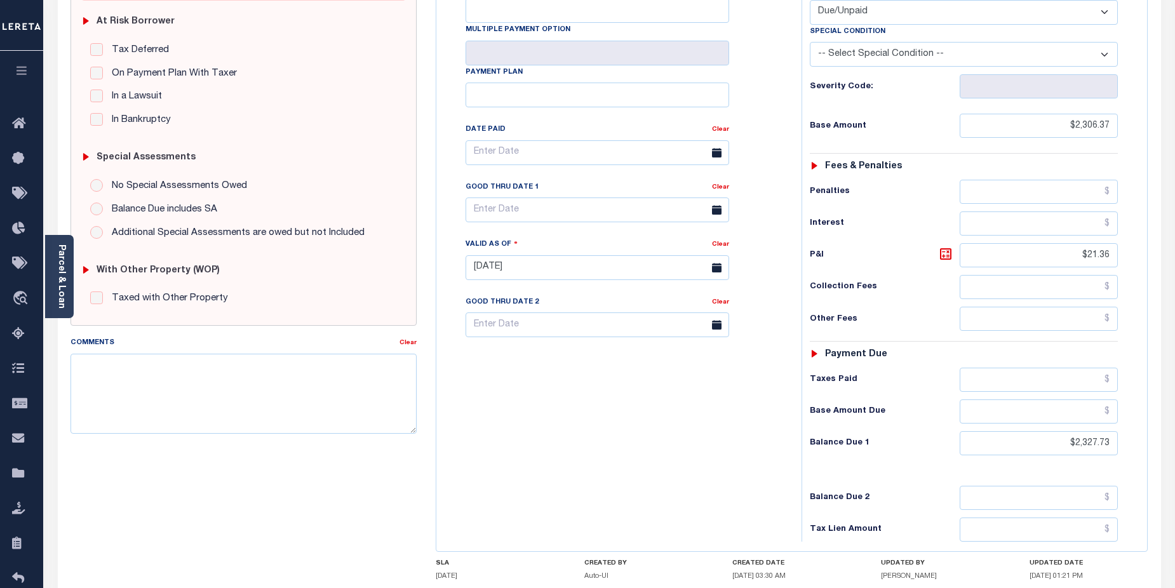
scroll to position [254, 0]
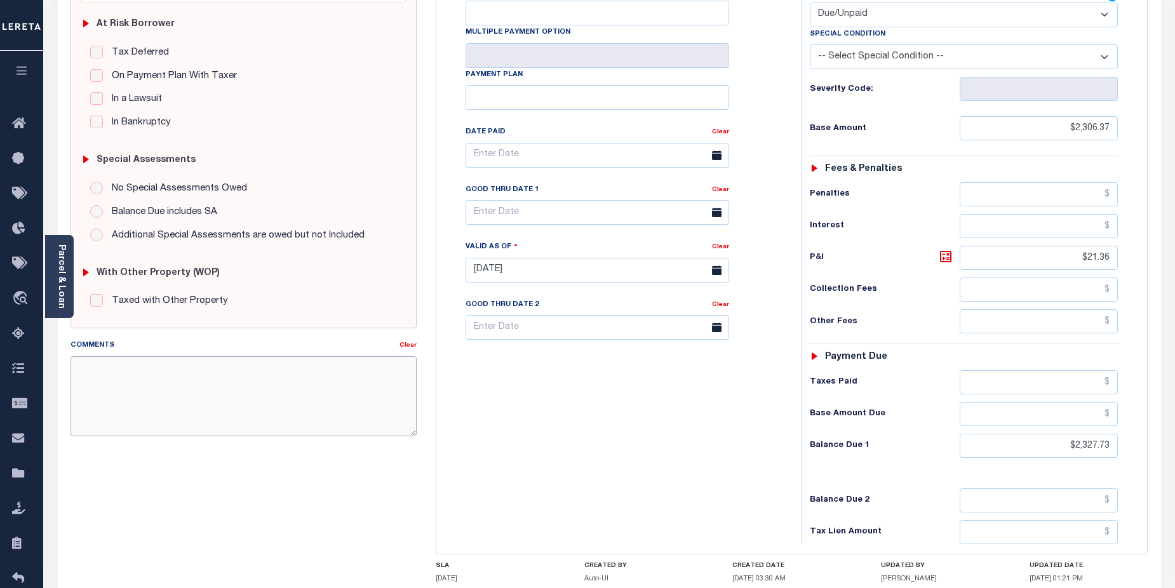
click at [125, 364] on textarea "Comments" at bounding box center [244, 396] width 347 height 80
paste textarea "CAS-474377 2025/annual dlq Base $3,323.80 P/I $568.57-Lender Responsibility Tot…"
drag, startPoint x: 159, startPoint y: 367, endPoint x: 145, endPoint y: 377, distance: 17.4
click at [181, 367] on textarea "CAS-474377 2025/annual dlq Base $3,323.80 P/I $568.57-Lender Responsibility Tot…" at bounding box center [244, 396] width 347 height 80
drag, startPoint x: 102, startPoint y: 369, endPoint x: 131, endPoint y: 369, distance: 28.6
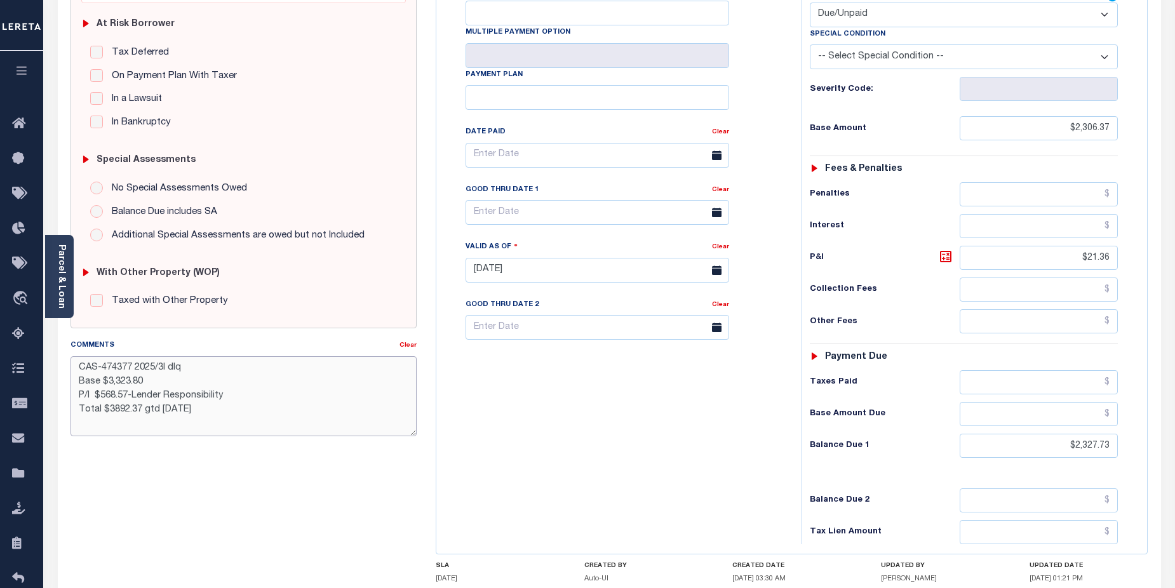
click at [131, 369] on textarea "CAS-474377 2025/3l dlq Base $3,323.80 P/I $568.57-Lender Responsibility Total $…" at bounding box center [244, 396] width 347 height 80
drag, startPoint x: 109, startPoint y: 385, endPoint x: 132, endPoint y: 360, distance: 33.3
click at [134, 376] on textarea "CAS-47827 2025/3l dlq Base $3,323.80 P/I $568.57-Lender Responsibility Total $3…" at bounding box center [244, 396] width 347 height 80
drag, startPoint x: 100, startPoint y: 398, endPoint x: 130, endPoint y: 397, distance: 30.5
click at [130, 397] on textarea "CAS-47827 2025/3l dlq Base $2306.37 P/I $568.57-Lender Responsibility Total $38…" at bounding box center [244, 396] width 347 height 80
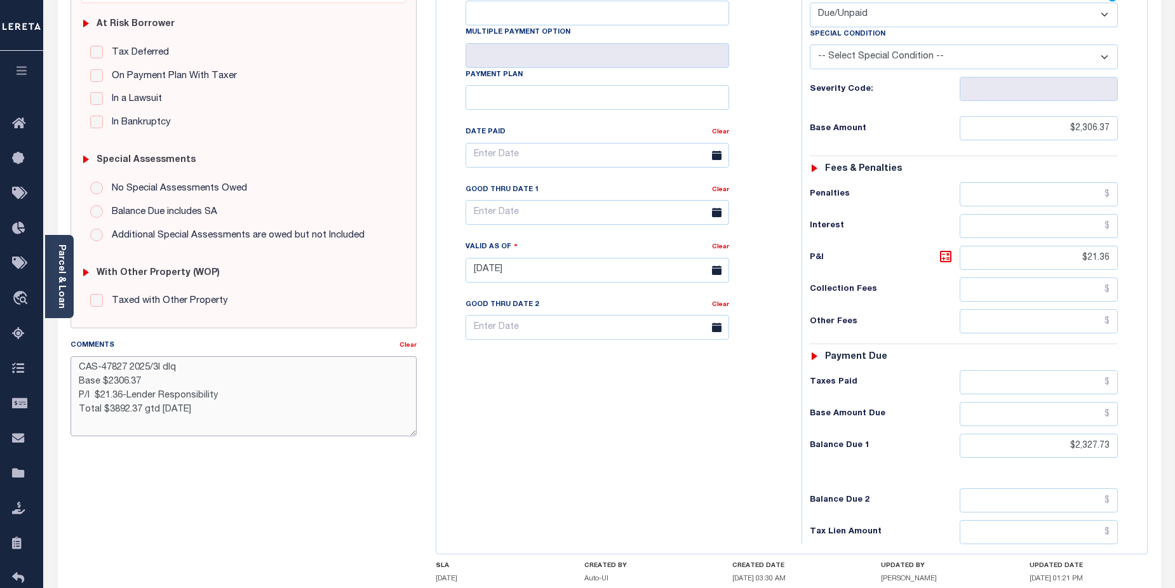
drag, startPoint x: 107, startPoint y: 411, endPoint x: 140, endPoint y: 412, distance: 33.7
click at [140, 412] on textarea "CAS-47827 2025/3l dlq Base $2306.37 P/I $21.36-Lender Responsibility Total $389…" at bounding box center [244, 396] width 347 height 80
click at [111, 409] on textarea "CAS-47827 2025/3l dlq Base $2306.37 P/I $21.36-Lender Responsibility Total $232…" at bounding box center [244, 396] width 347 height 80
click at [114, 385] on textarea "CAS-47827 2025/3l dlq Base $2306.37 P/I $21.36-Lender Responsibility Total $2,3…" at bounding box center [244, 396] width 347 height 80
type textarea "CAS-47827 2025/3l dlq Base $2,306.37 P/I $21.36-Lender Responsibility Total $2,…"
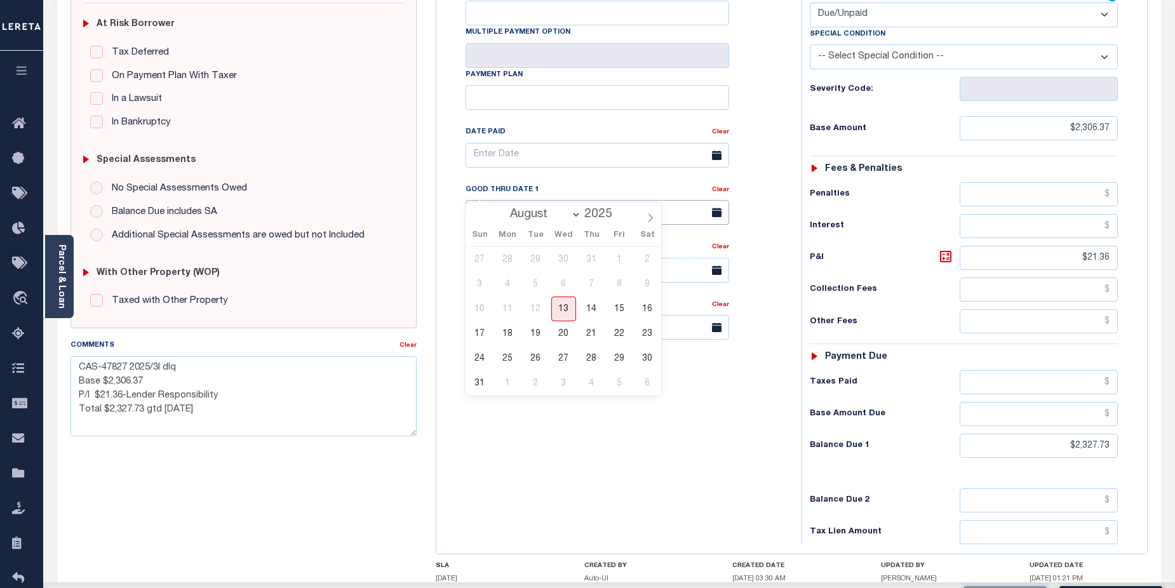
click at [528, 200] on input "text" at bounding box center [598, 212] width 264 height 25
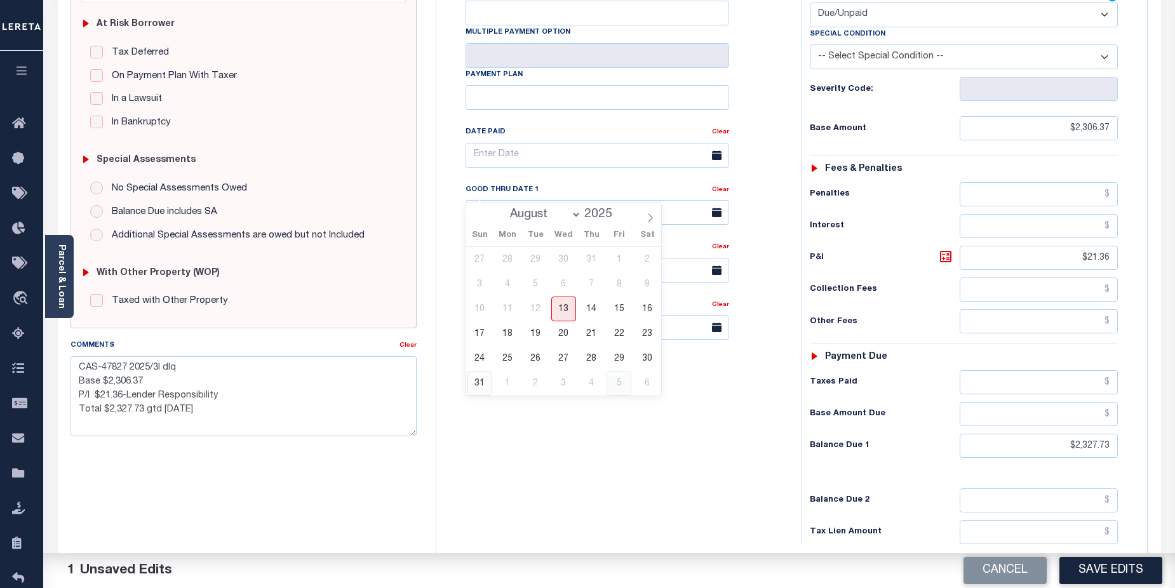
drag, startPoint x: 478, startPoint y: 384, endPoint x: 614, endPoint y: 395, distance: 136.4
click at [501, 386] on div "27 28 29 30 31 1 2 3 4 5 6 7 8 9 10 11 12 13 14 15 16 17 18 19 20 21 22 23 24 2…" at bounding box center [564, 321] width 196 height 149
click at [1113, 563] on button "Save Edits" at bounding box center [1111, 570] width 103 height 27
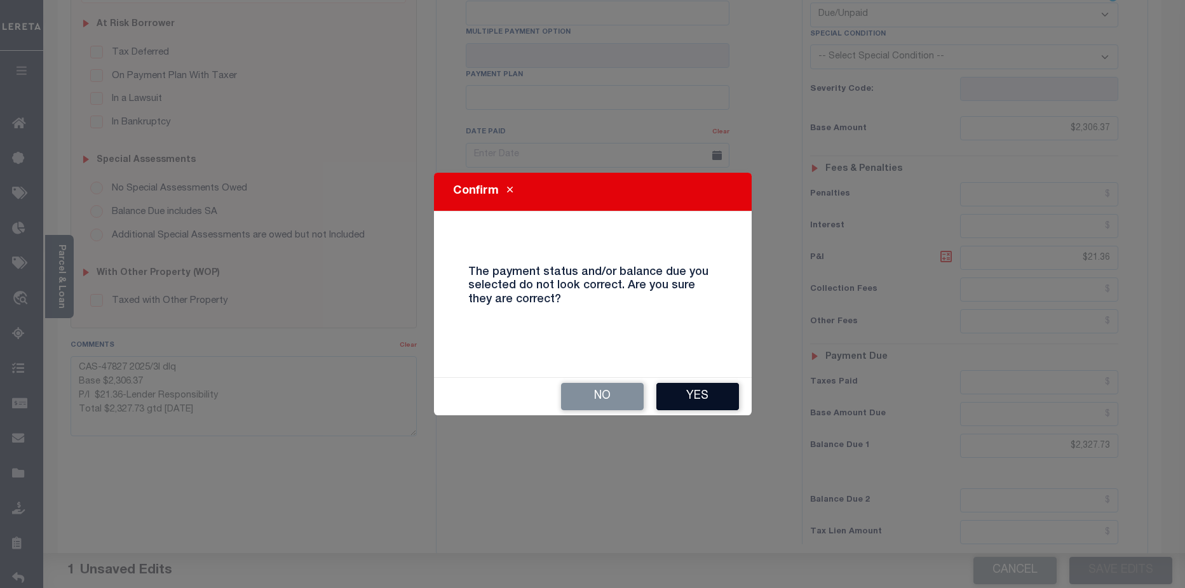
click at [705, 398] on button "Yes" at bounding box center [697, 396] width 83 height 27
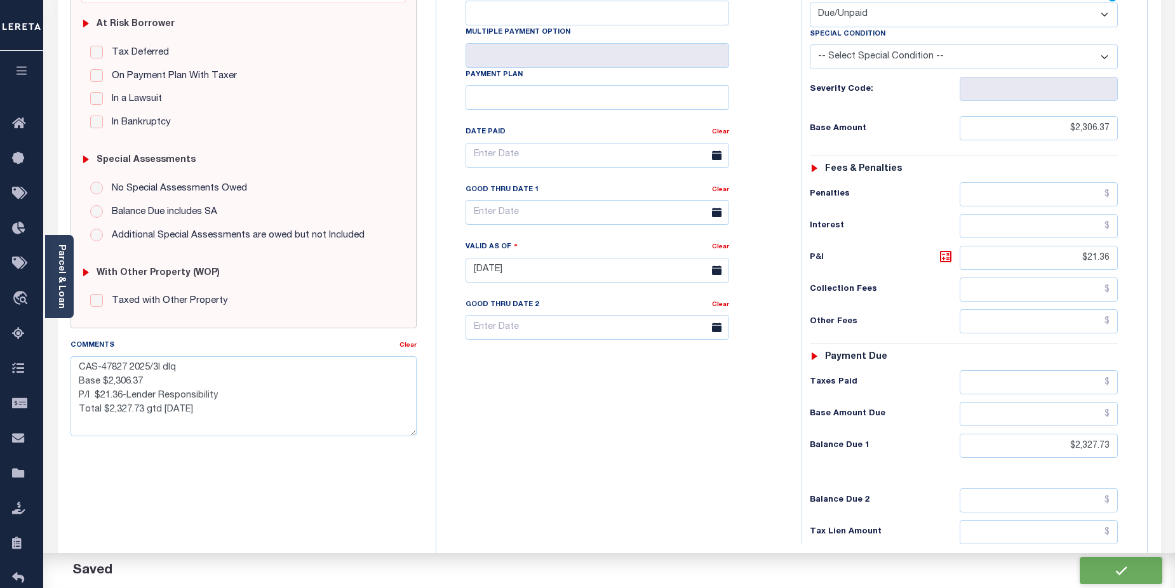
checkbox input "false"
type textarea "CAS-47827 2025/3l dlq Base $2,306.37 P/I $21.36-Lender Responsibility Total $2,…"
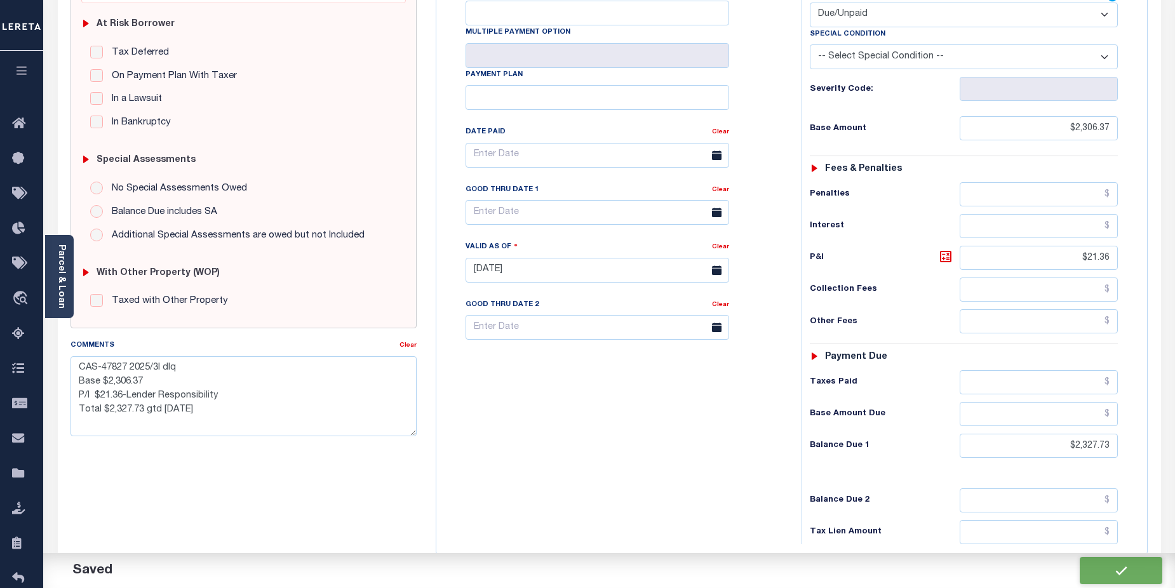
type input "$2,306.37"
type input "$2,327.73"
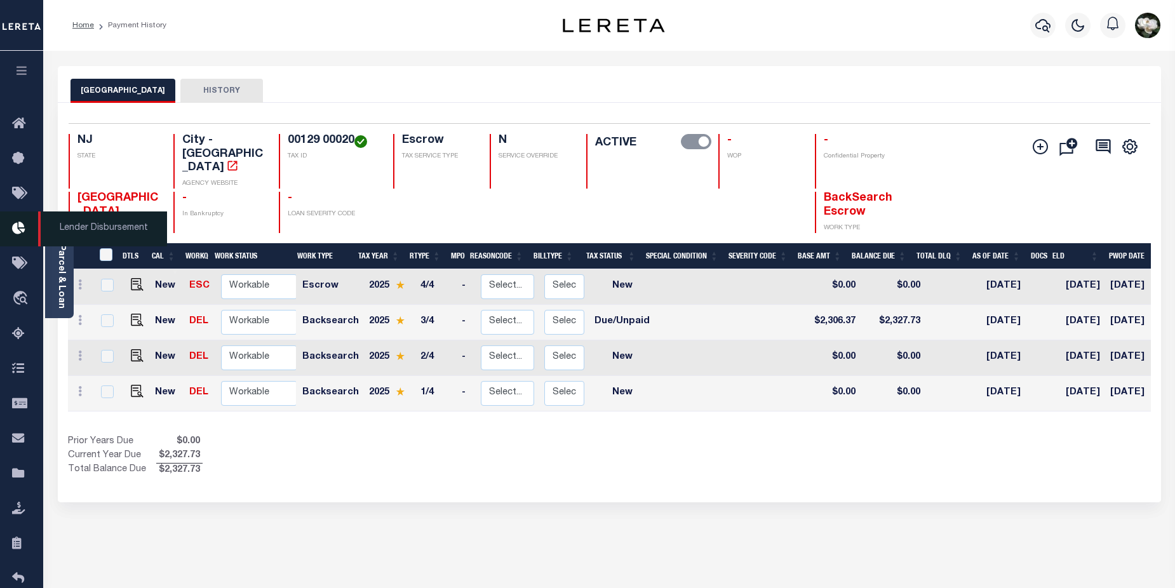
click at [24, 226] on icon at bounding box center [22, 229] width 20 height 16
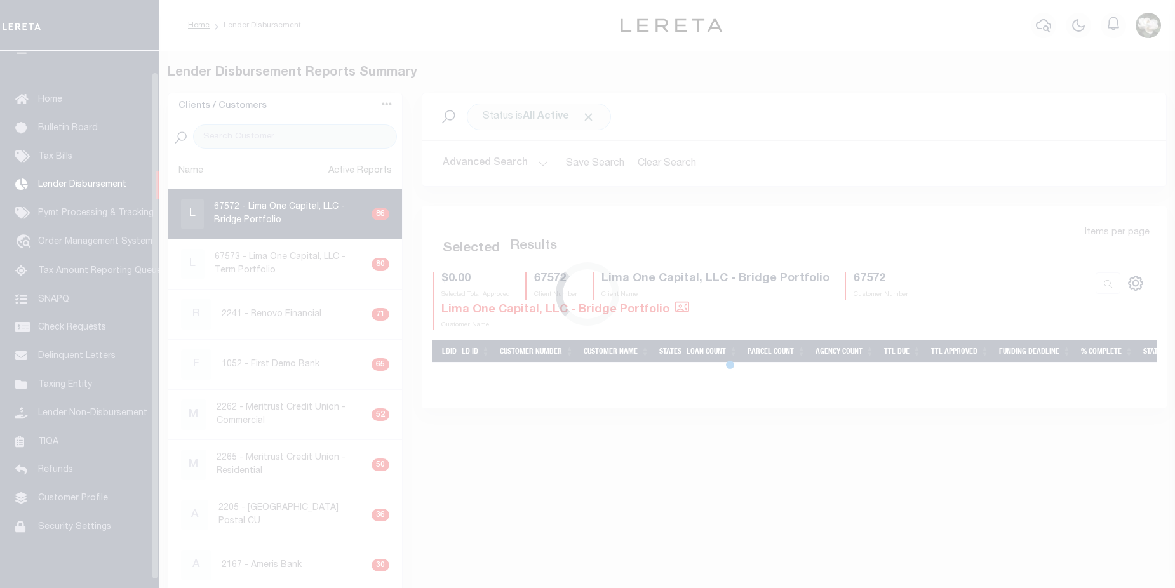
scroll to position [22, 0]
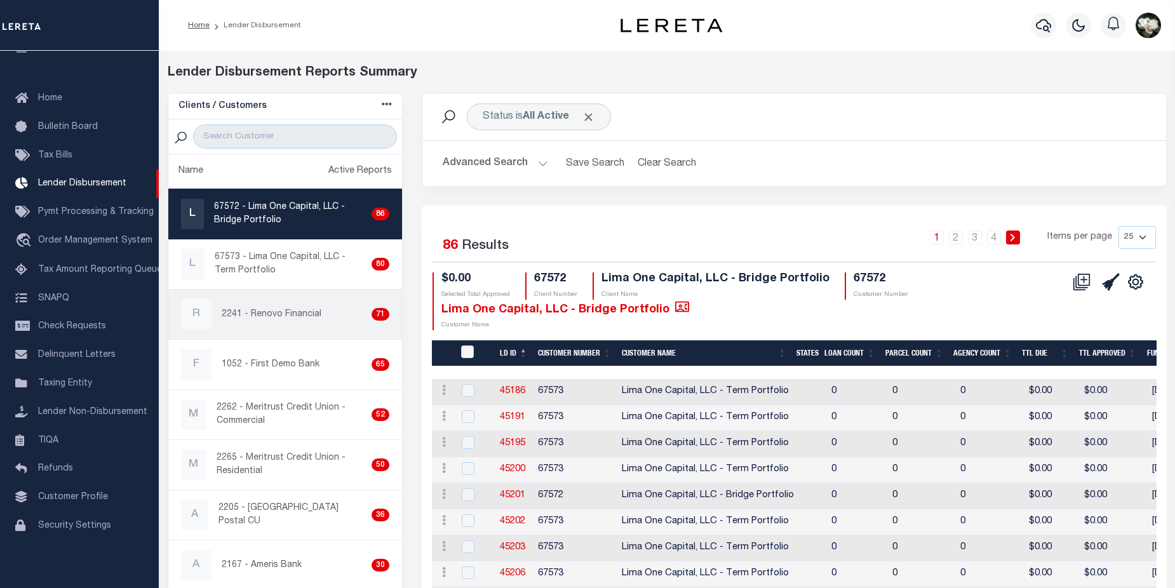
click at [262, 313] on p "2241 - Renovo Financial" at bounding box center [272, 314] width 100 height 13
checkbox input "true"
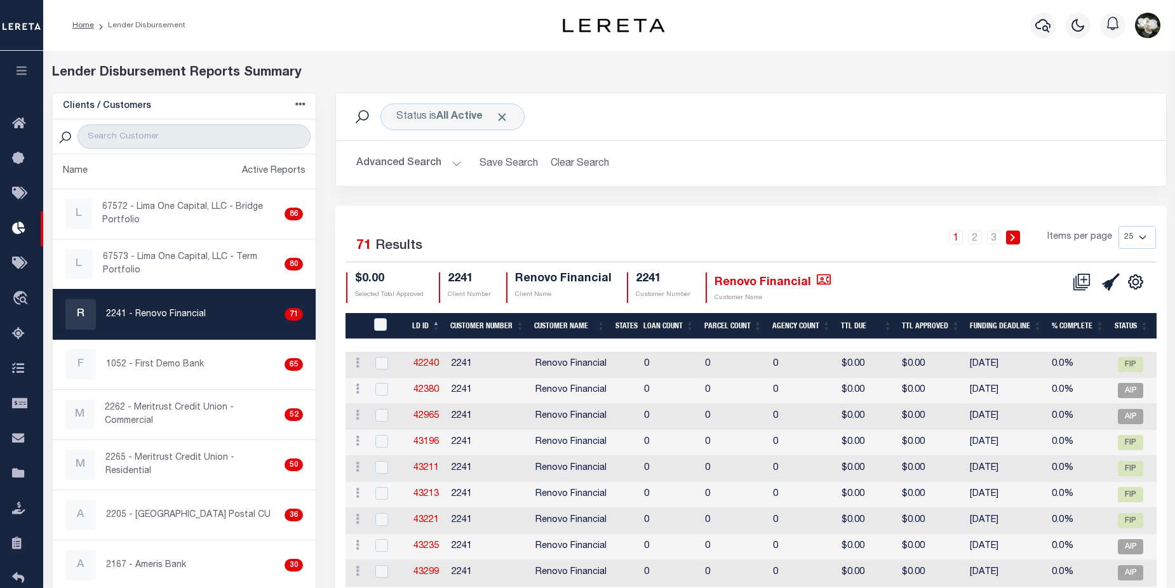
click at [1139, 236] on select "25 50 100 200" at bounding box center [1137, 237] width 37 height 23
select select "200"
click at [1119, 226] on select "25 50 100 200" at bounding box center [1137, 237] width 37 height 23
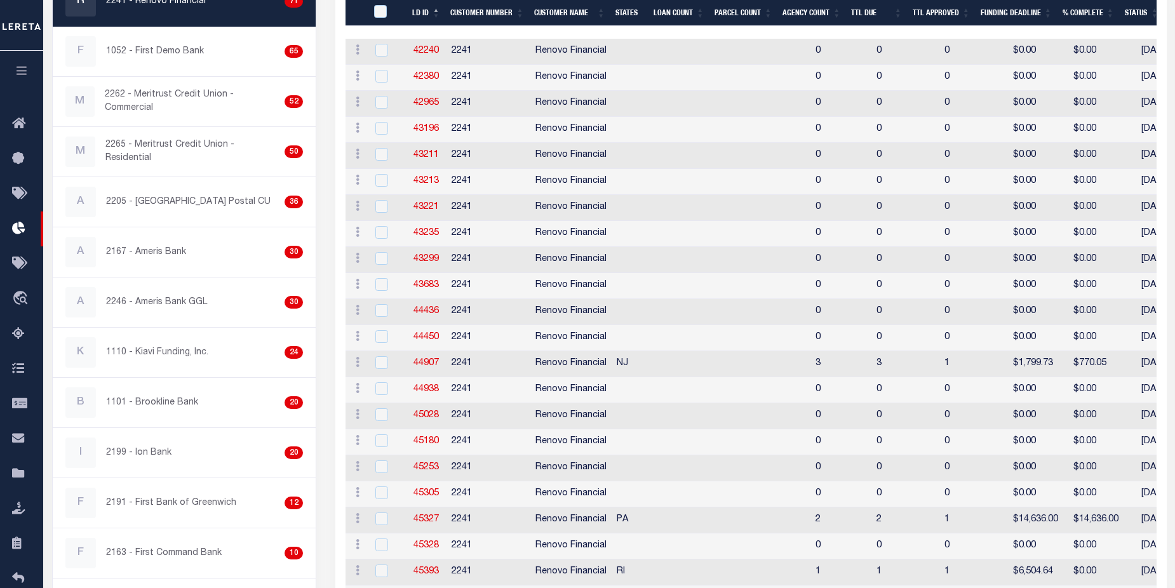
scroll to position [44, 0]
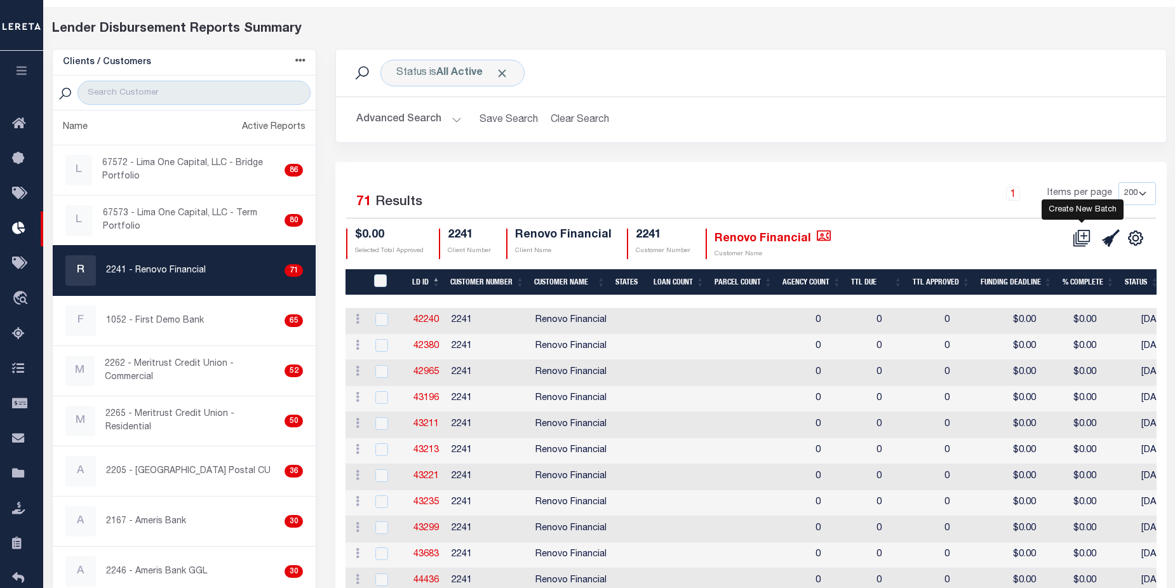
click at [1077, 239] on icon at bounding box center [1082, 238] width 12 height 12
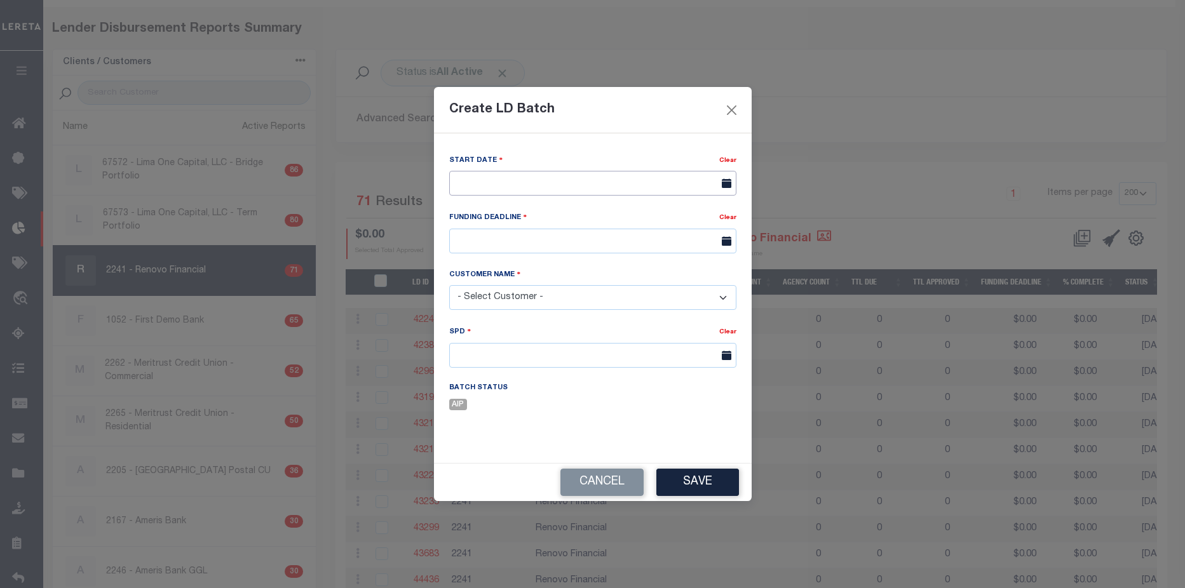
click at [602, 184] on input "text" at bounding box center [592, 183] width 287 height 25
click at [549, 303] on span "13" at bounding box center [546, 304] width 25 height 25
type input "[DATE]"
click at [551, 228] on div "Funding Deadline" at bounding box center [584, 220] width 270 height 18
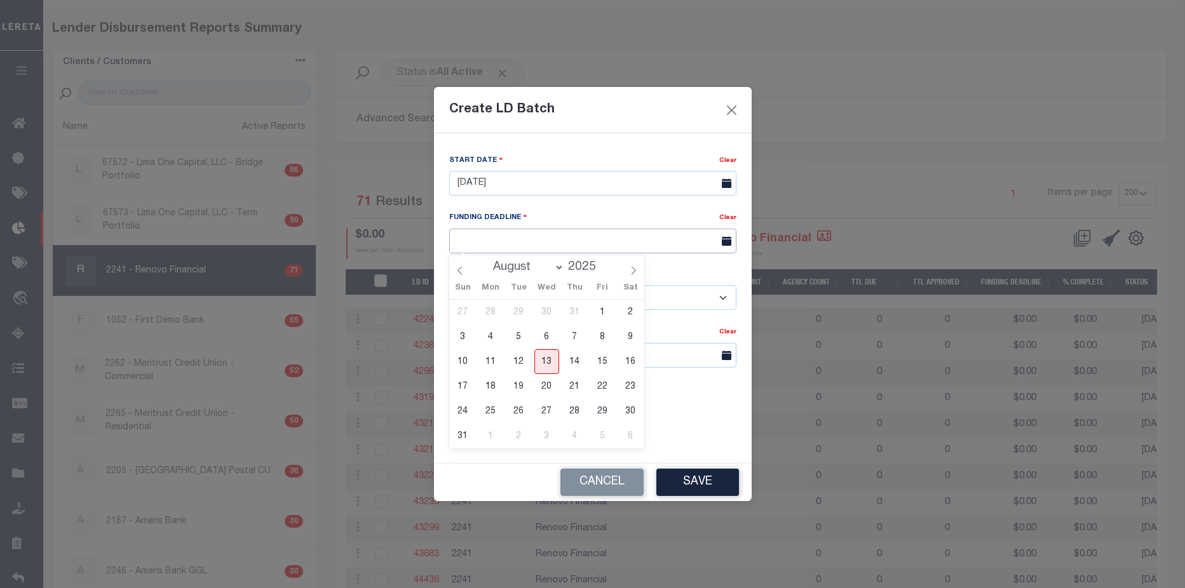
click at [687, 236] on input "text" at bounding box center [592, 241] width 287 height 25
click at [544, 388] on span "20" at bounding box center [546, 386] width 25 height 25
type input "08/20/25"
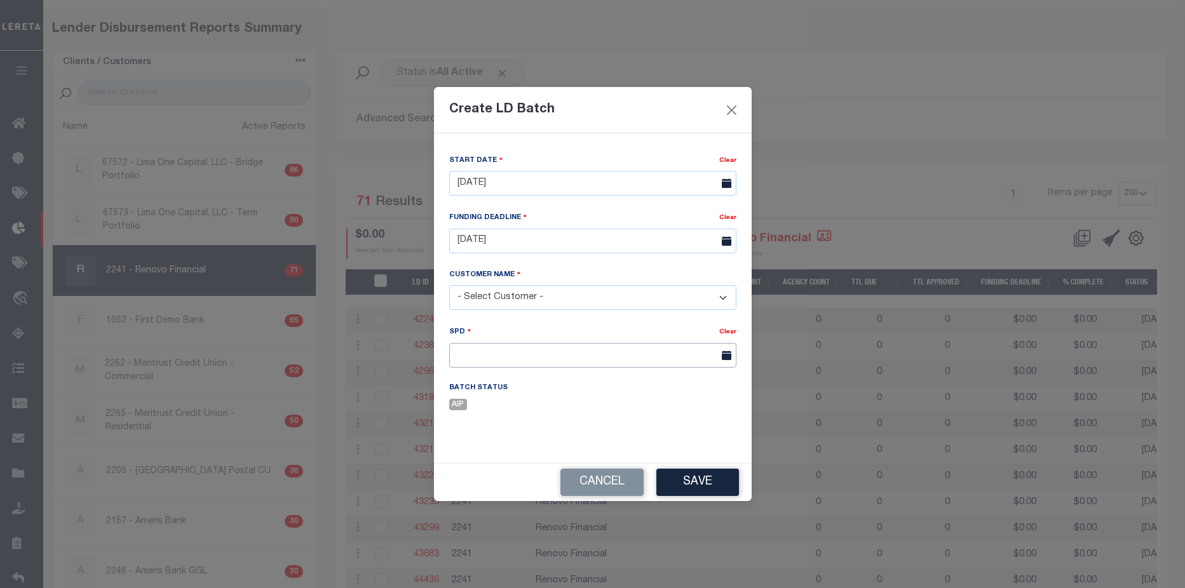
click at [558, 353] on input "text" at bounding box center [592, 355] width 287 height 25
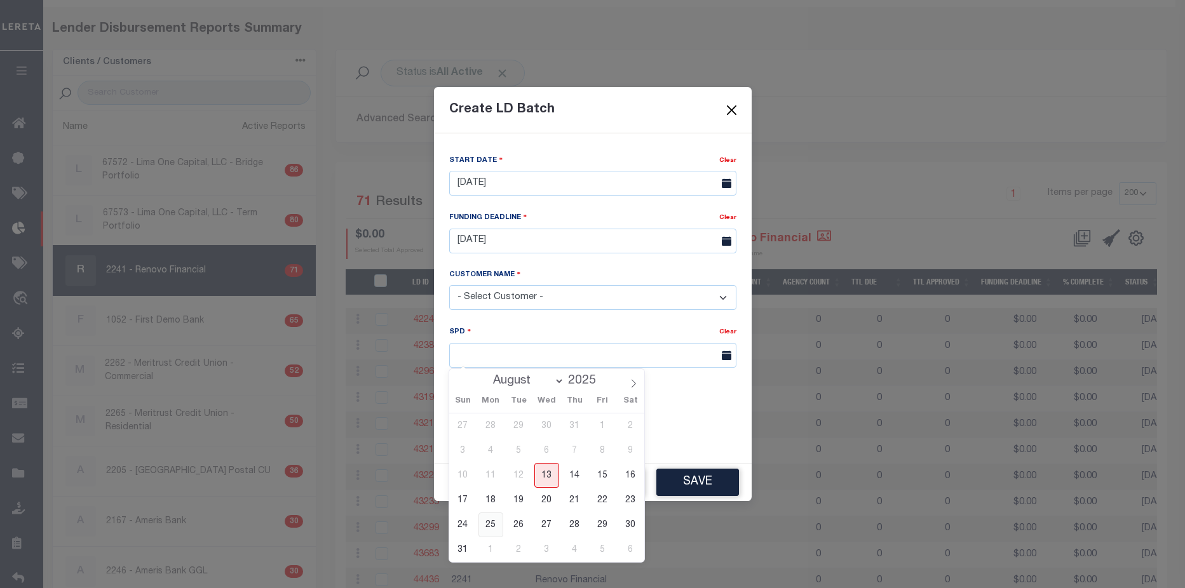
click at [497, 522] on span "25" at bounding box center [490, 525] width 25 height 25
type input "[DATE]"
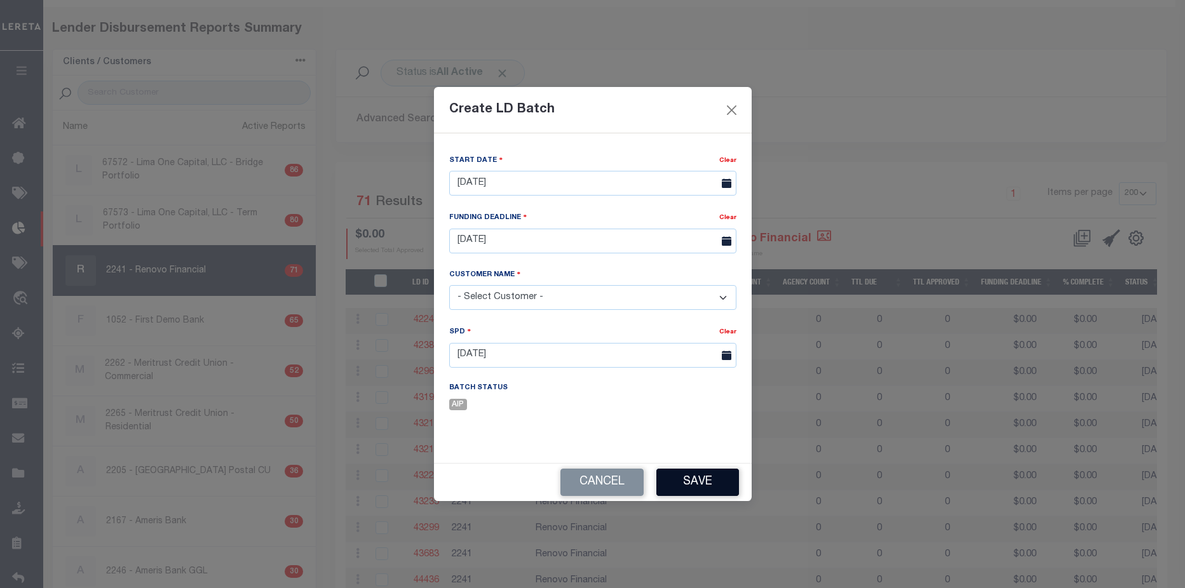
click at [708, 482] on button "Save" at bounding box center [697, 482] width 83 height 27
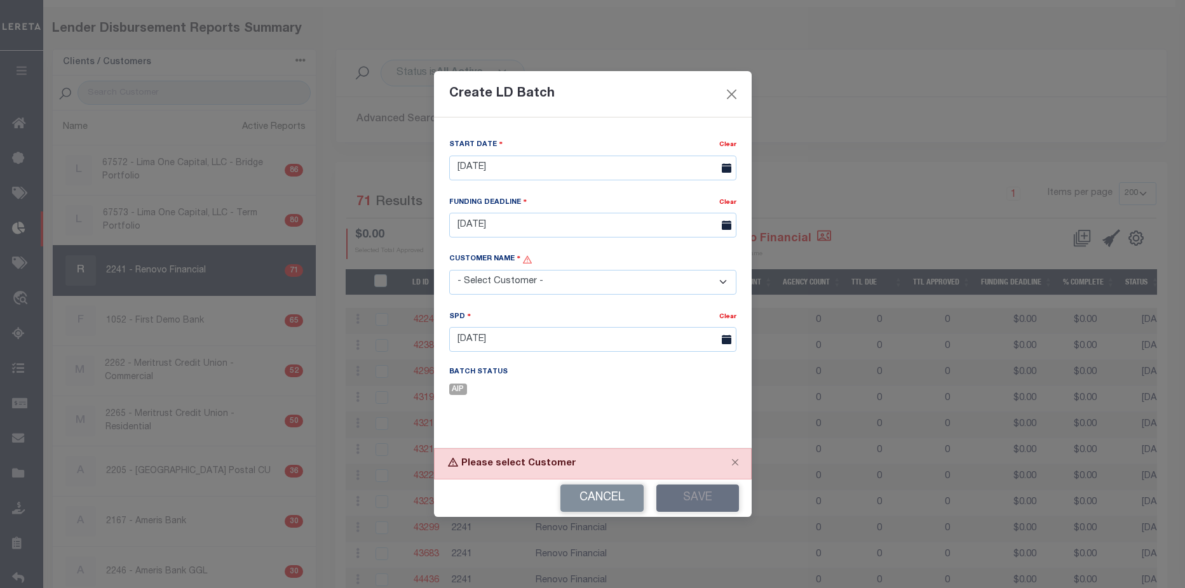
click at [725, 278] on select "- Select Customer - Accumatch - Refunds All In Credit Union Amarillo National B…" at bounding box center [592, 282] width 287 height 25
select select "2241"
click at [449, 270] on select "- Select Customer - Accumatch - Refunds All In Credit Union Amarillo National B…" at bounding box center [592, 282] width 287 height 25
click at [705, 501] on button "Save" at bounding box center [697, 498] width 83 height 27
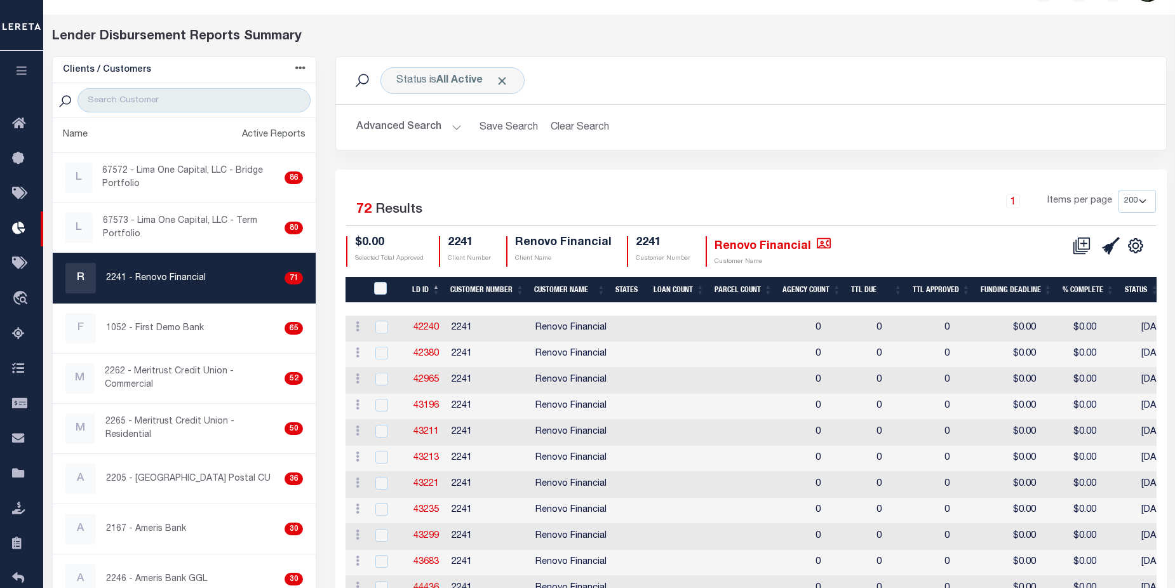
scroll to position [0, 0]
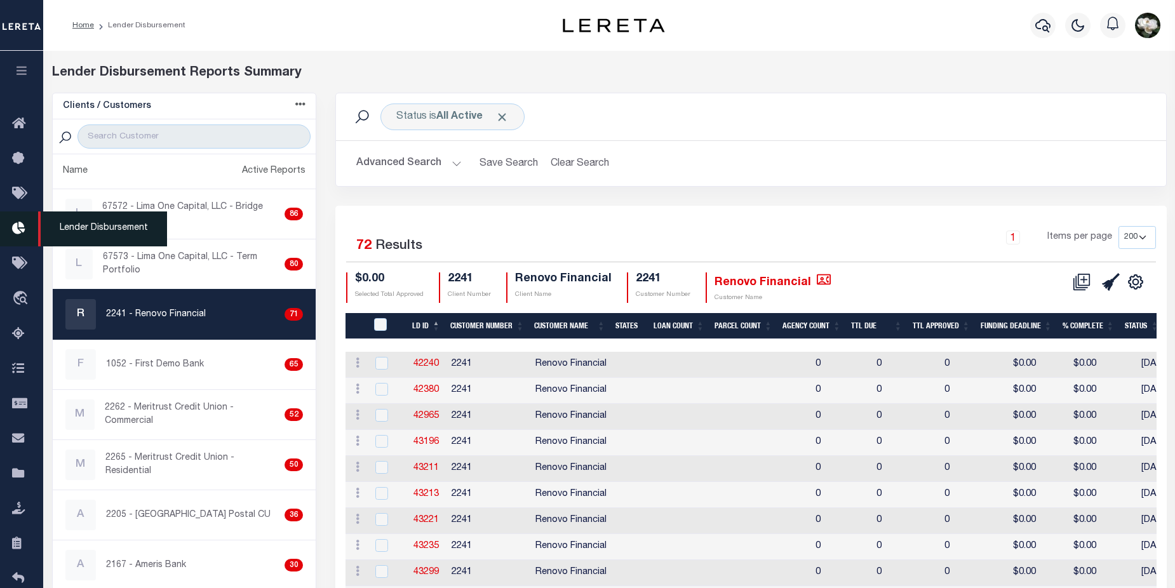
click at [19, 233] on icon at bounding box center [22, 229] width 20 height 16
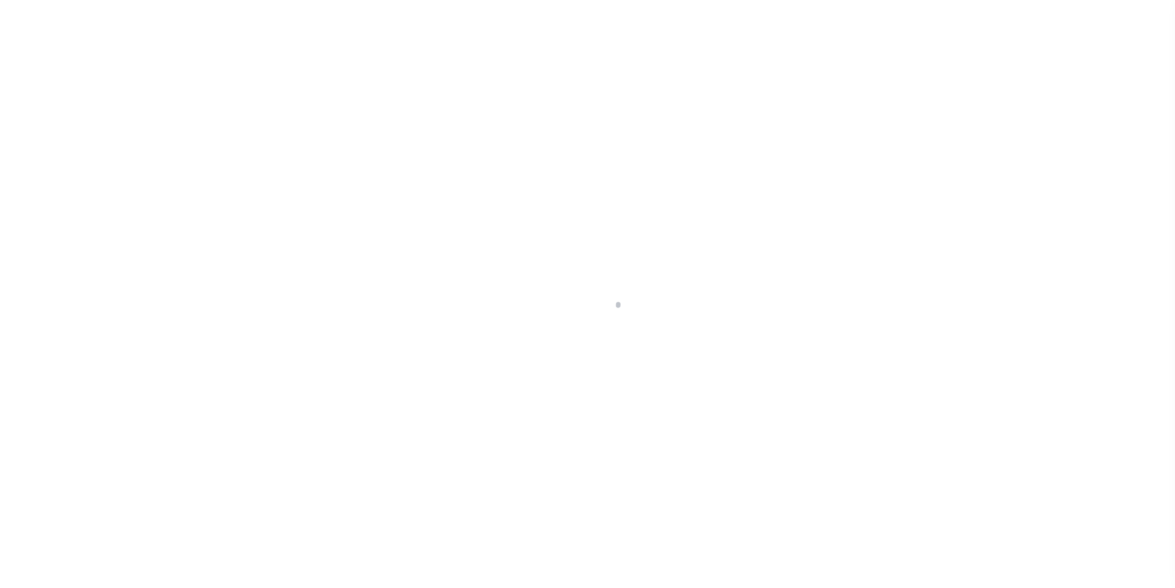
scroll to position [22, 0]
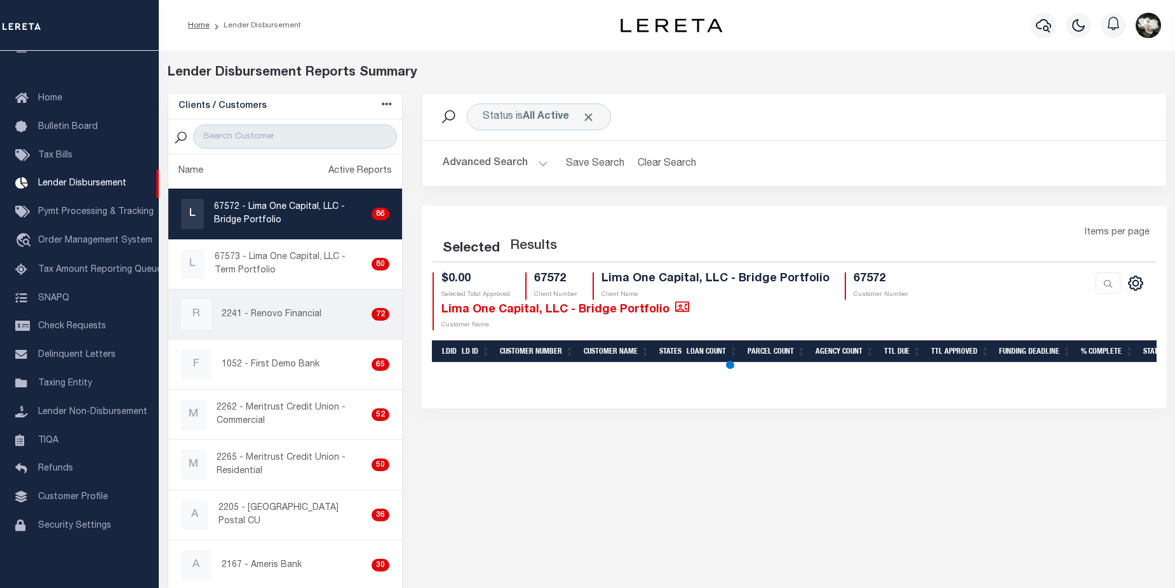
select select "200"
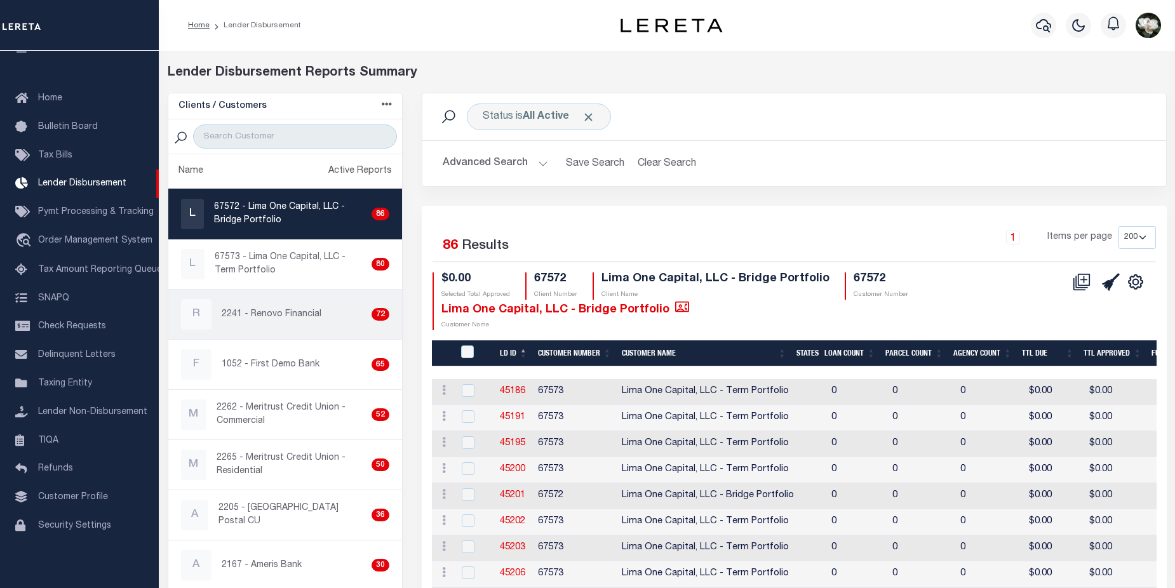
click at [278, 313] on p "2241 - Renovo Financial" at bounding box center [272, 314] width 100 height 13
checkbox input "true"
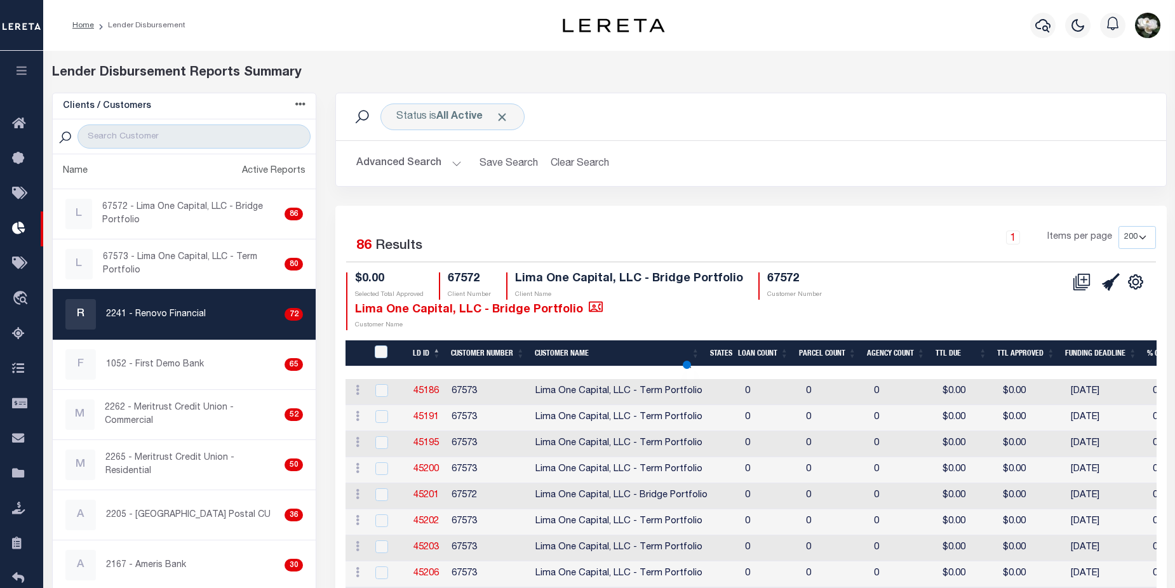
select select "200"
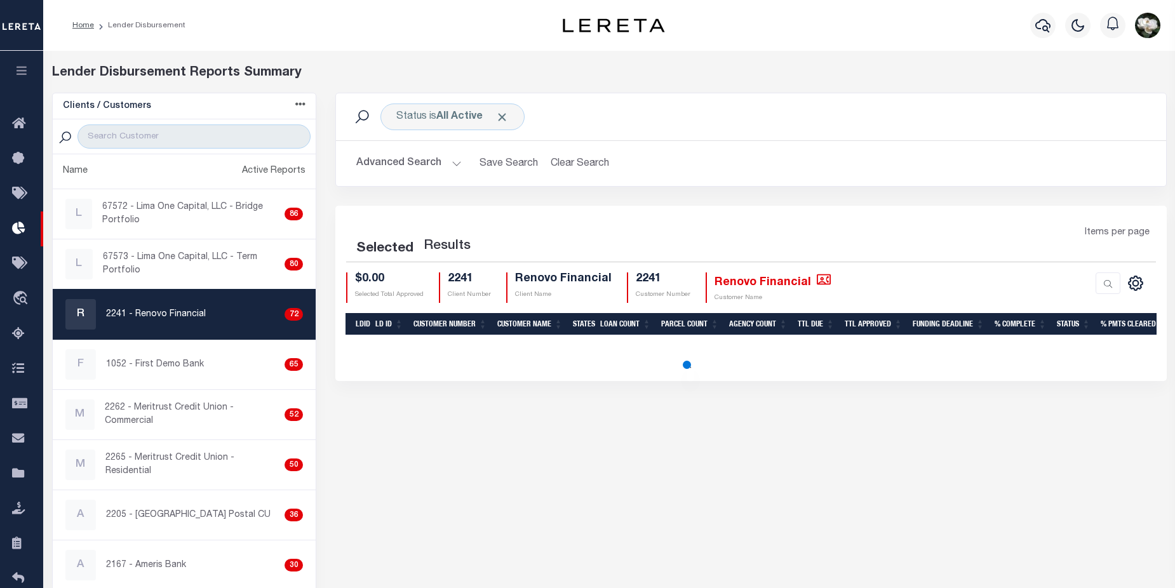
select select "200"
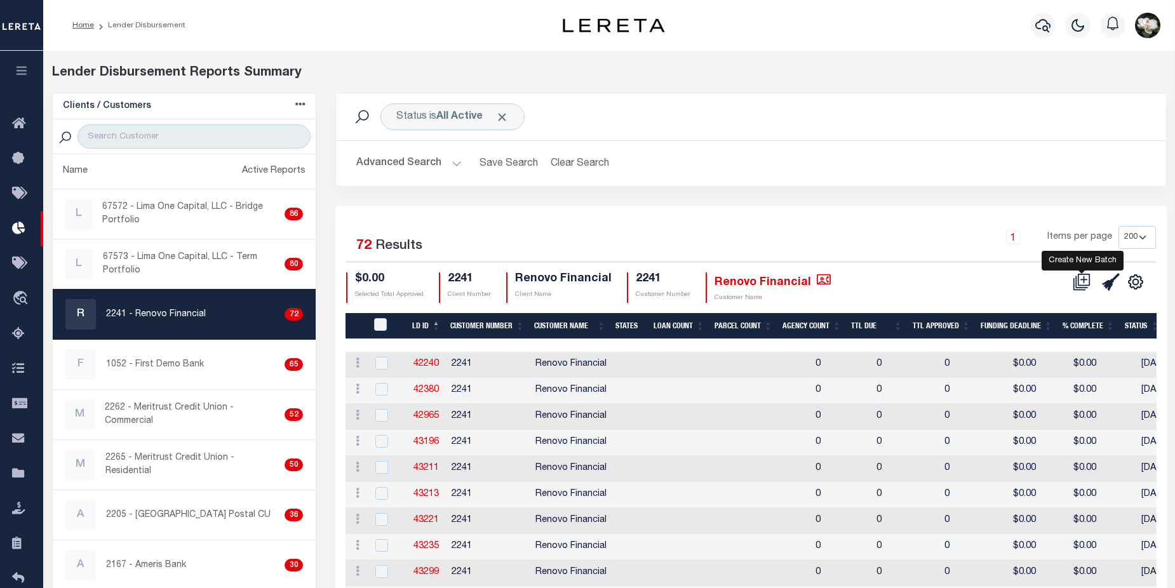
click at [1077, 285] on icon at bounding box center [1082, 282] width 12 height 12
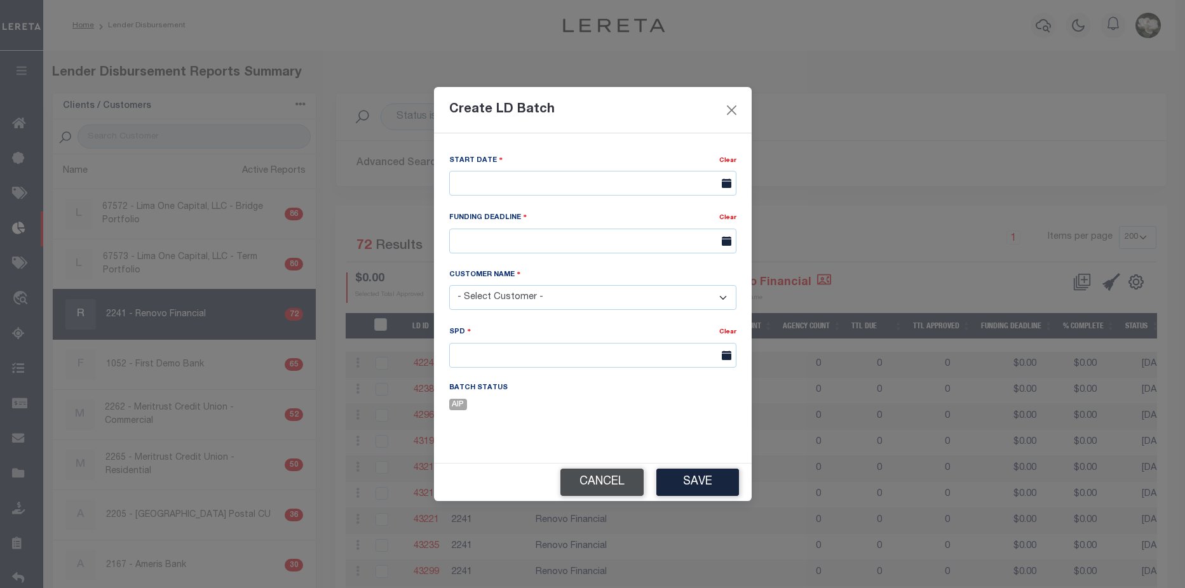
click at [609, 478] on button "Cancel" at bounding box center [601, 482] width 83 height 27
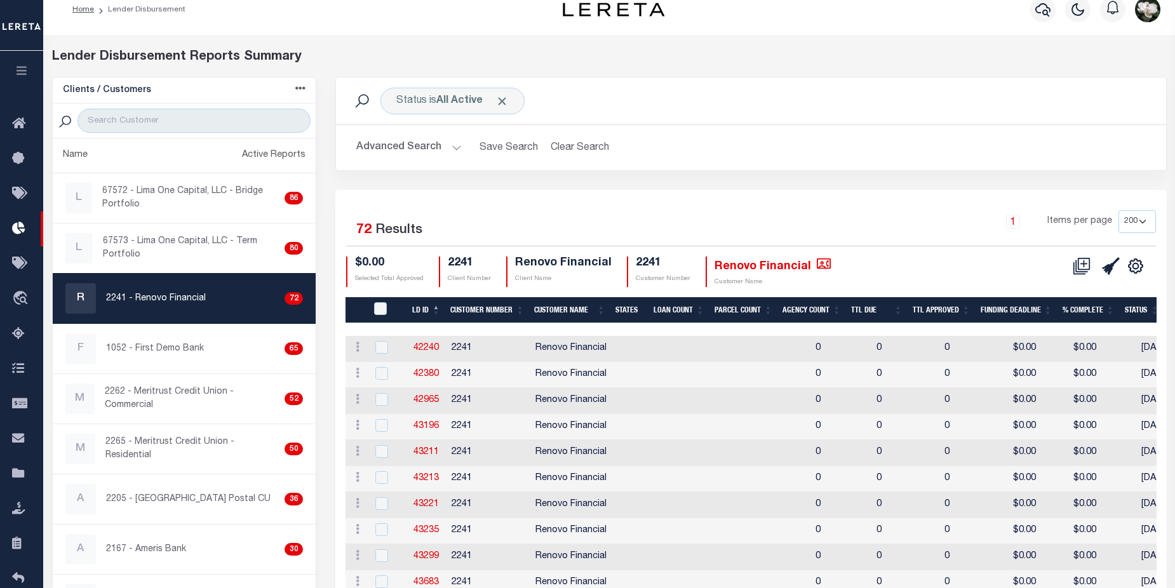
scroll to position [8, 0]
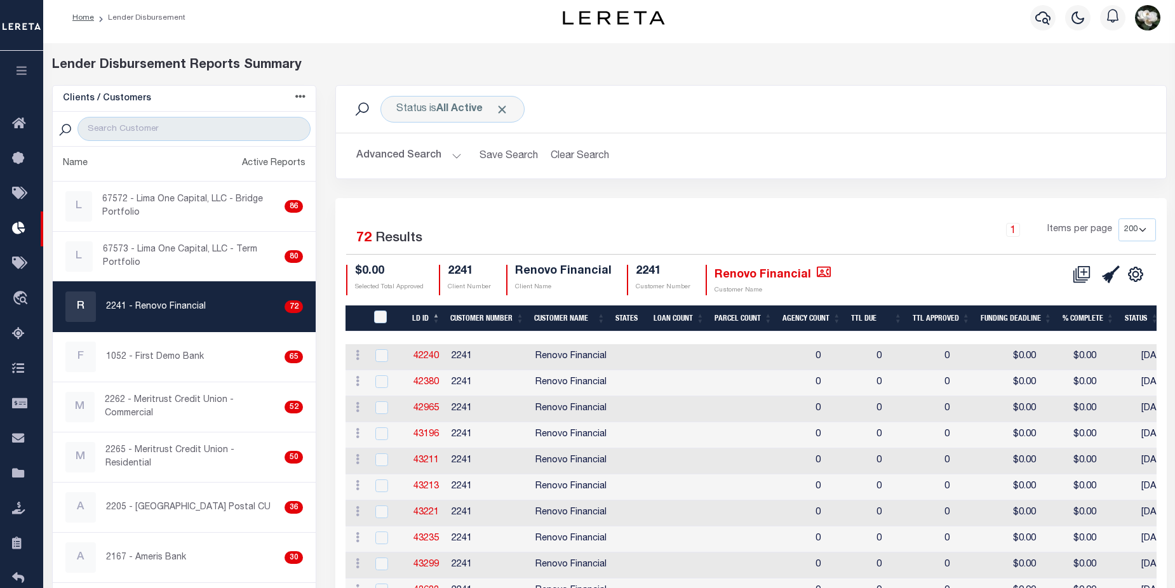
click at [387, 151] on button "Advanced Search" at bounding box center [408, 156] width 105 height 25
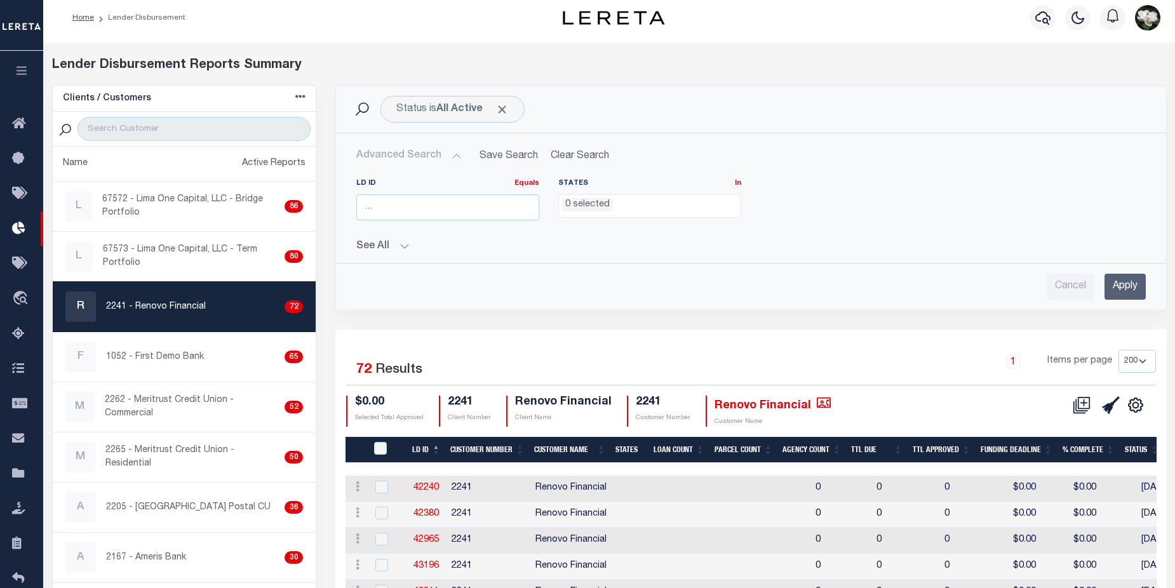
click at [402, 249] on button "See All" at bounding box center [751, 247] width 790 height 12
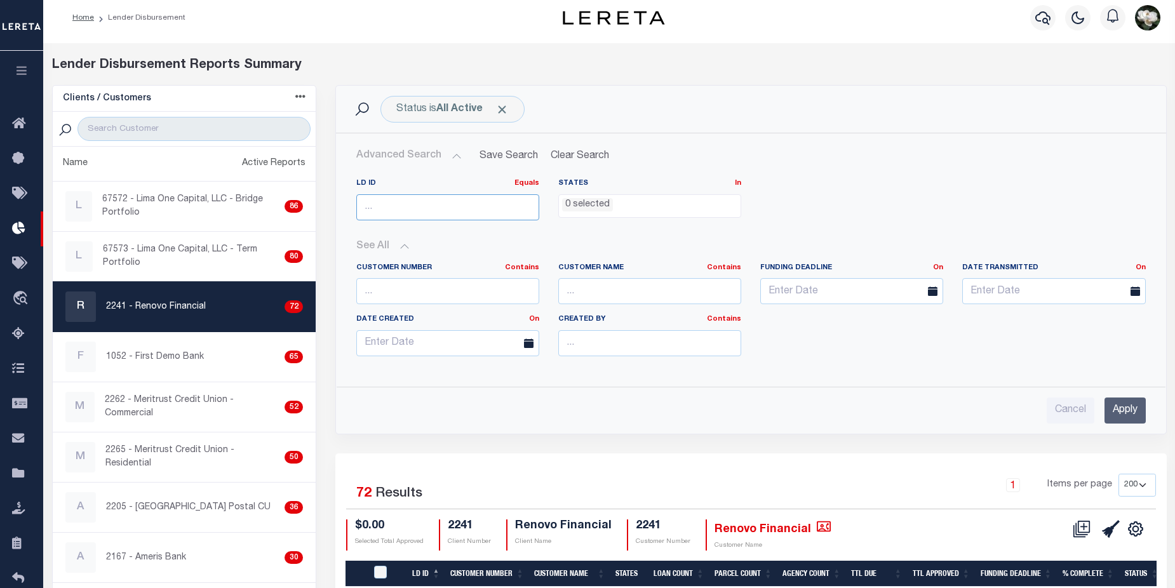
click at [416, 207] on input "number" at bounding box center [447, 207] width 183 height 26
type input "45658"
click at [1130, 418] on input "Apply" at bounding box center [1125, 411] width 41 height 26
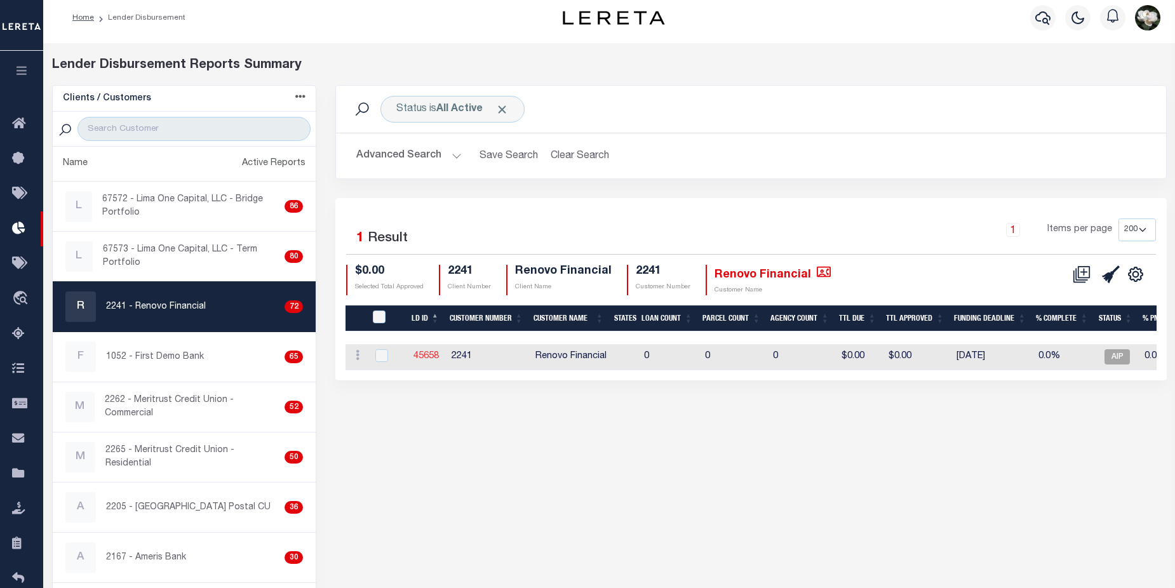
click at [420, 356] on link "45658" at bounding box center [426, 356] width 25 height 9
checkbox input "true"
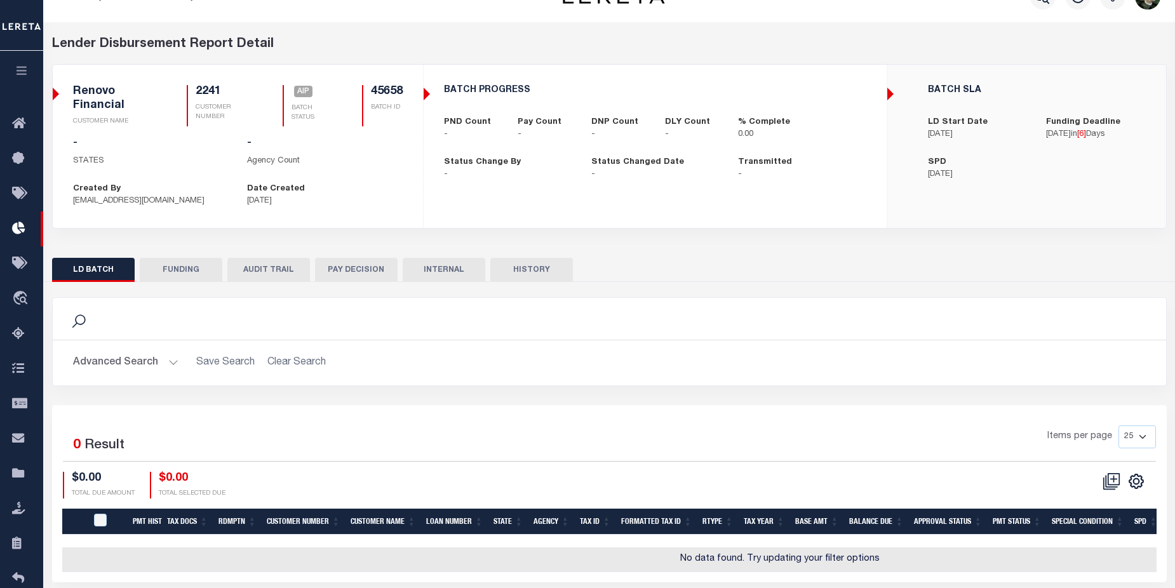
scroll to position [85, 0]
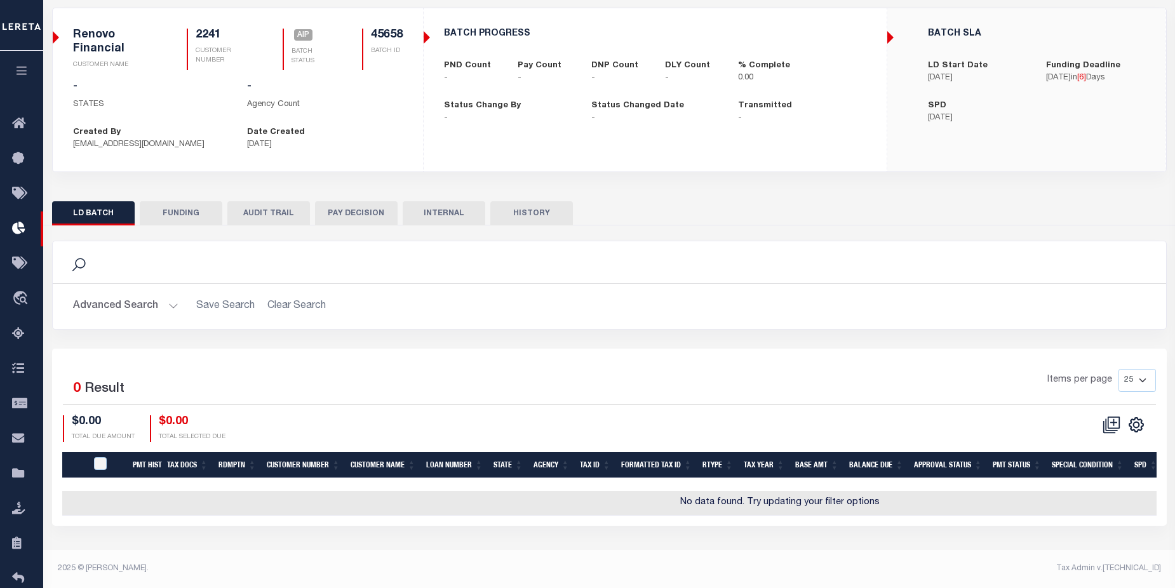
click at [107, 306] on button "Advanced Search" at bounding box center [125, 306] width 105 height 25
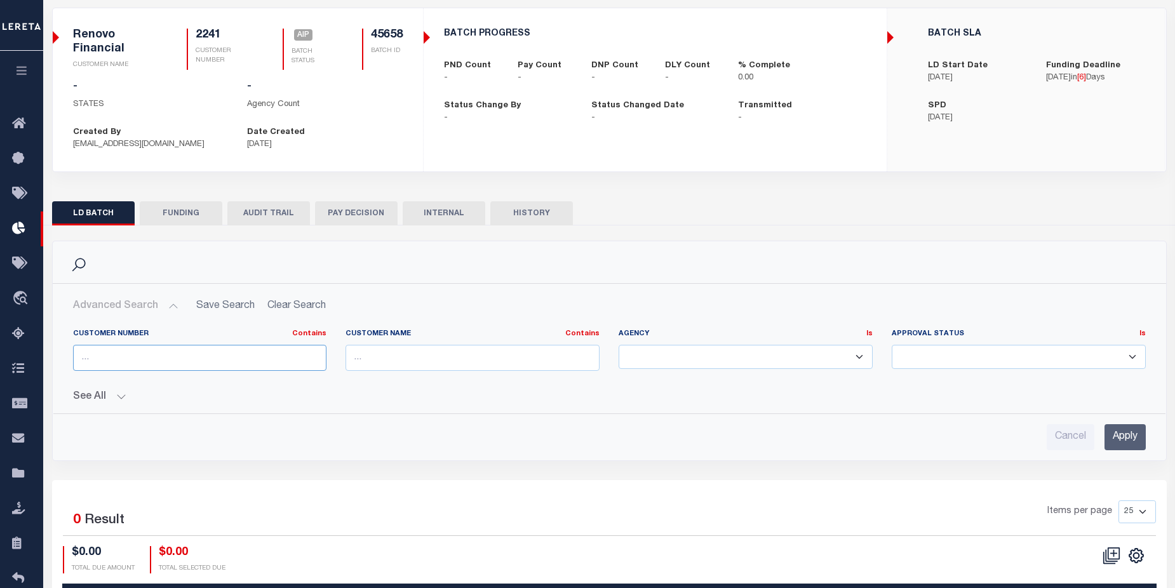
click at [145, 355] on input "text" at bounding box center [200, 358] width 254 height 26
click at [1147, 439] on div "Cancel Apply" at bounding box center [610, 432] width 1094 height 36
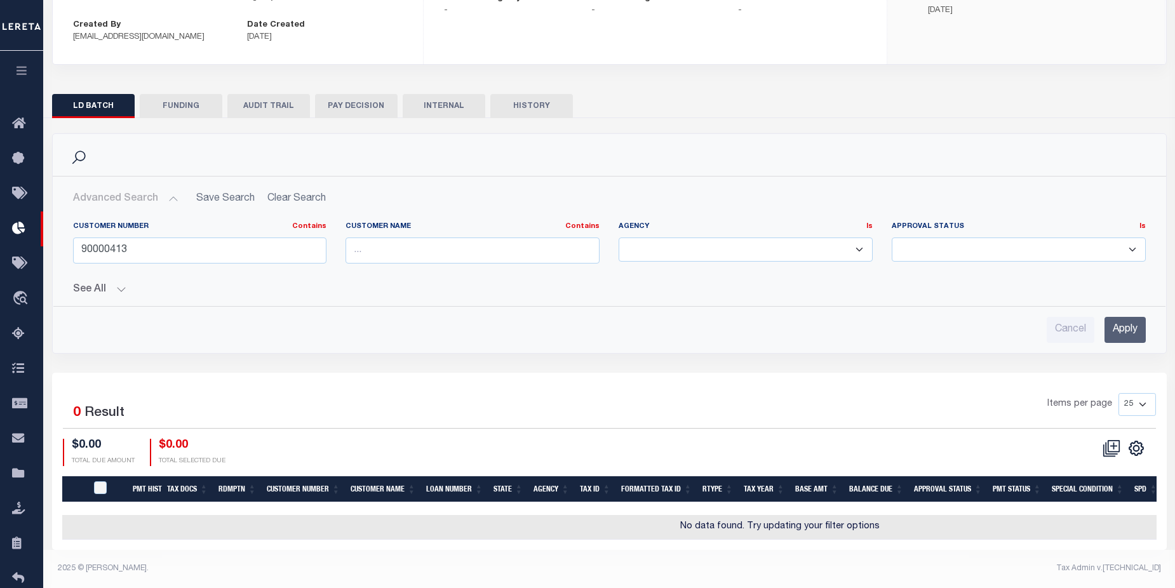
scroll to position [0, 0]
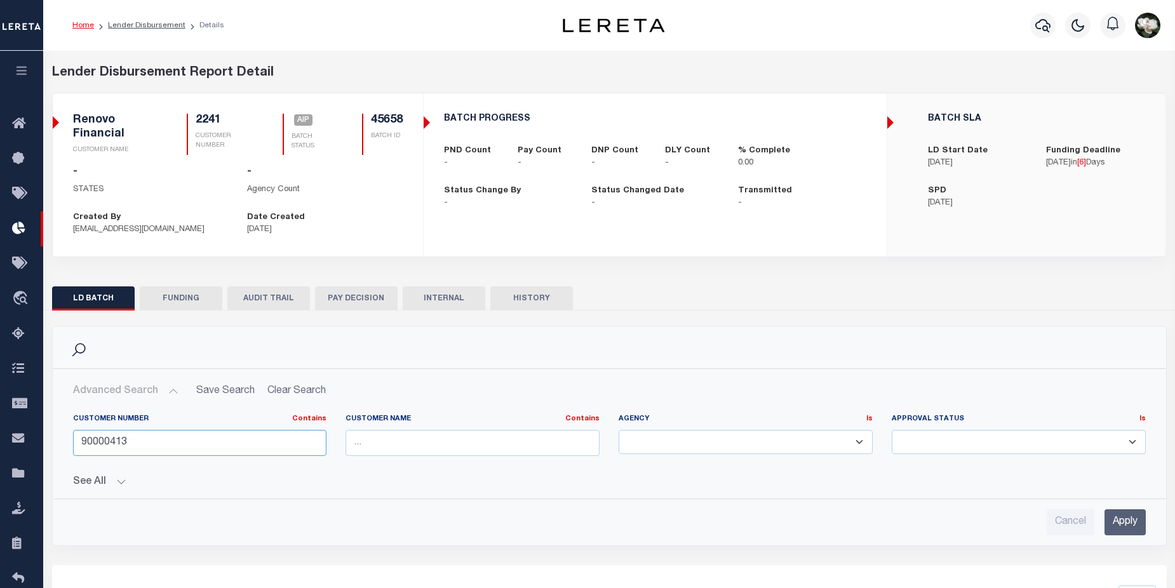
drag, startPoint x: 163, startPoint y: 440, endPoint x: 71, endPoint y: 436, distance: 92.8
click at [71, 436] on div "Customer Number Contains Contains Is 90000413" at bounding box center [200, 440] width 273 height 52
type input "45658"
click at [1136, 521] on input "Apply" at bounding box center [1125, 523] width 41 height 26
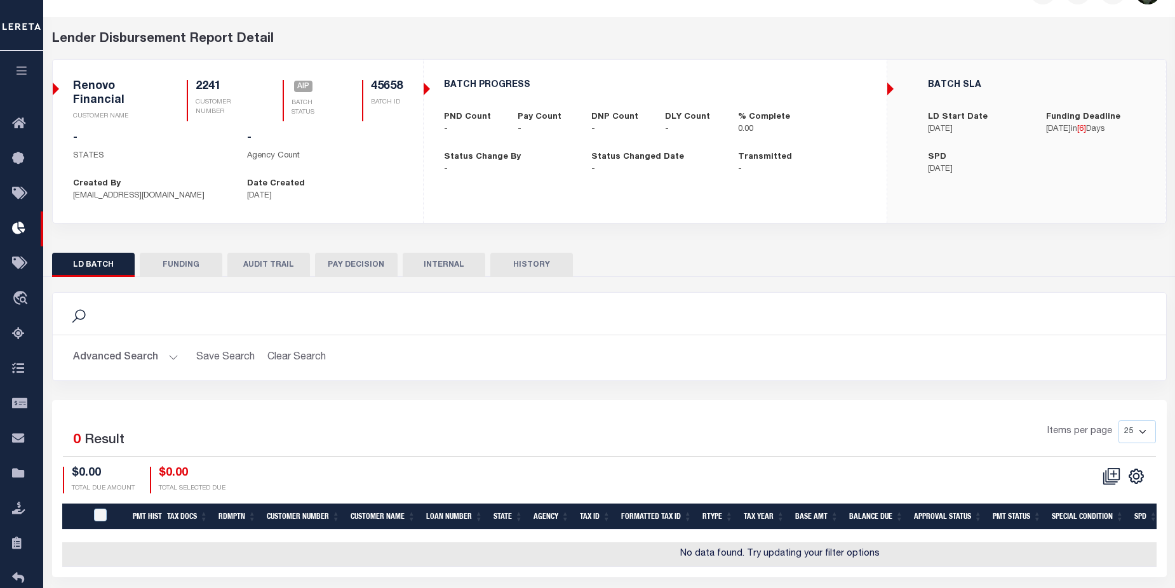
scroll to position [85, 0]
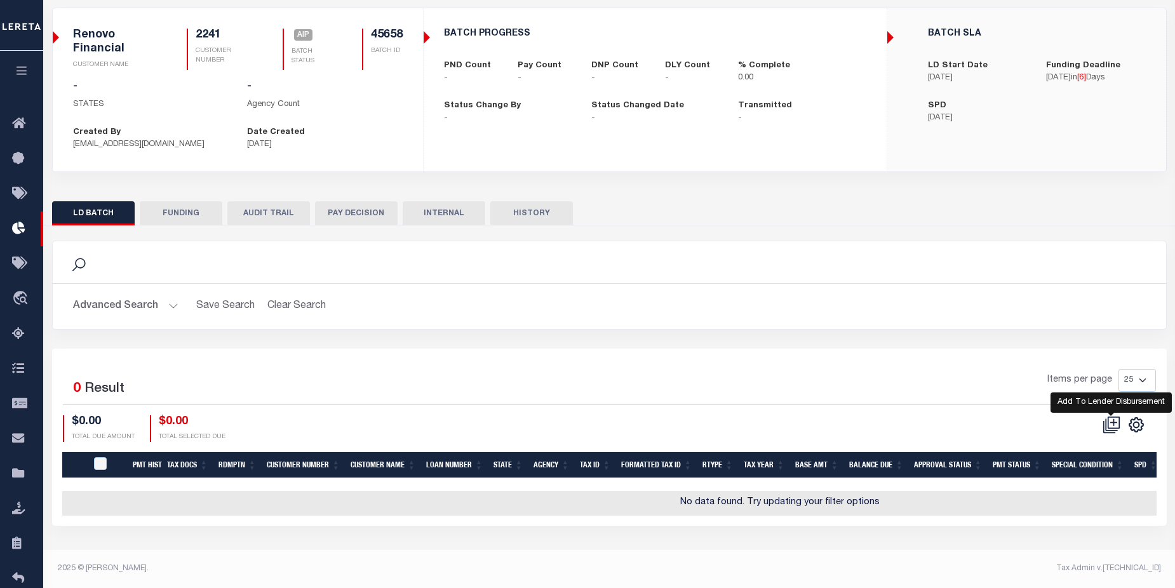
click at [1115, 428] on icon at bounding box center [1112, 425] width 18 height 18
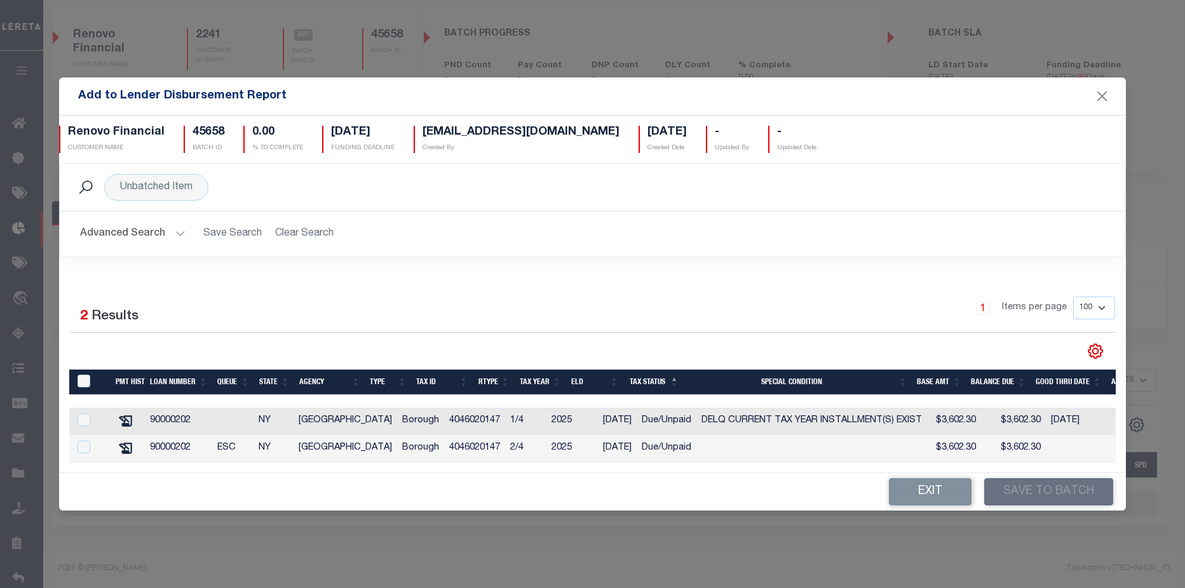
click at [180, 224] on button "Advanced Search" at bounding box center [132, 234] width 105 height 25
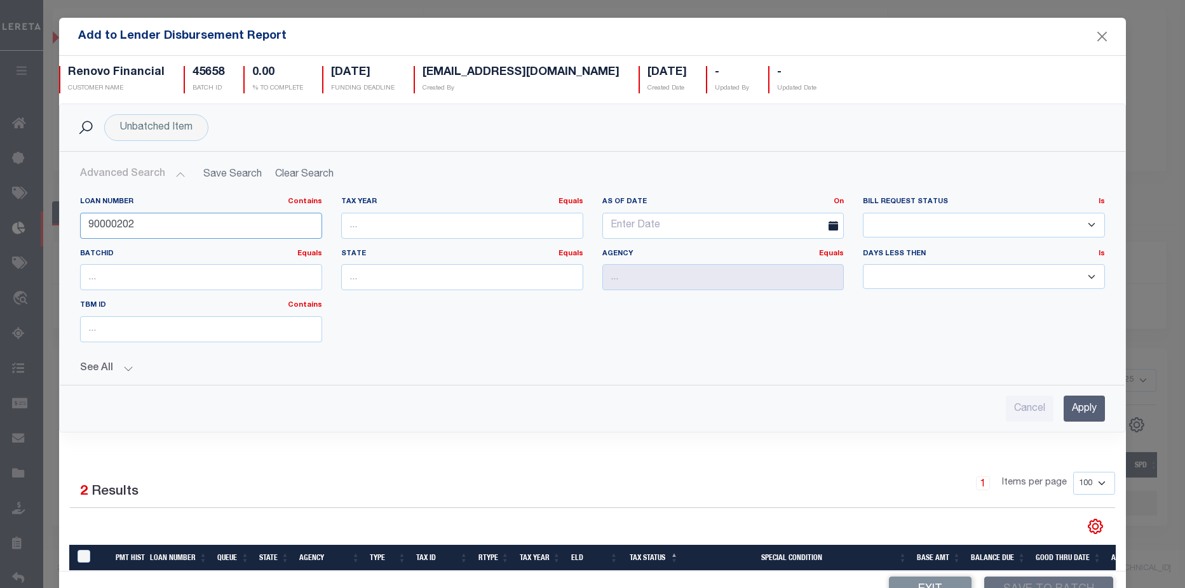
click at [180, 224] on input "90000202" at bounding box center [201, 226] width 242 height 26
drag, startPoint x: 115, startPoint y: 224, endPoint x: 142, endPoint y: 224, distance: 26.7
click at [142, 224] on input "90000202" at bounding box center [201, 226] width 242 height 26
type input "90000413"
drag, startPoint x: 1064, startPoint y: 409, endPoint x: 1015, endPoint y: 403, distance: 49.2
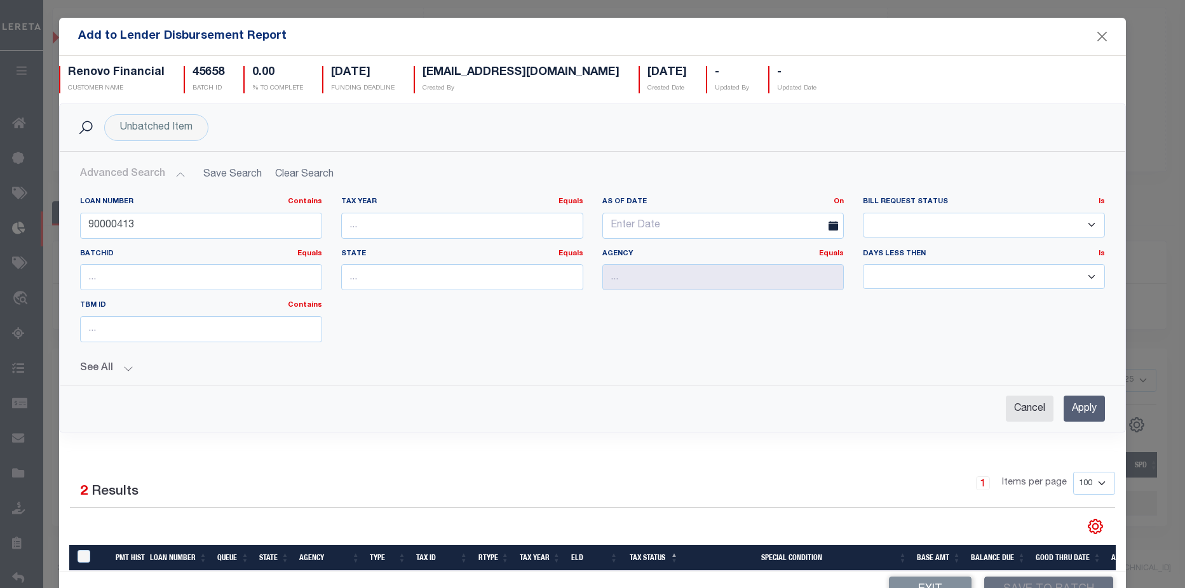
click at [1064, 410] on input "Apply" at bounding box center [1084, 409] width 41 height 26
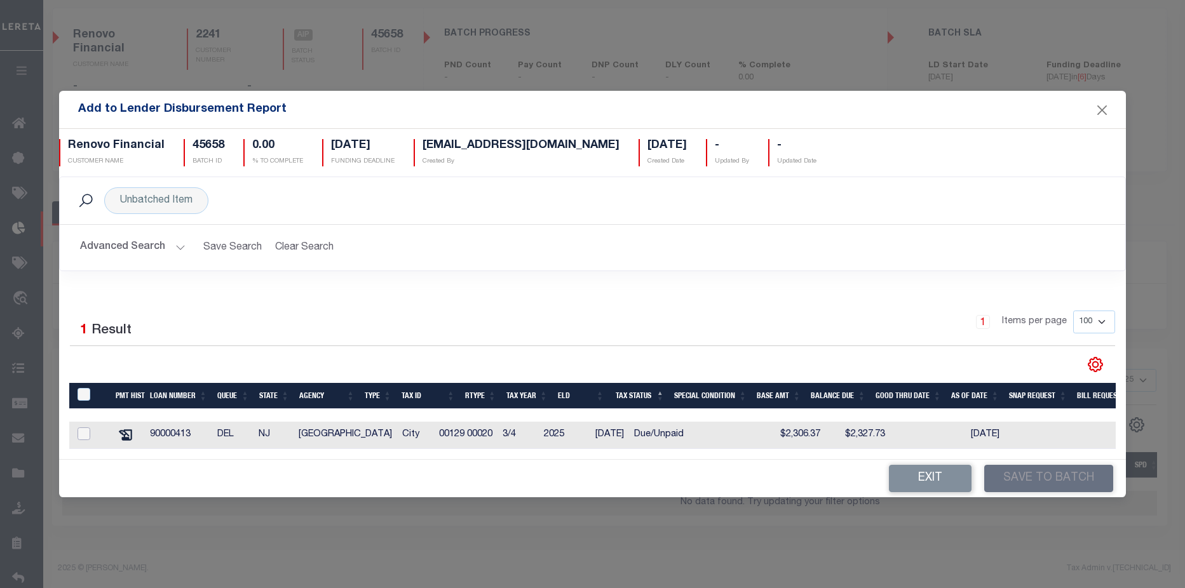
click at [86, 431] on input "checkbox" at bounding box center [84, 434] width 13 height 13
checkbox input "true"
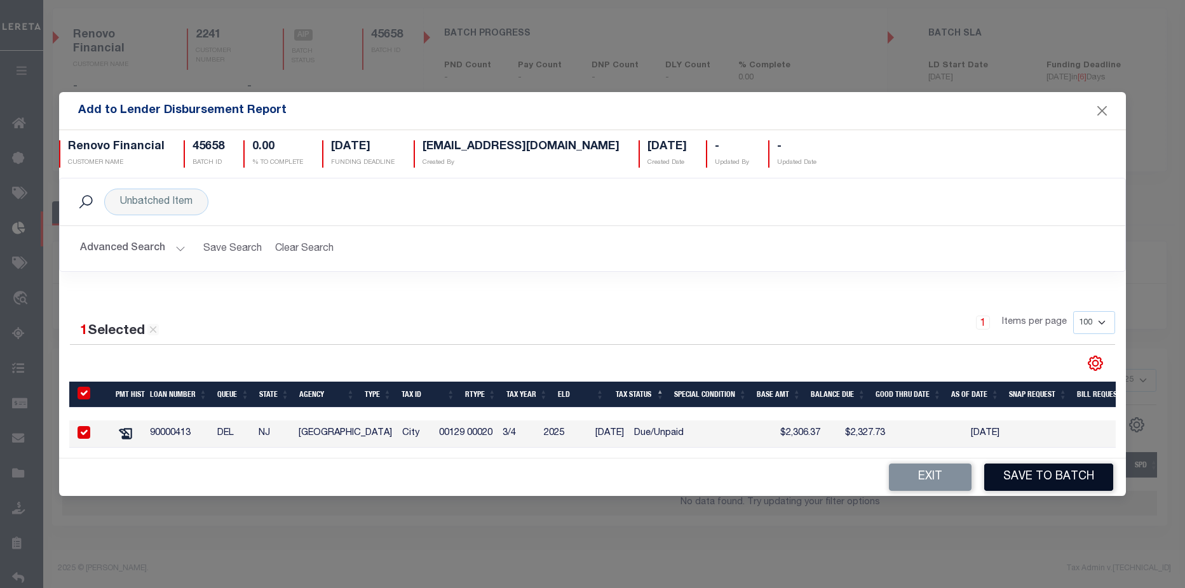
click at [1053, 474] on button "Save to Batch" at bounding box center [1048, 477] width 129 height 27
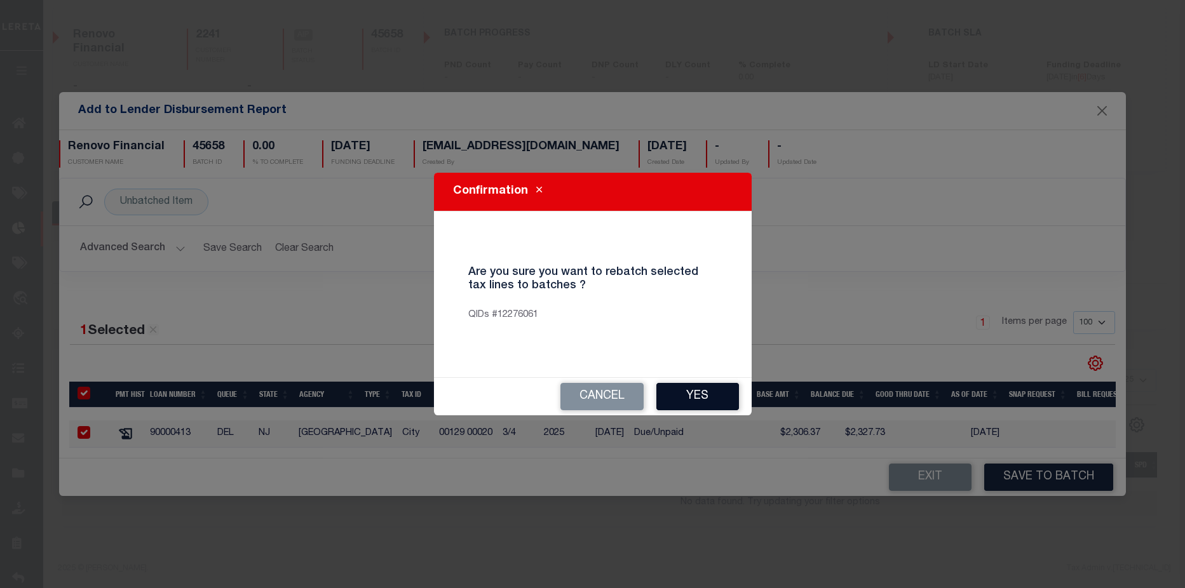
click at [694, 393] on button "Yes" at bounding box center [697, 396] width 83 height 27
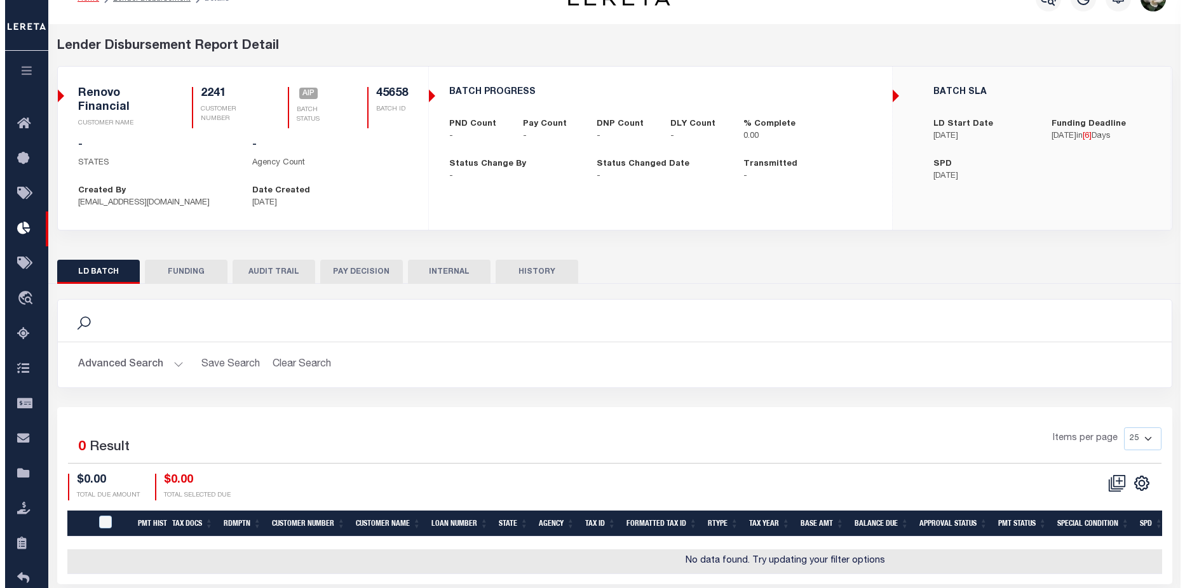
scroll to position [0, 0]
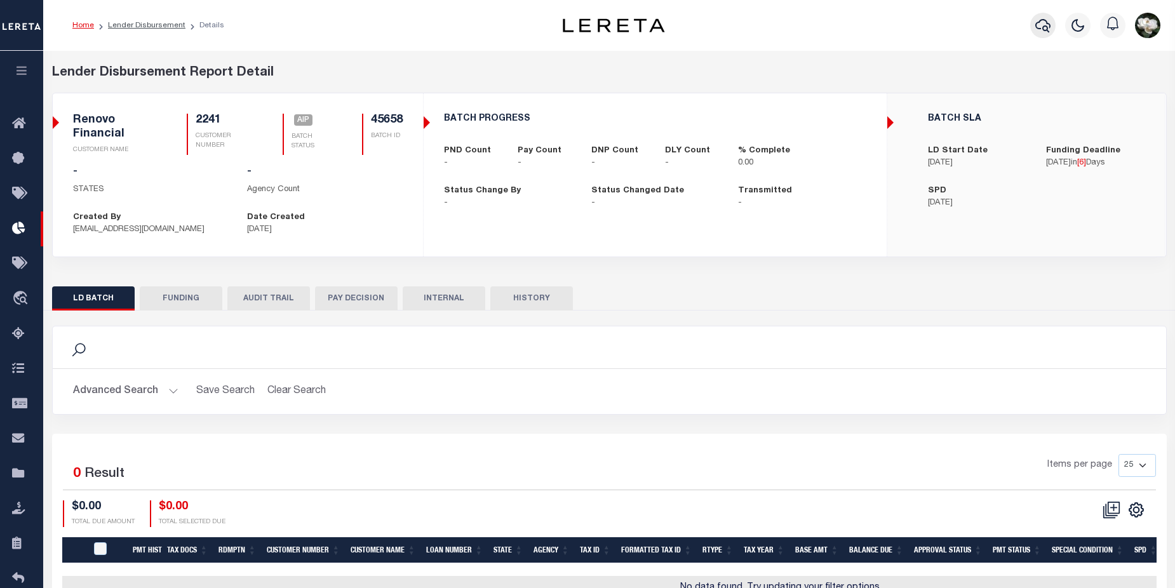
click at [1035, 25] on button "button" at bounding box center [1043, 25] width 25 height 25
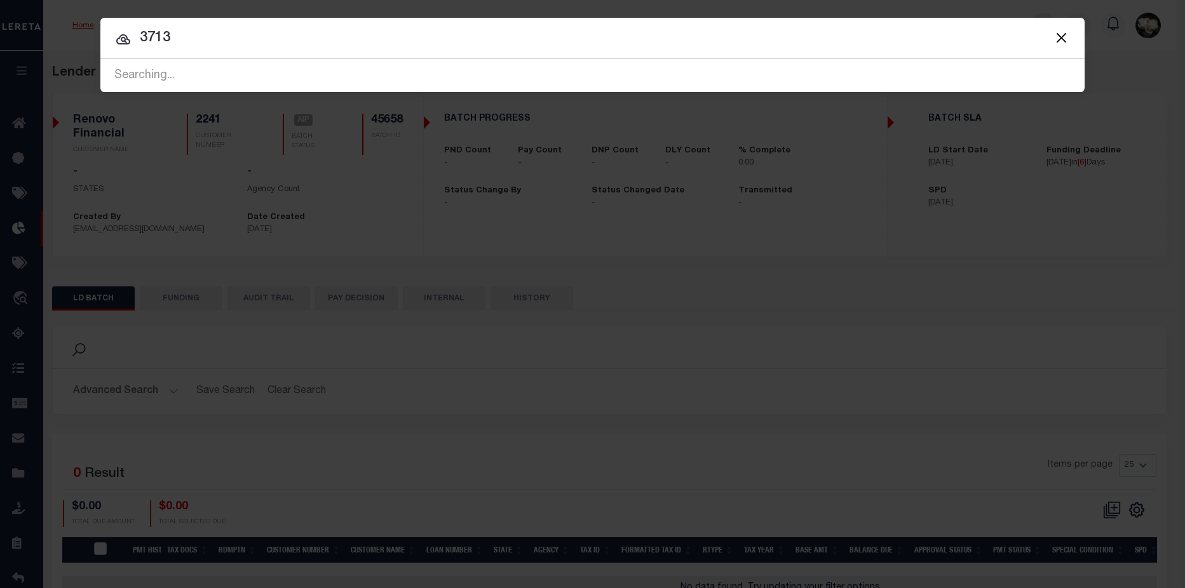
type input "3713"
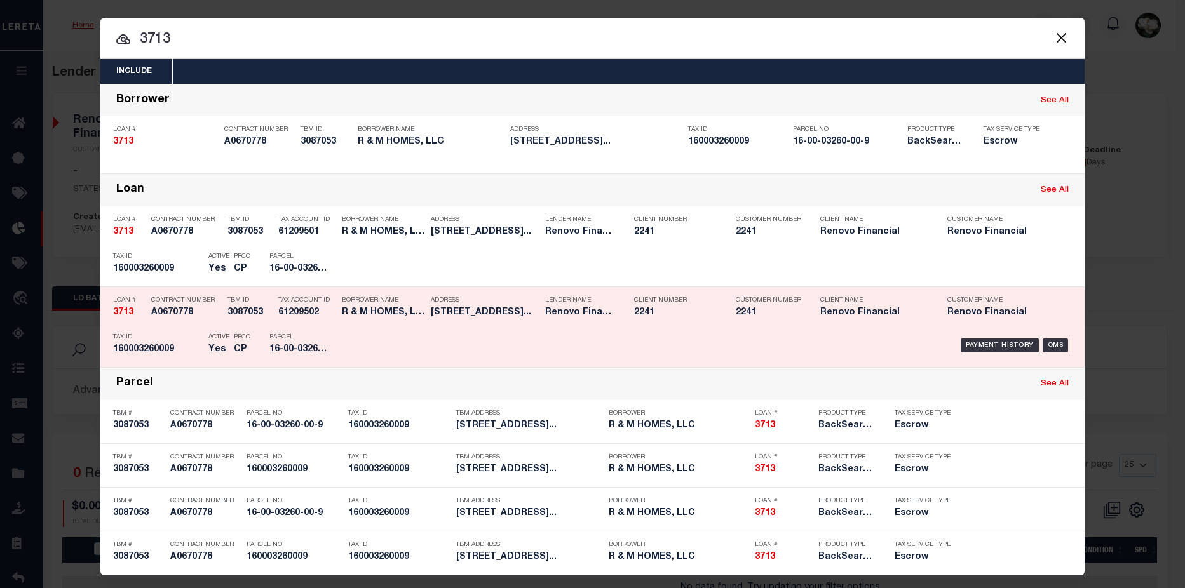
click at [665, 322] on div "Client Number 2241" at bounding box center [675, 308] width 83 height 37
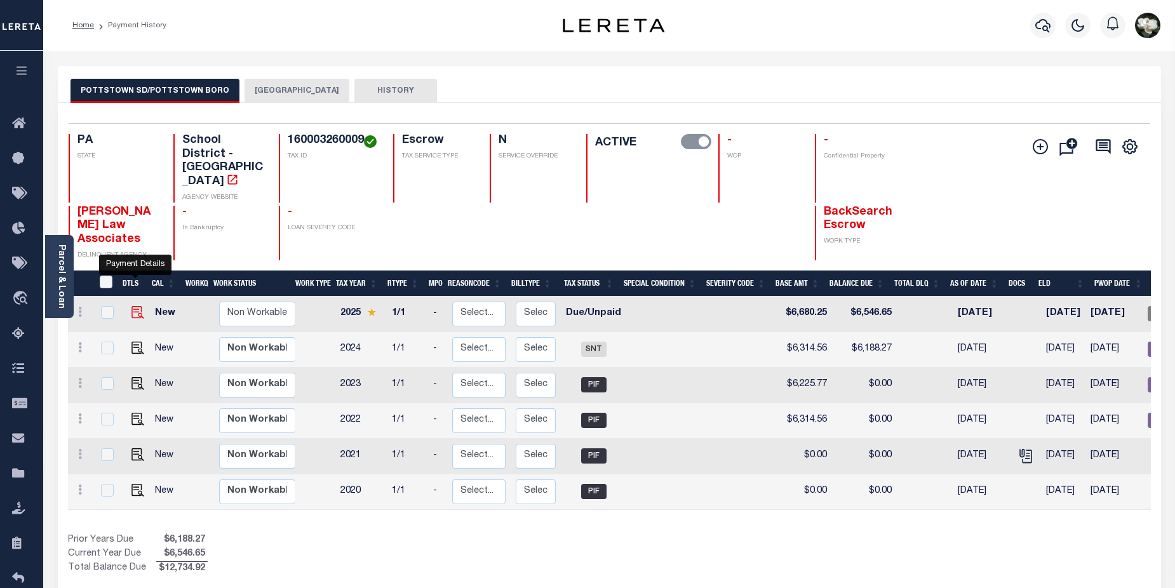
click at [135, 306] on img "" at bounding box center [138, 312] width 13 height 13
checkbox input "true"
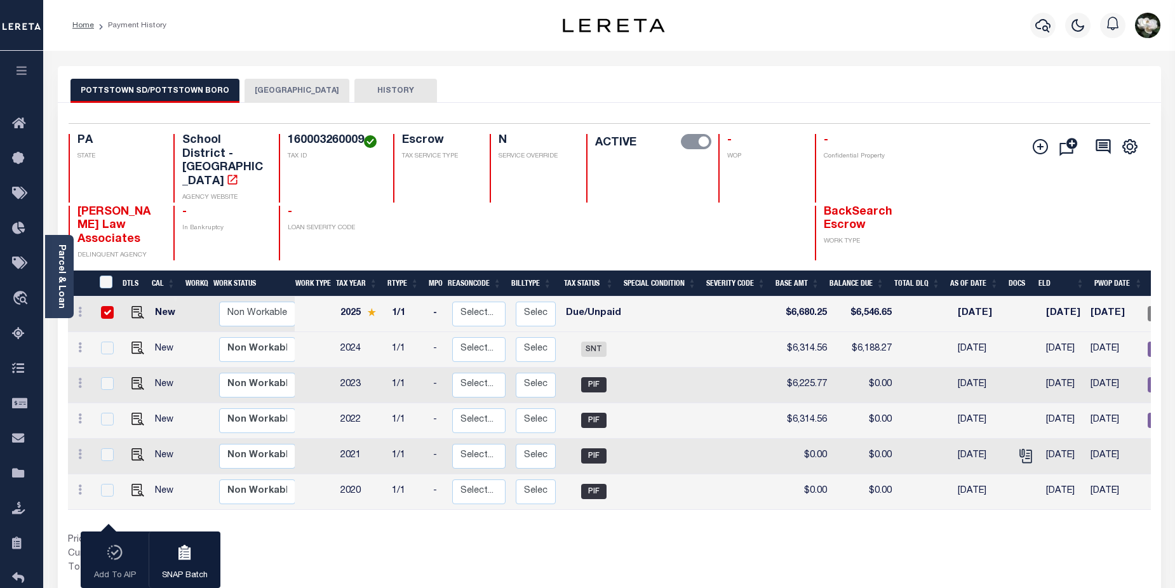
scroll to position [0, 167]
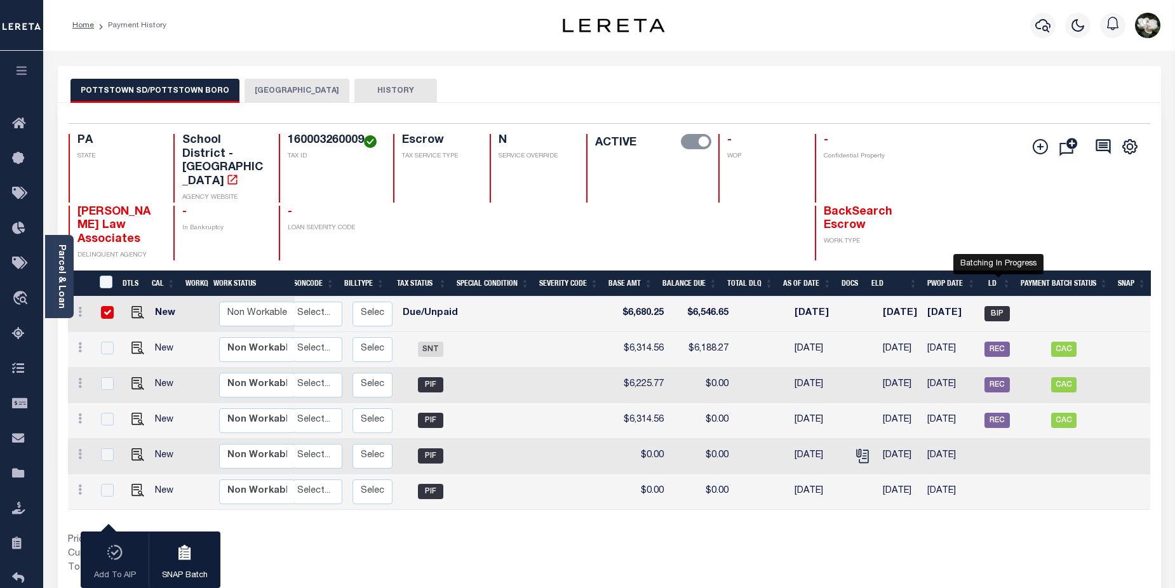
click at [996, 306] on span "BIP" at bounding box center [997, 313] width 25 height 15
checkbox input "false"
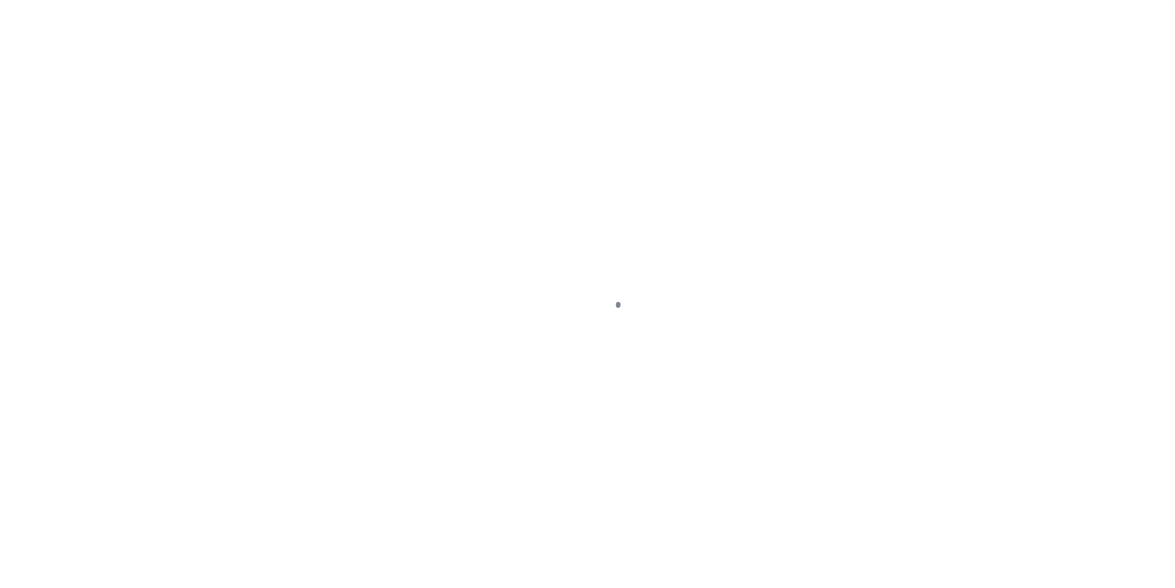
select select "DUE"
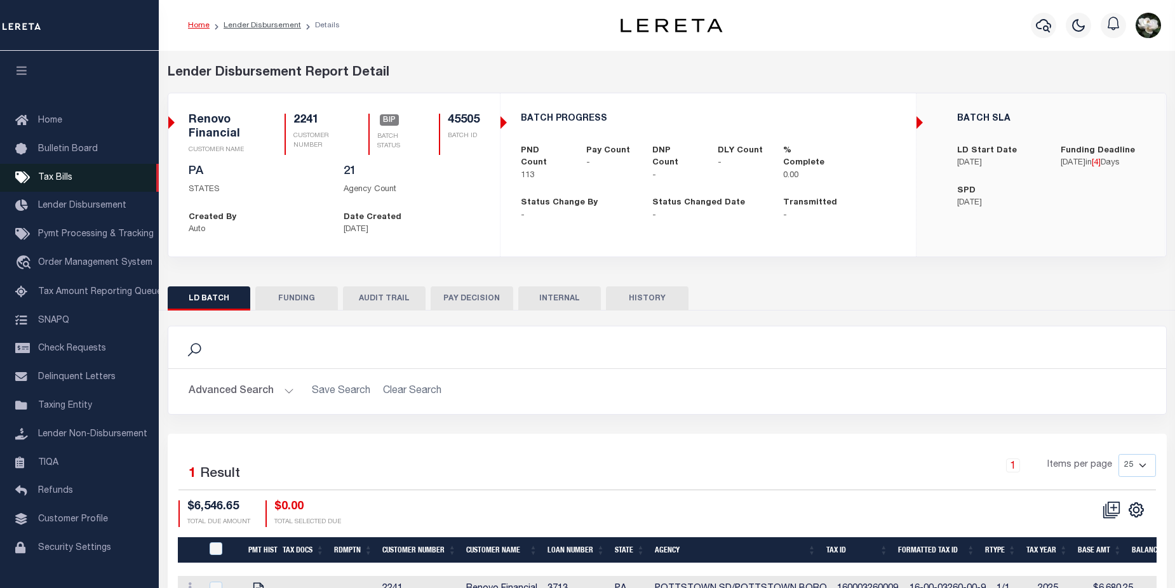
click at [58, 178] on span "Tax Bills" at bounding box center [55, 177] width 34 height 9
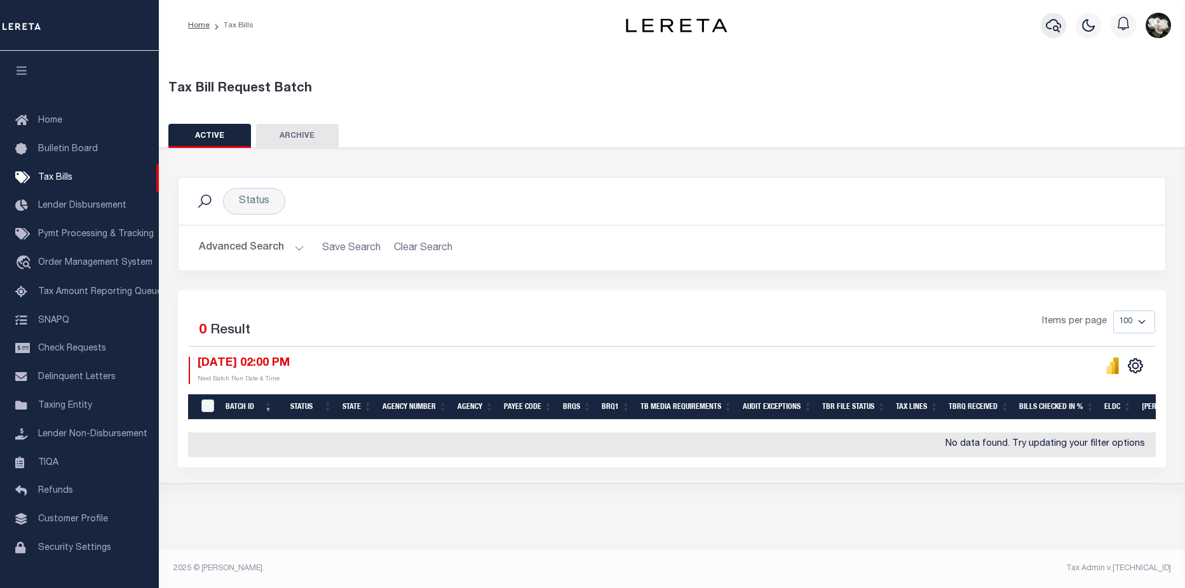
click at [1052, 20] on icon "button" at bounding box center [1053, 25] width 15 height 13
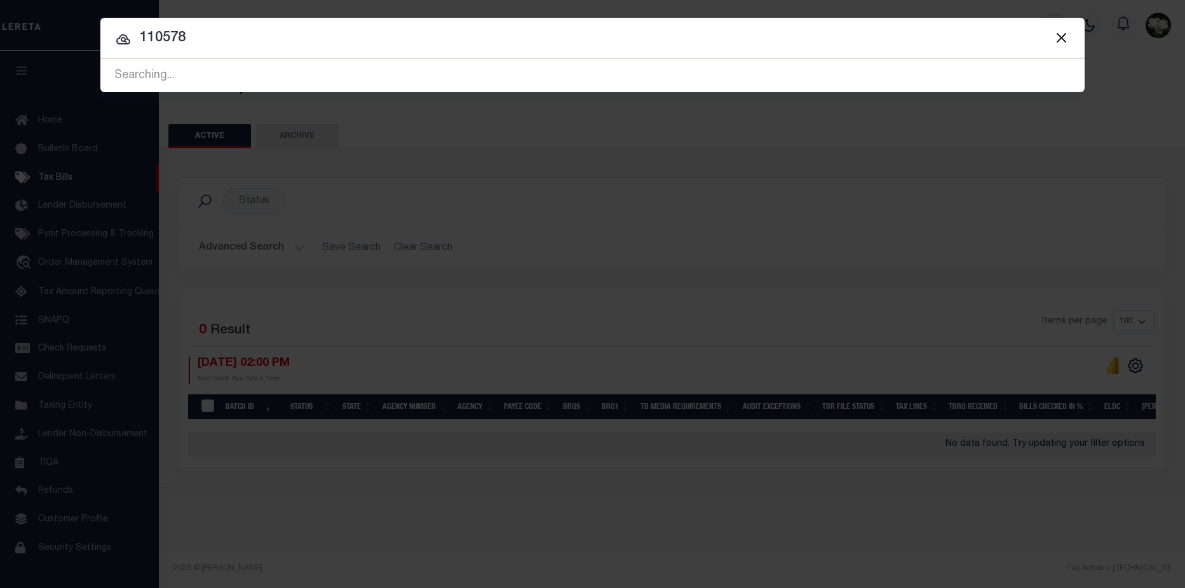
type input "110578"
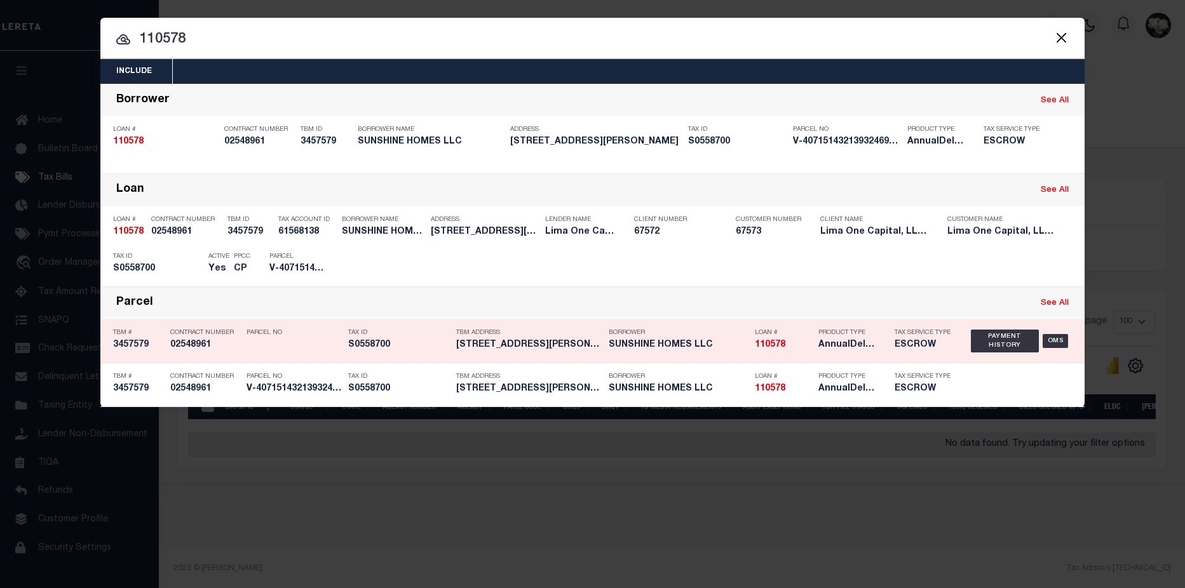
click at [794, 351] on h5 "110578" at bounding box center [783, 345] width 57 height 11
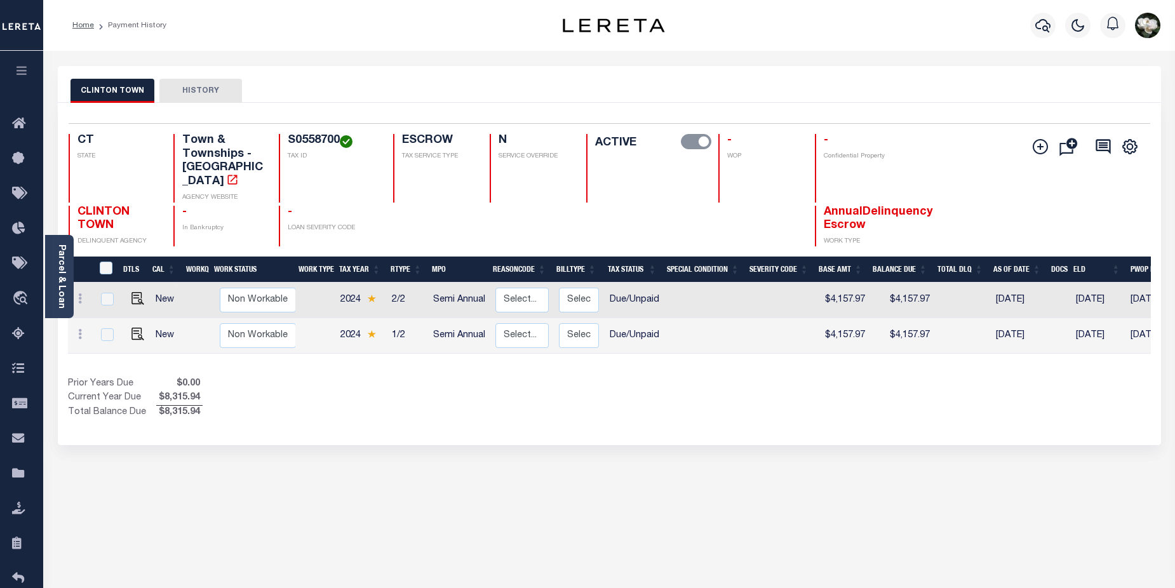
click at [152, 283] on td "New" at bounding box center [168, 301] width 35 height 36
checkbox input "true"
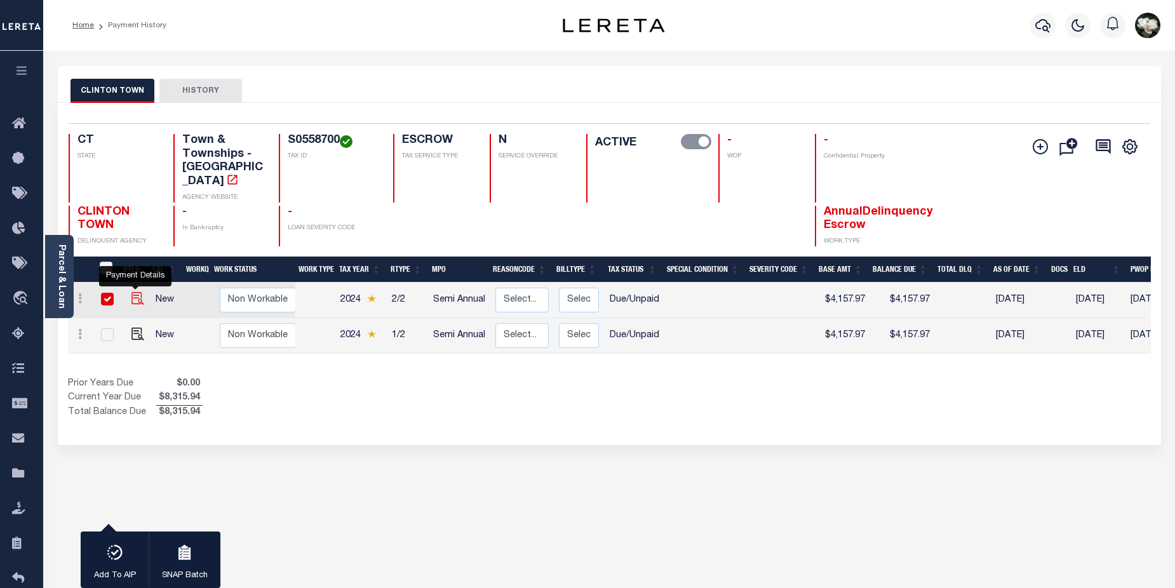
click at [132, 292] on img "" at bounding box center [138, 298] width 13 height 13
checkbox input "false"
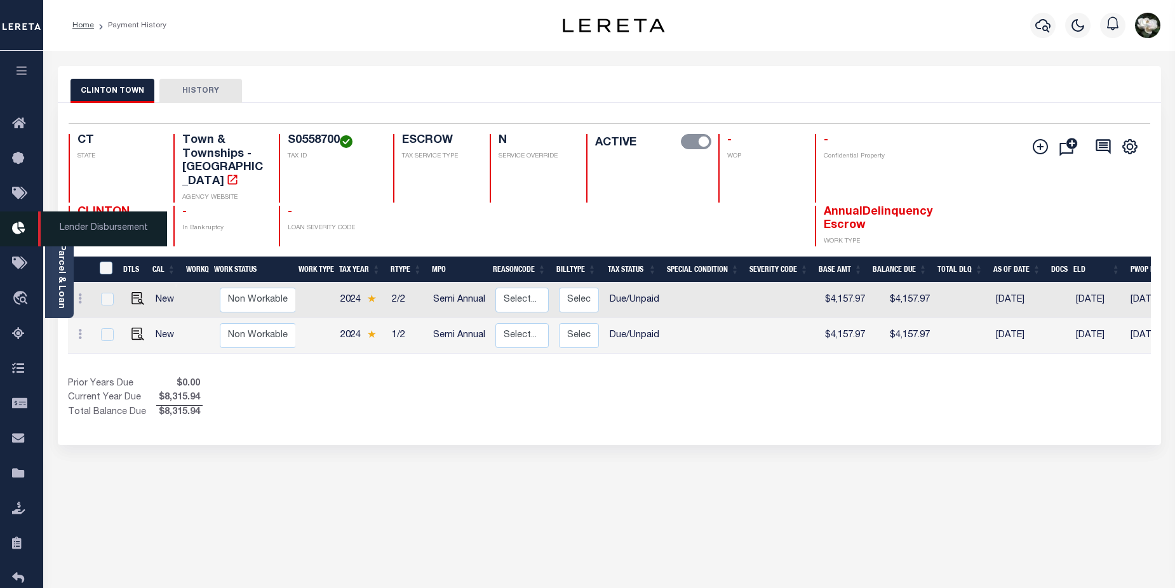
click at [19, 229] on icon at bounding box center [22, 229] width 20 height 16
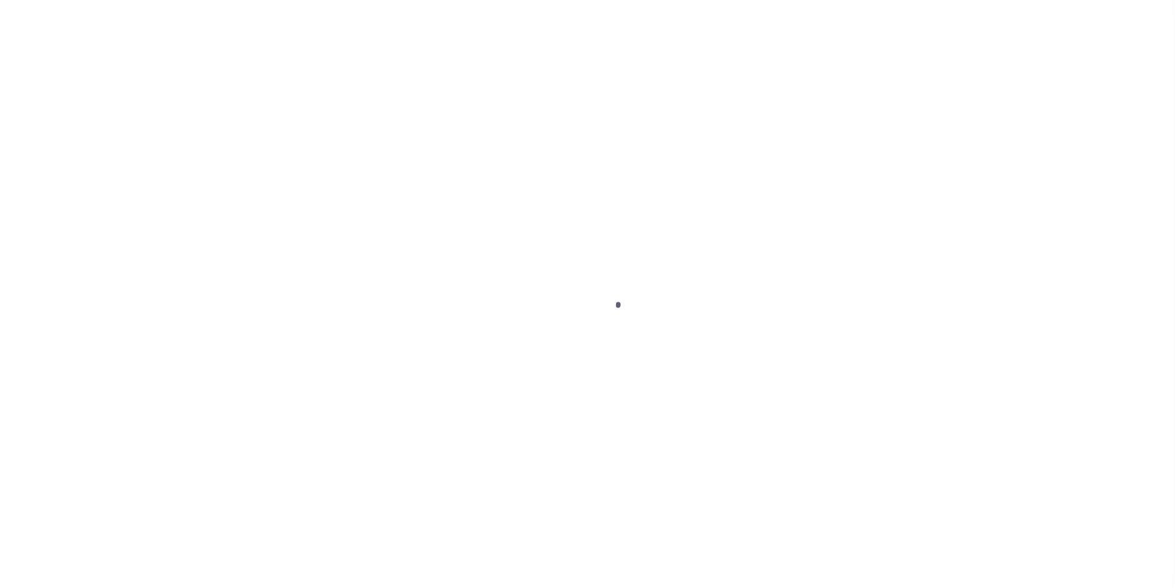
select select "DUE"
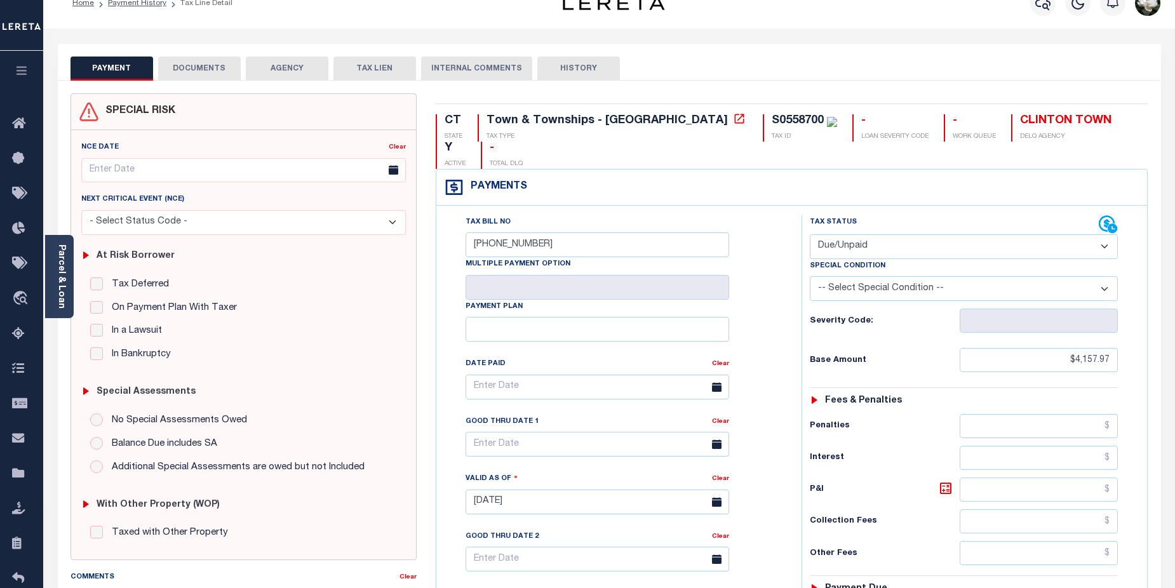
scroll to position [16, 0]
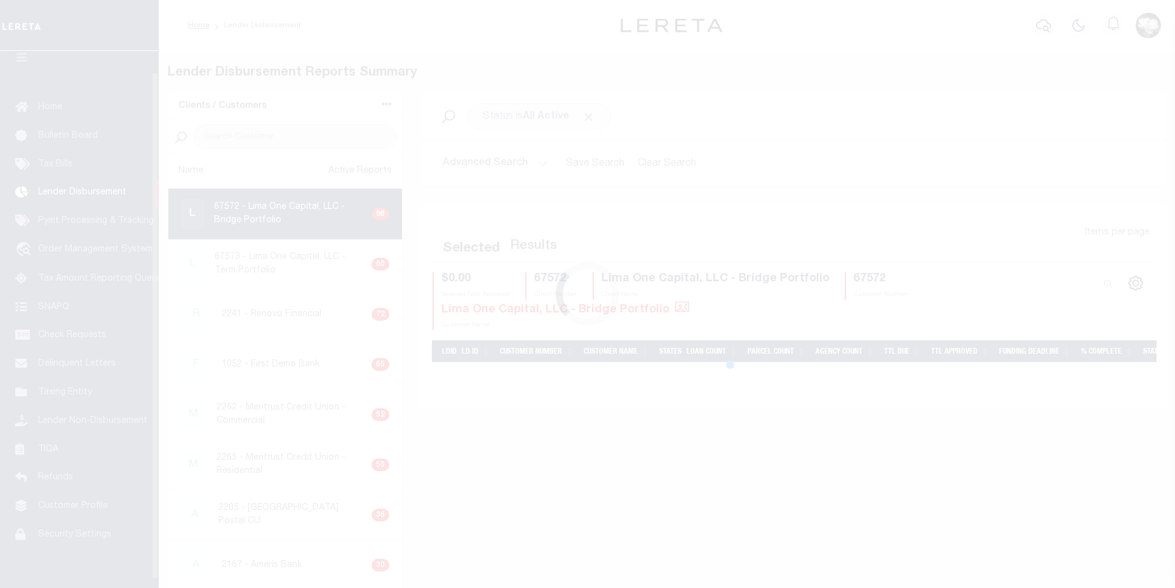
scroll to position [22, 0]
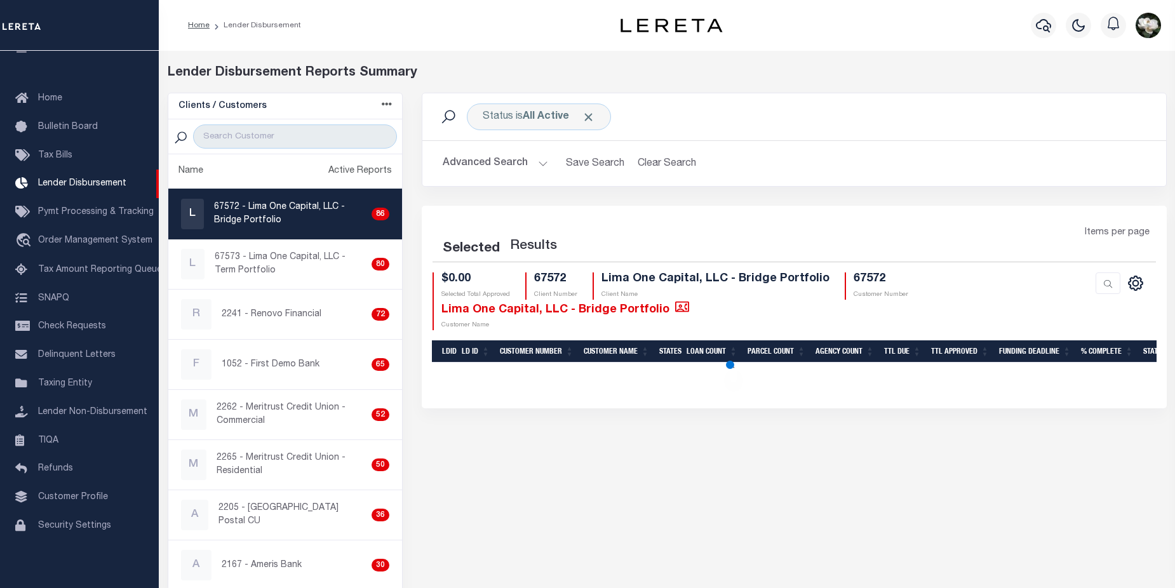
select select "200"
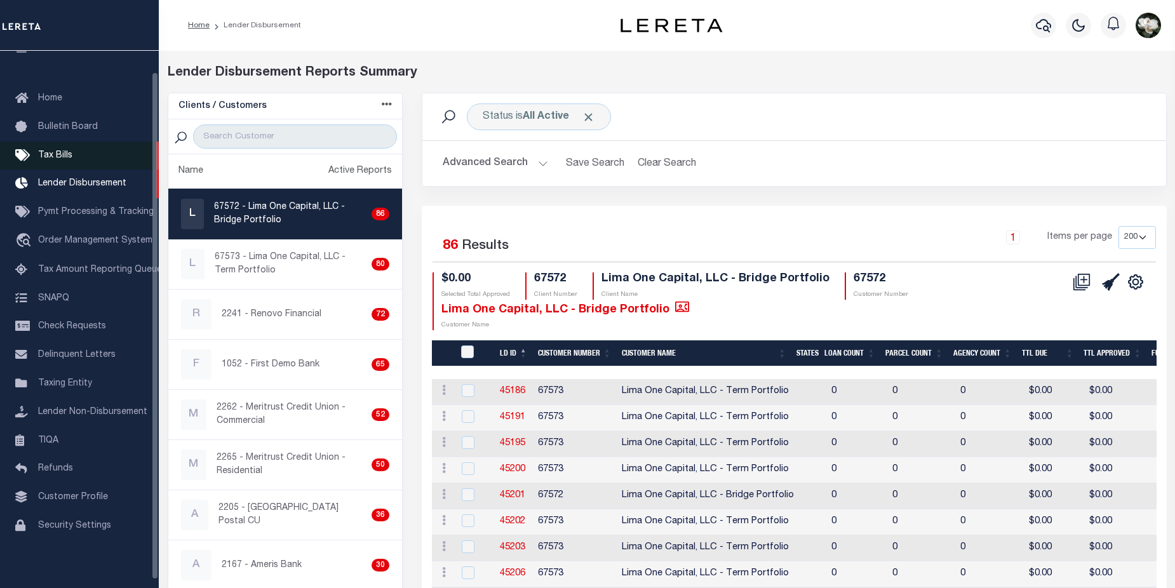
drag, startPoint x: 55, startPoint y: 153, endPoint x: 63, endPoint y: 153, distance: 7.6
click at [55, 153] on span "Tax Bills" at bounding box center [55, 155] width 34 height 9
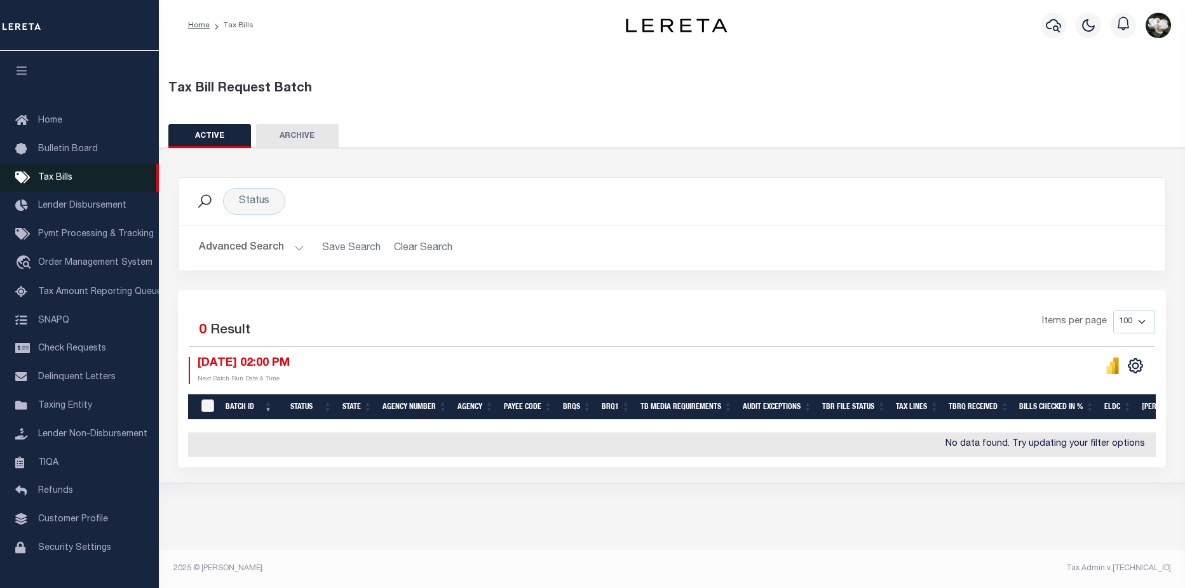
click at [71, 172] on link "Tax Bills" at bounding box center [79, 178] width 159 height 29
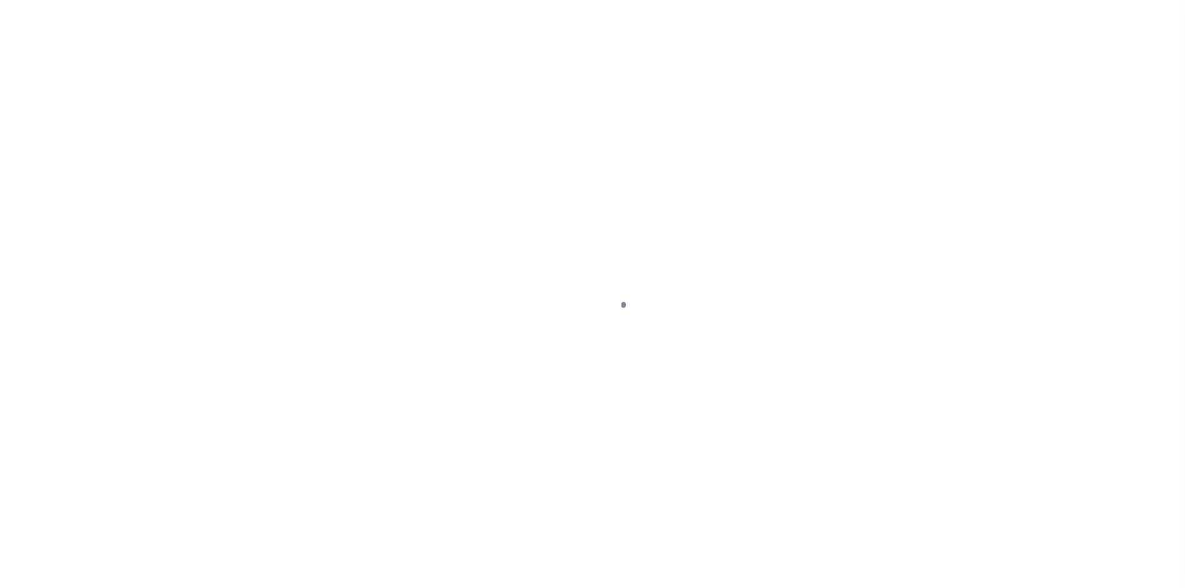
select select "MI"
select select
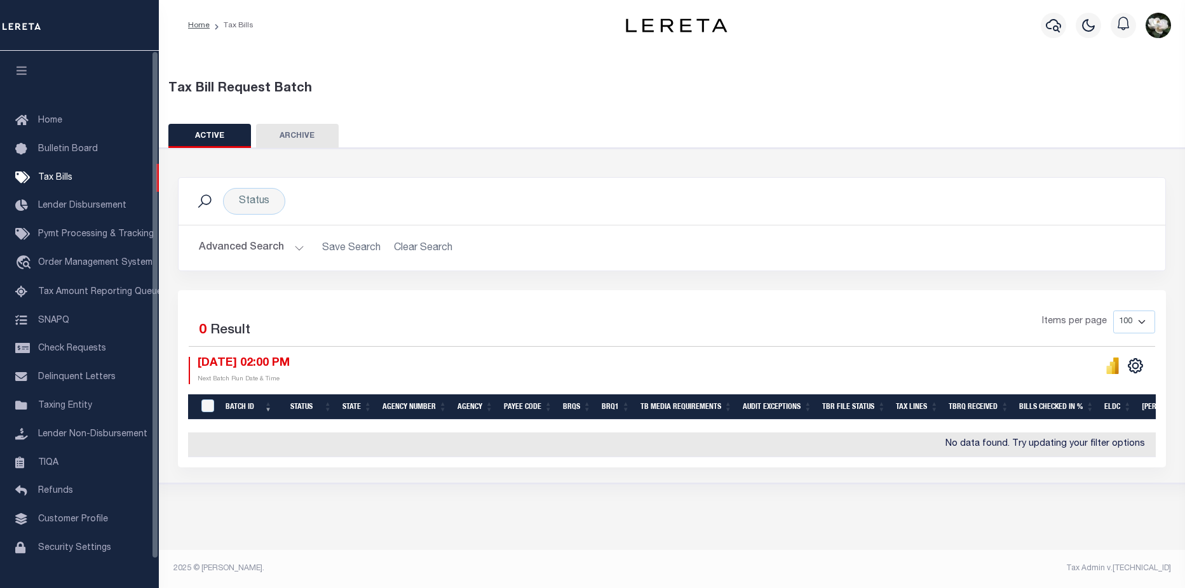
click at [236, 254] on button "Advanced Search" at bounding box center [251, 248] width 105 height 25
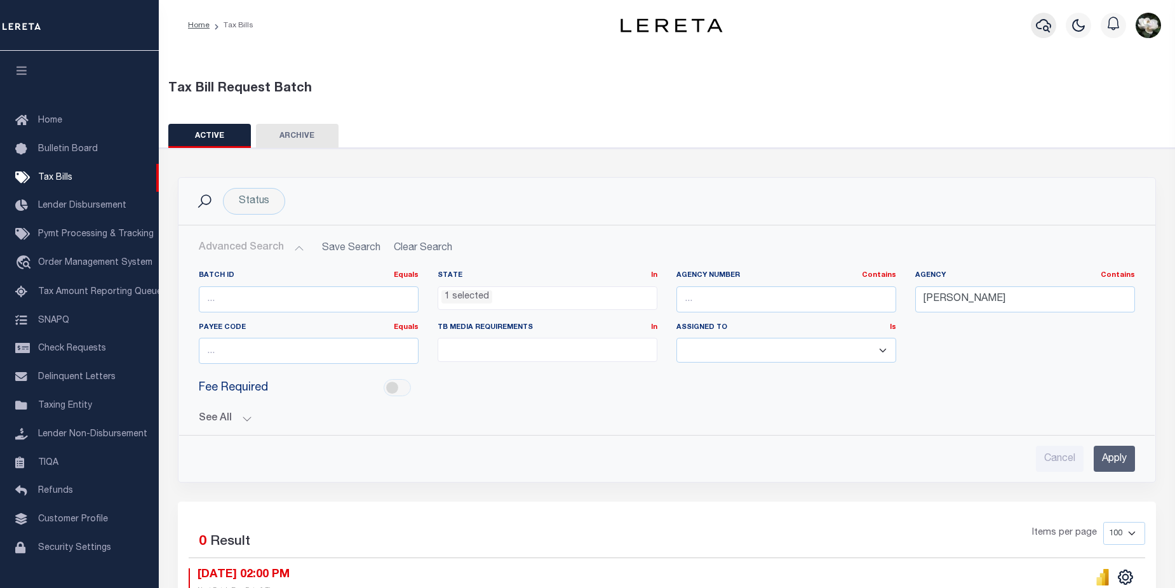
click at [1055, 31] on button "button" at bounding box center [1043, 25] width 25 height 25
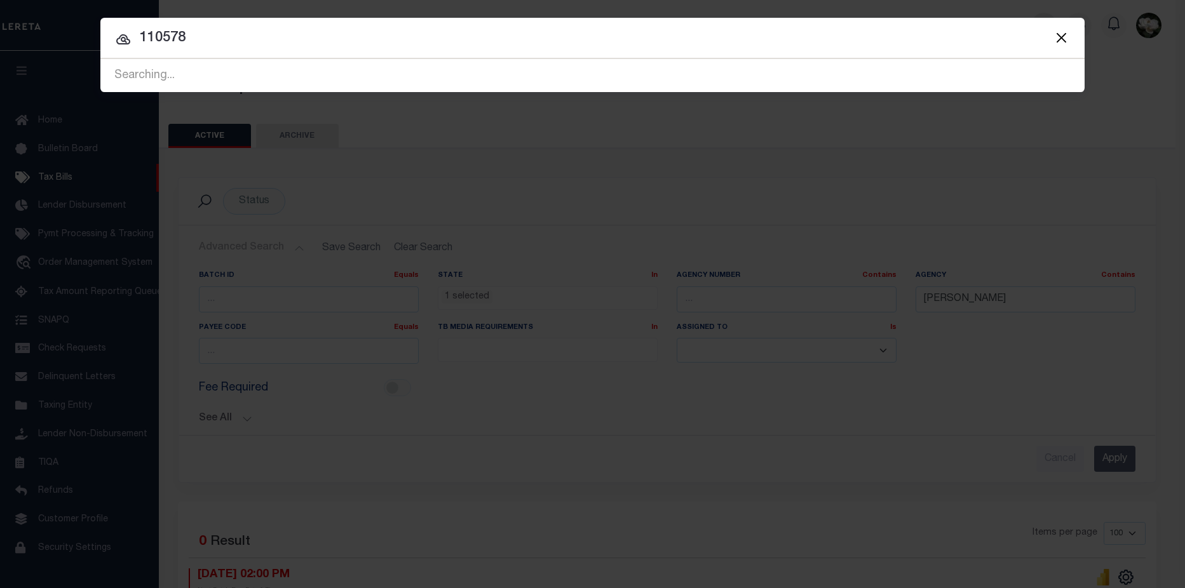
type input "110578"
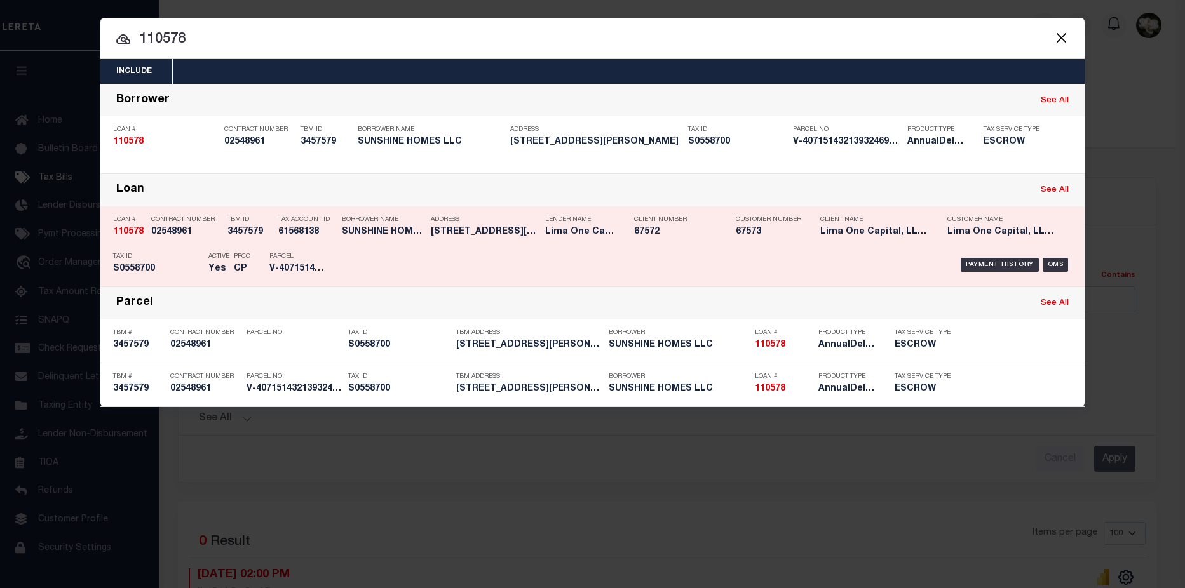
click at [905, 241] on div "Client Name Lima One Capital, LLC - Bridge Portfolio" at bounding box center [874, 228] width 108 height 37
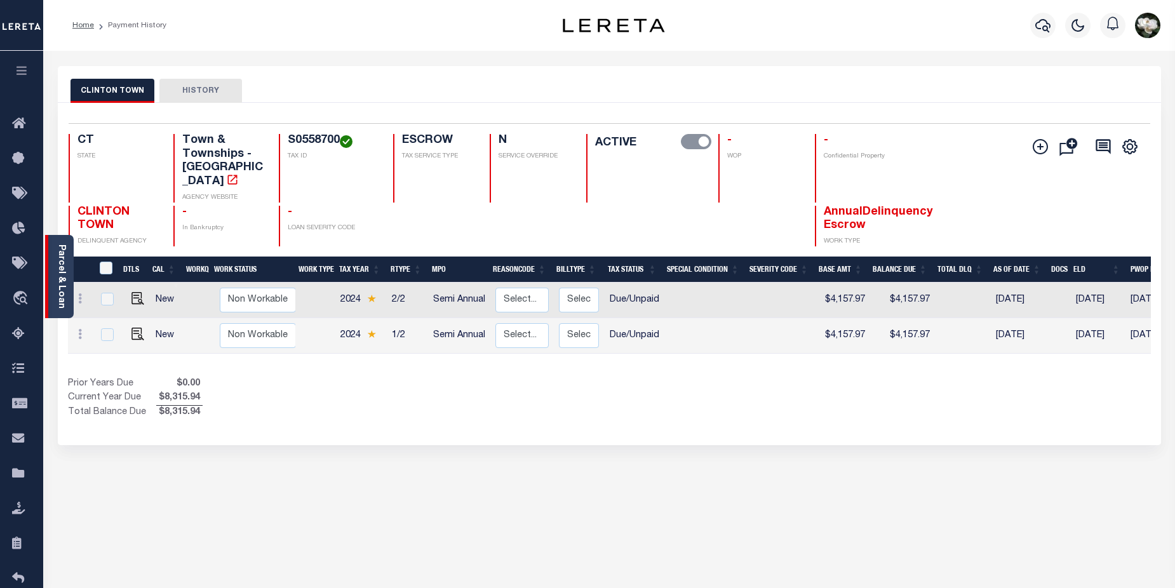
click at [55, 280] on div "Parcel & Loan" at bounding box center [59, 276] width 29 height 83
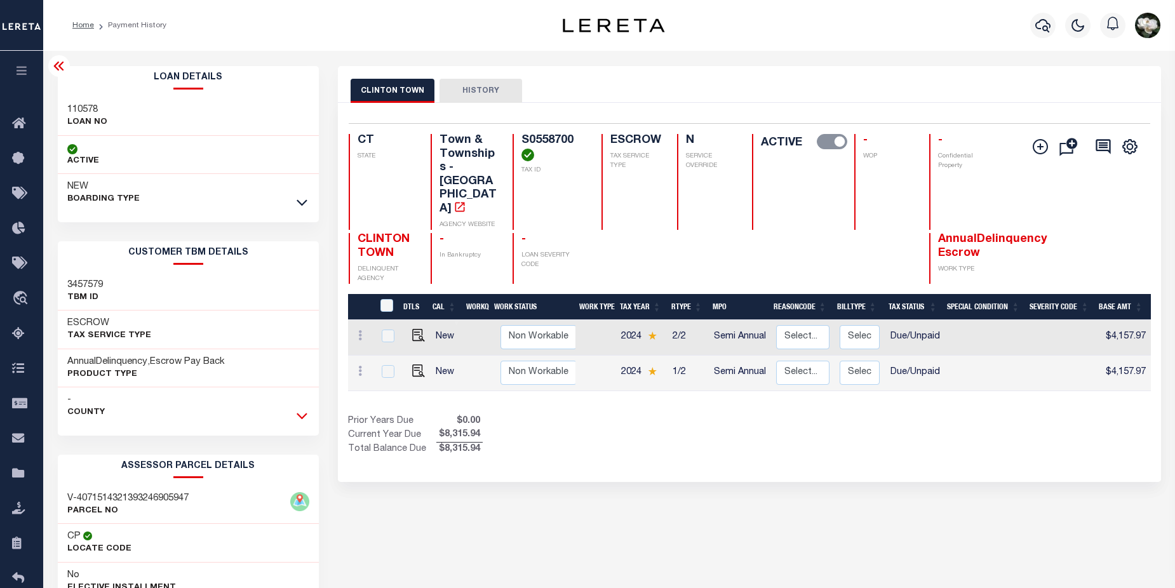
click at [304, 420] on icon at bounding box center [302, 415] width 11 height 13
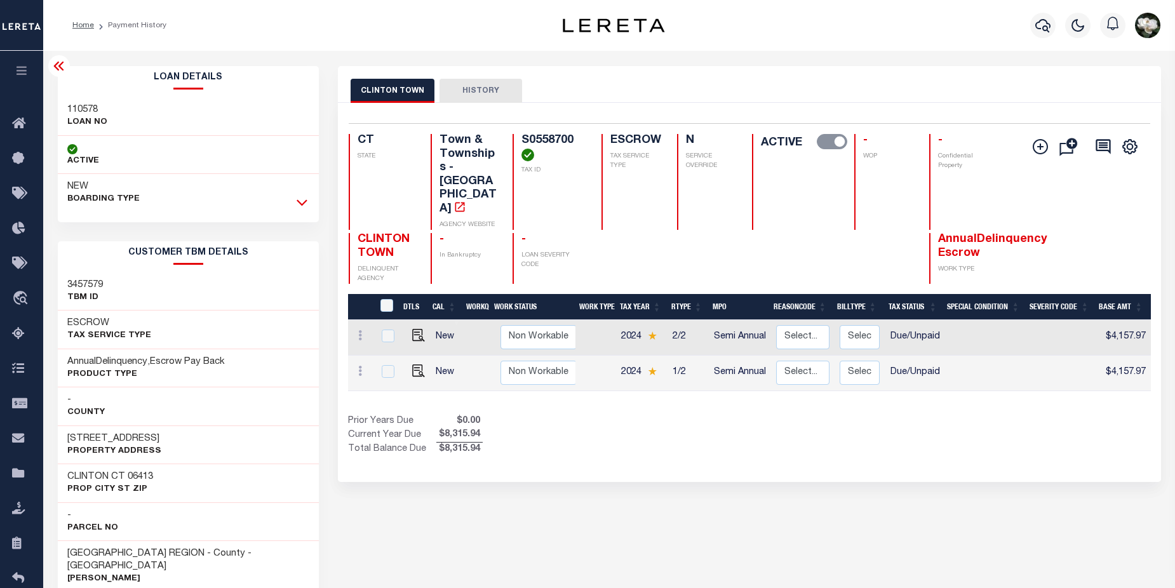
click at [303, 199] on icon at bounding box center [302, 202] width 11 height 13
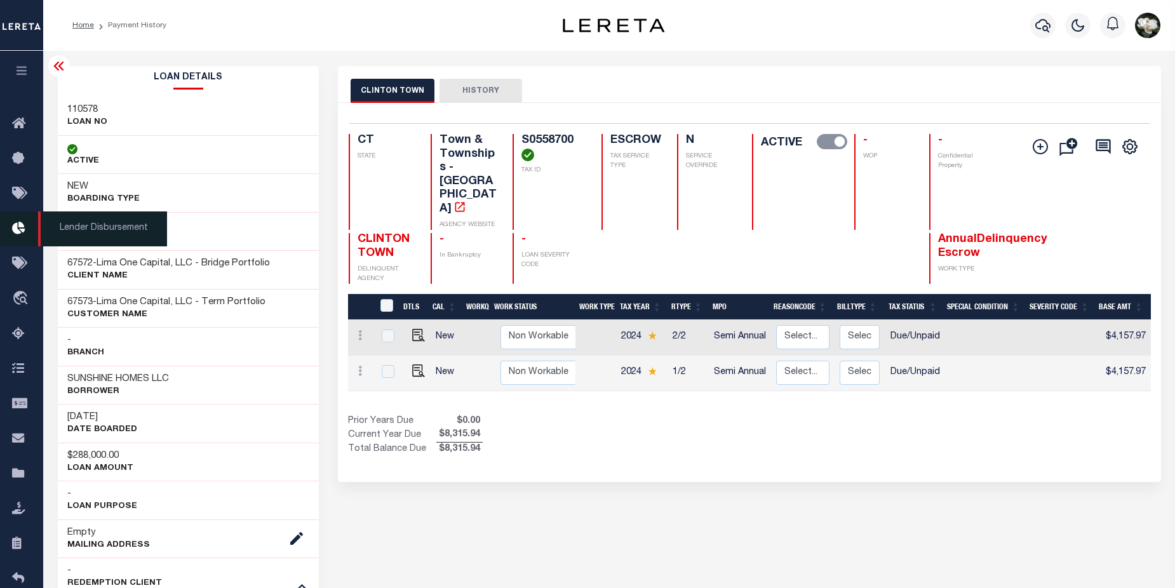
click at [15, 232] on icon at bounding box center [22, 229] width 20 height 16
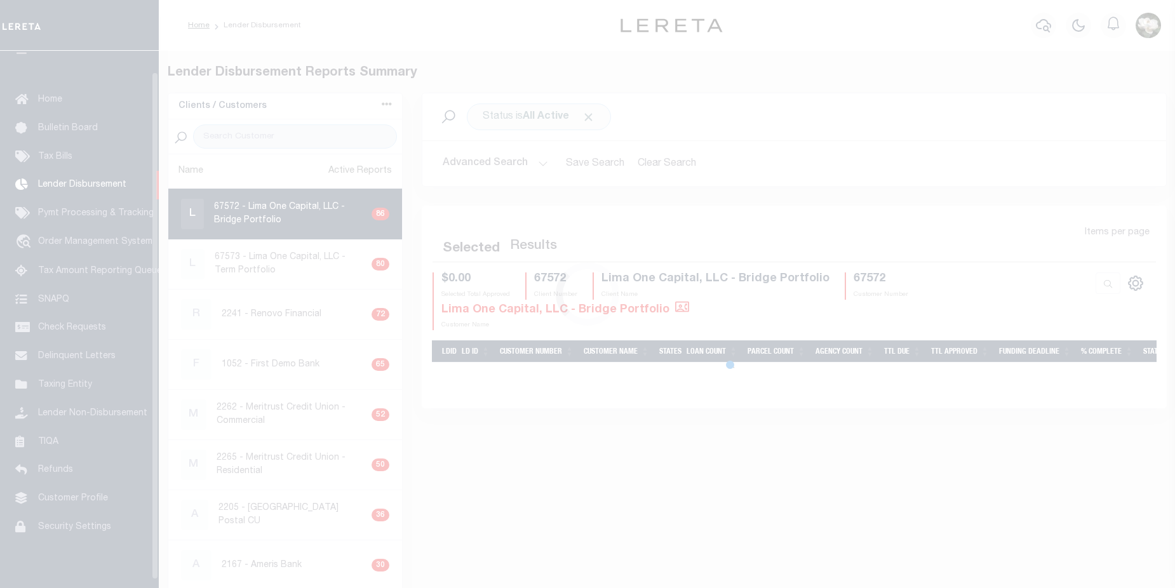
scroll to position [22, 0]
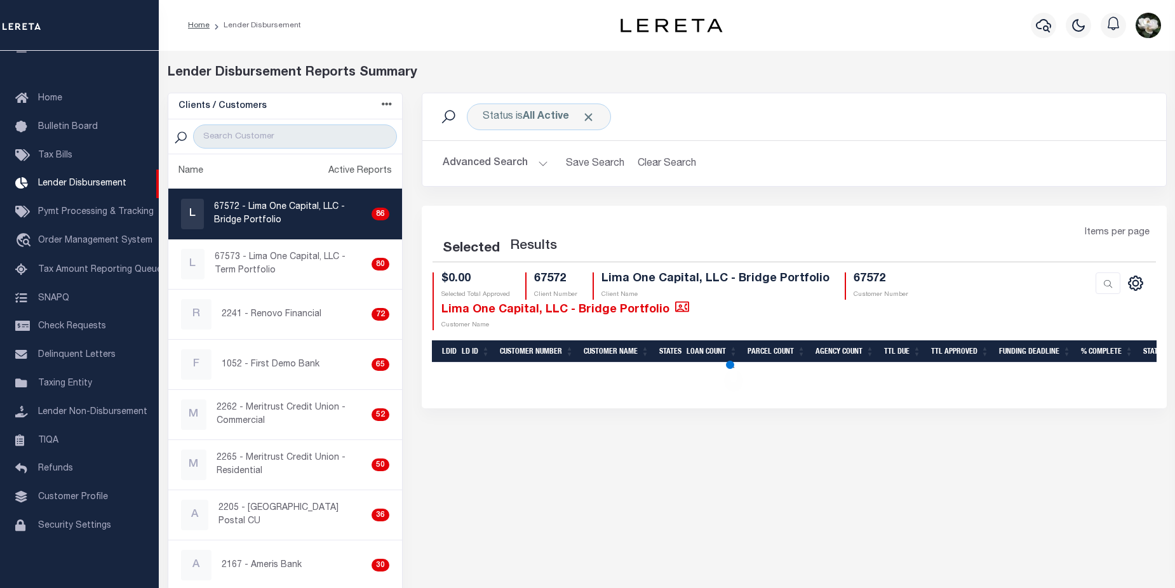
select select "200"
